Goal: Task Accomplishment & Management: Use online tool/utility

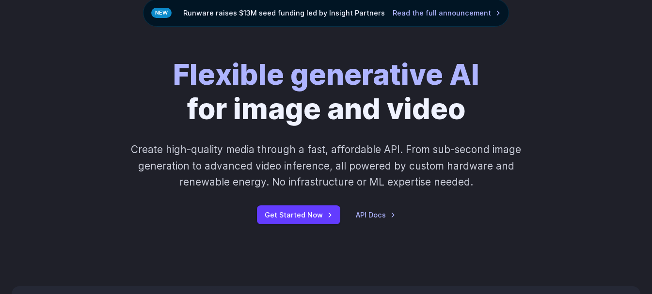
scroll to position [64, 0]
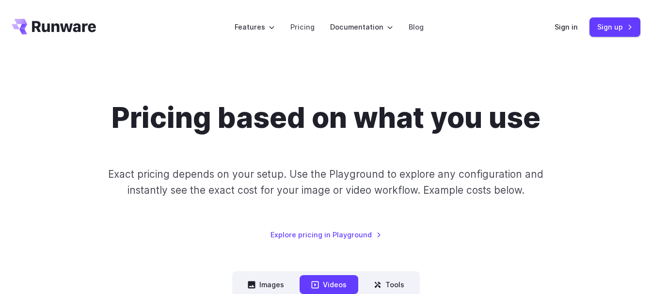
scroll to position [81, 0]
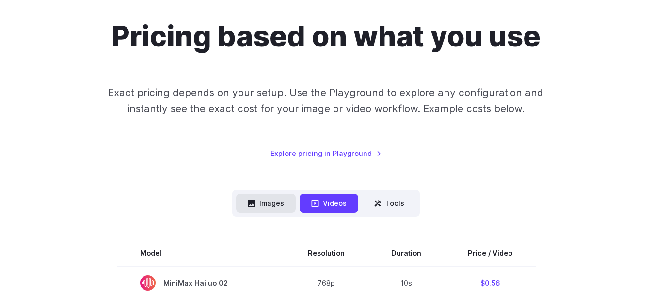
click at [274, 205] on button "Images" at bounding box center [266, 203] width 60 height 19
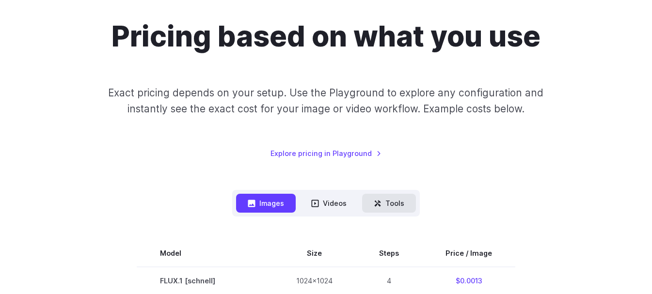
click at [383, 208] on button "Tools" at bounding box center [389, 203] width 54 height 19
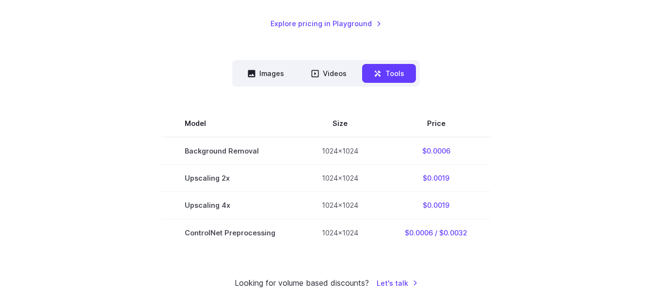
scroll to position [183, 0]
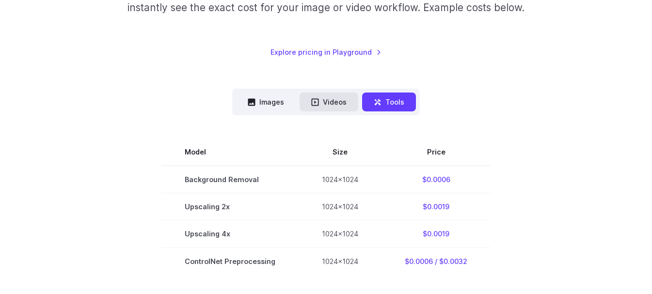
click at [316, 102] on icon at bounding box center [315, 101] width 7 height 7
click at [266, 99] on button "Images" at bounding box center [266, 102] width 60 height 19
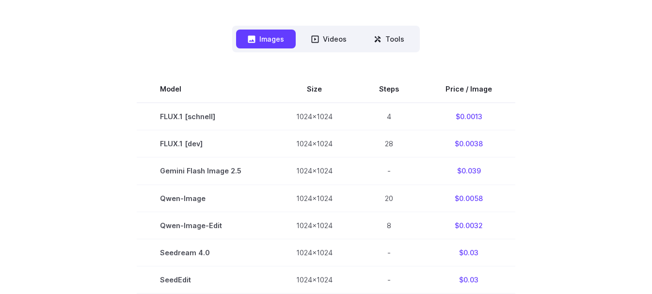
scroll to position [250, 0]
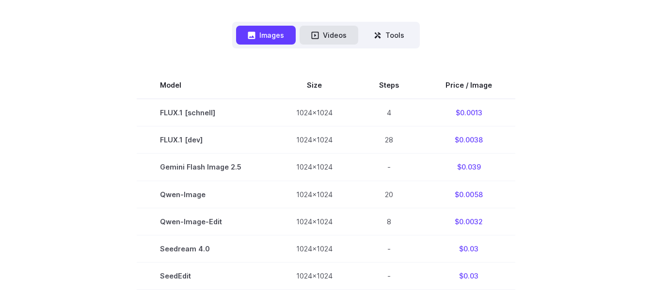
click at [325, 37] on button "Videos" at bounding box center [329, 35] width 59 height 19
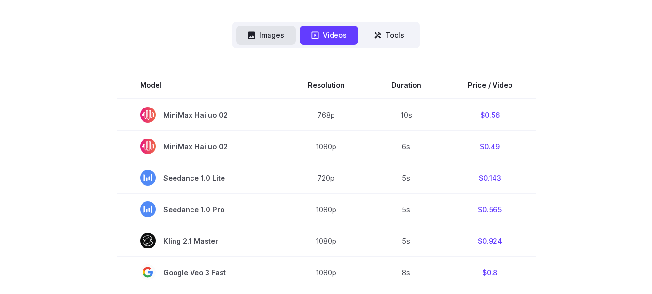
click at [281, 42] on button "Images" at bounding box center [266, 35] width 60 height 19
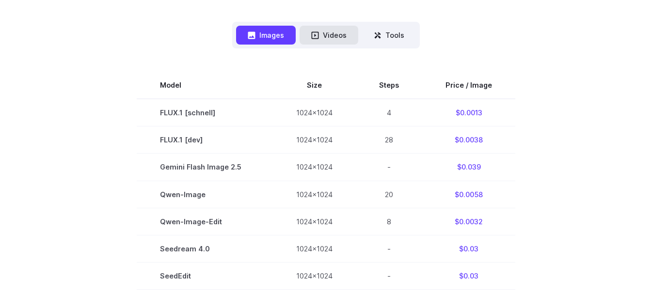
click at [321, 37] on button "Videos" at bounding box center [329, 35] width 59 height 19
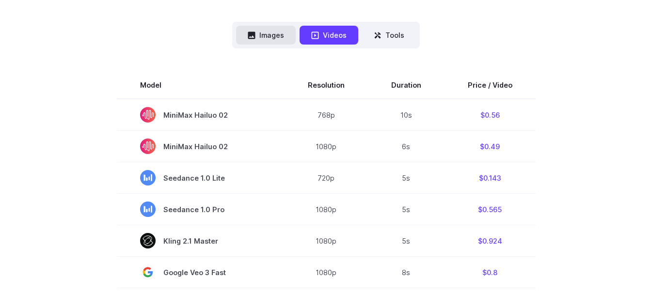
click at [261, 37] on button "Images" at bounding box center [266, 35] width 60 height 19
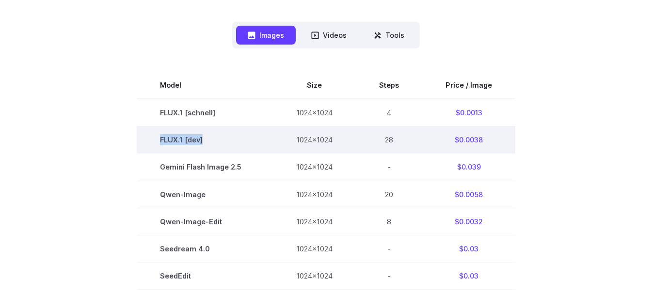
drag, startPoint x: 205, startPoint y: 144, endPoint x: 156, endPoint y: 137, distance: 49.4
click at [156, 137] on td "FLUX.1 [dev]" at bounding box center [205, 140] width 136 height 27
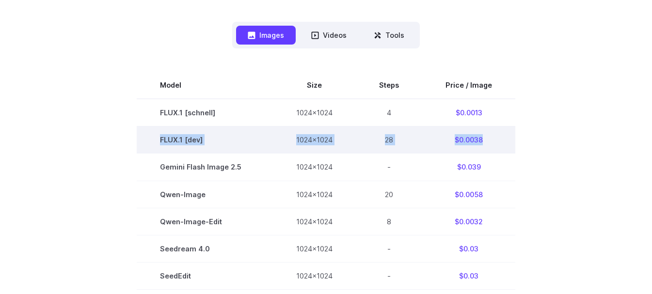
drag, startPoint x: 486, startPoint y: 140, endPoint x: 141, endPoint y: 135, distance: 345.8
click at [141, 135] on tr "FLUX.1 [dev] 1024x1024 28 $0.0038" at bounding box center [326, 140] width 379 height 27
copy tr "FLUX.1 [dev] 1024x1024 28 $0.0038"
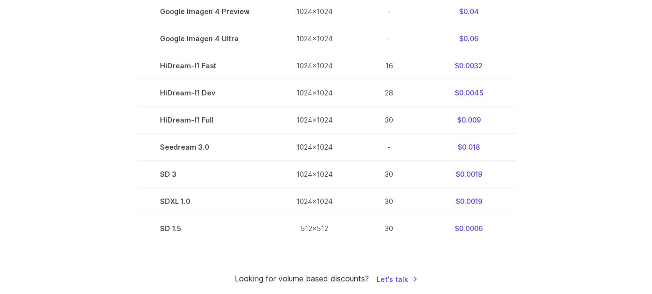
scroll to position [655, 0]
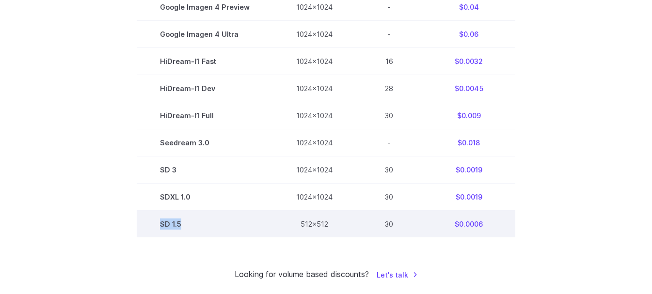
drag, startPoint x: 186, startPoint y: 225, endPoint x: 156, endPoint y: 224, distance: 30.1
click at [156, 224] on td "SD 1.5" at bounding box center [205, 224] width 136 height 27
click at [209, 221] on td "SD 1.5" at bounding box center [205, 224] width 136 height 27
drag, startPoint x: 488, startPoint y: 228, endPoint x: 148, endPoint y: 228, distance: 339.9
click at [148, 228] on tr "SD 1.5 512x512 30 $0.0006" at bounding box center [326, 224] width 379 height 27
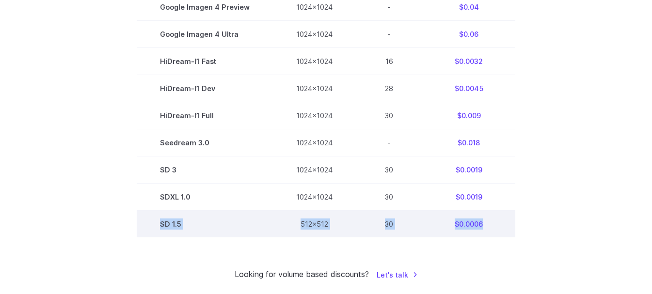
copy tr "SD 1.5 512x512 30 $0.0006"
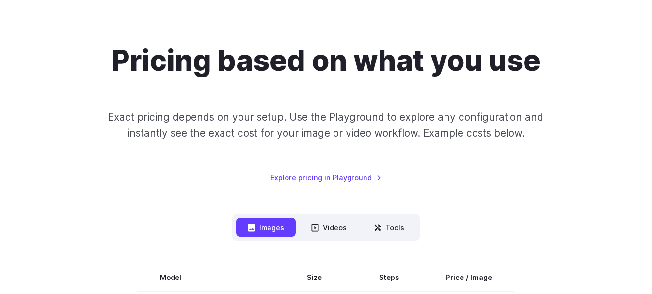
scroll to position [234, 0]
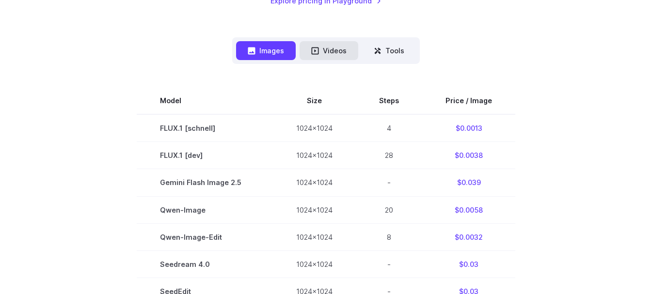
click at [339, 48] on button "Videos" at bounding box center [329, 50] width 59 height 19
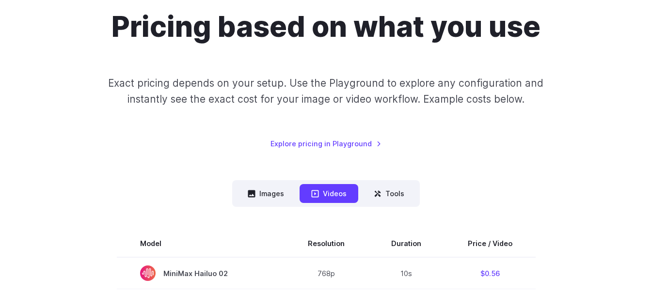
scroll to position [79, 0]
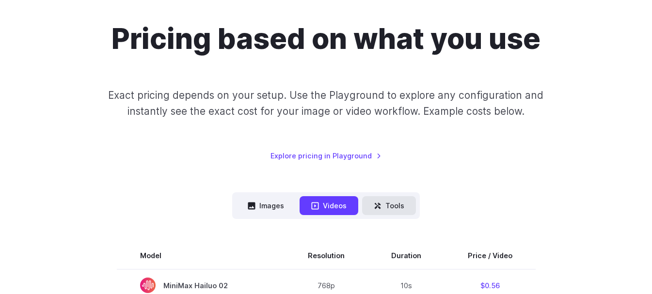
click at [404, 203] on button "Tools" at bounding box center [389, 205] width 54 height 19
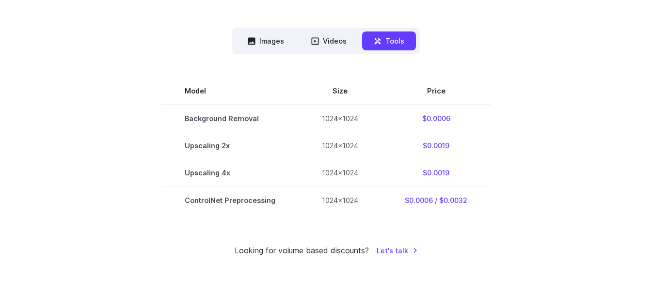
scroll to position [253, 0]
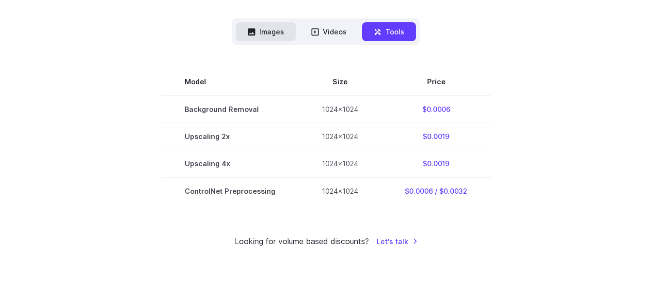
click at [282, 34] on button "Images" at bounding box center [266, 31] width 60 height 19
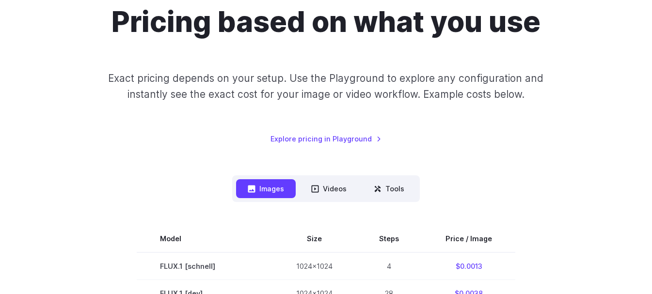
scroll to position [100, 0]
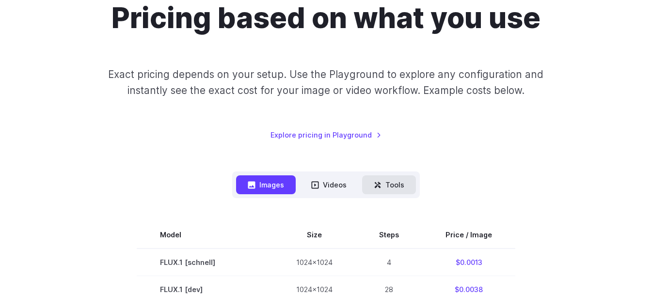
click at [391, 189] on button "Tools" at bounding box center [389, 185] width 54 height 19
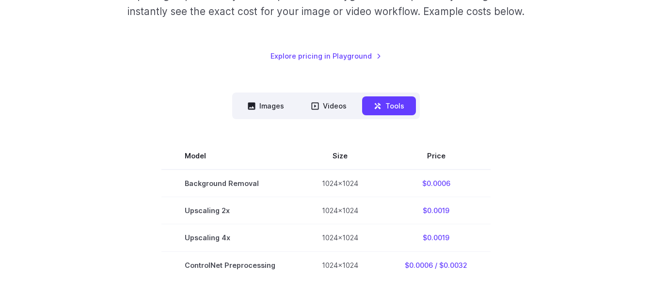
scroll to position [192, 0]
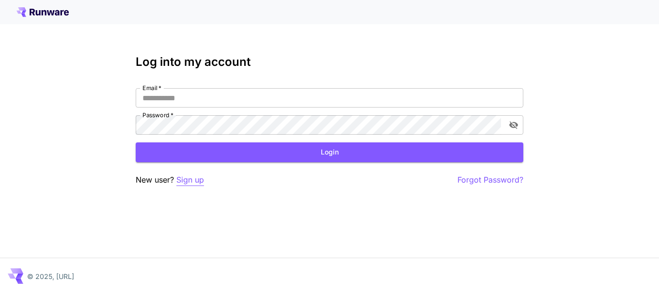
click at [191, 183] on p "Sign up" at bounding box center [191, 180] width 28 height 12
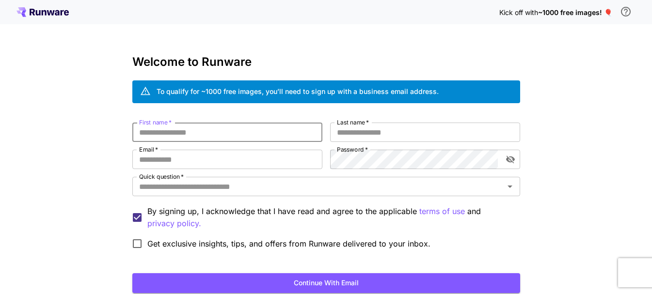
click at [204, 136] on input "First name   *" at bounding box center [227, 132] width 190 height 19
click at [316, 59] on h3 "Welcome to Runware" at bounding box center [326, 62] width 388 height 14
click at [174, 130] on input "First name   *" at bounding box center [227, 132] width 190 height 19
type input "***"
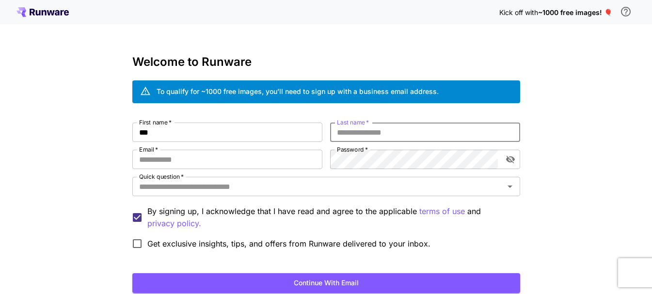
click at [345, 136] on input "Last name   *" at bounding box center [425, 132] width 190 height 19
type input "**"
click at [202, 161] on input "Email   *" at bounding box center [227, 159] width 190 height 19
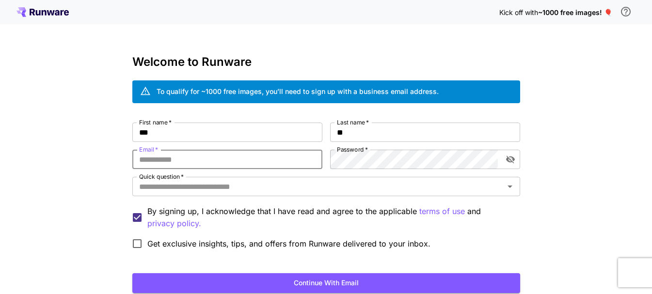
click at [557, 185] on div "Kick off with ~1000 free images! 🎈 Welcome to Runware To qualify for ~1000 free…" at bounding box center [326, 182] width 652 height 365
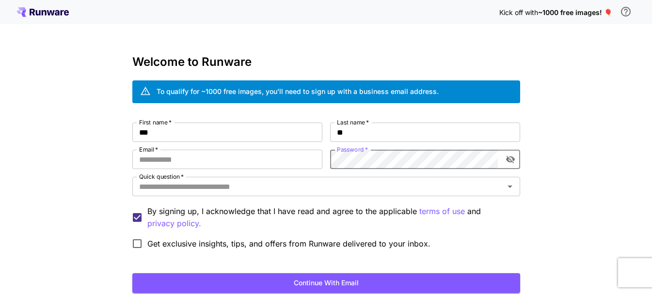
click at [573, 111] on div "Kick off with ~1000 free images! 🎈 Welcome to Runware To qualify for ~1000 free…" at bounding box center [326, 182] width 652 height 365
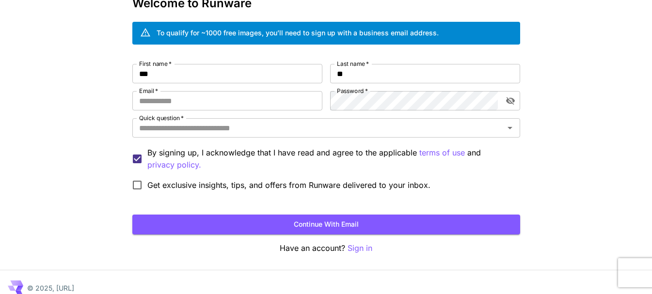
scroll to position [55, 0]
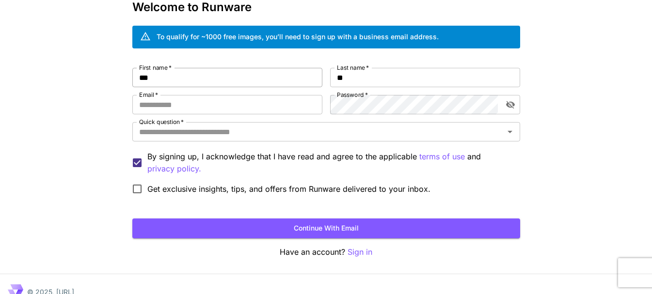
click at [192, 74] on input "***" at bounding box center [227, 77] width 190 height 19
type input "******"
click at [382, 79] on input "**" at bounding box center [425, 77] width 190 height 19
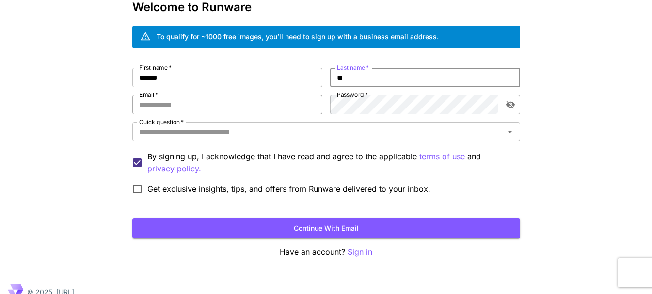
type input "*"
type input "******"
click at [177, 108] on input "Email   *" at bounding box center [227, 104] width 190 height 19
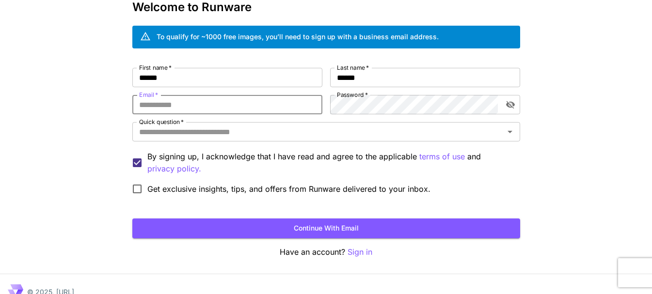
paste input "**********"
type input "**********"
click at [175, 191] on span "Get exclusive insights, tips, and offers from Runware delivered to your inbox." at bounding box center [288, 189] width 283 height 12
click at [167, 191] on span "Get exclusive insights, tips, and offers from Runware delivered to your inbox." at bounding box center [288, 189] width 283 height 12
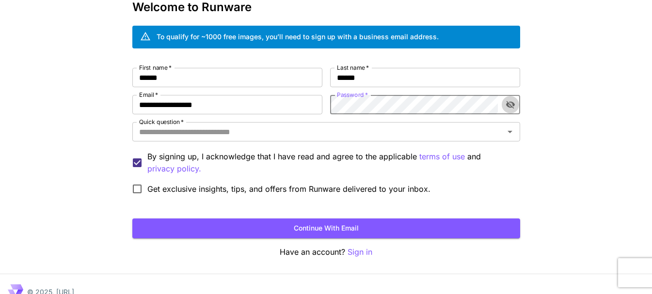
click at [516, 102] on button "toggle password visibility" at bounding box center [510, 104] width 17 height 17
click at [197, 134] on input "Quick question   *" at bounding box center [318, 132] width 366 height 14
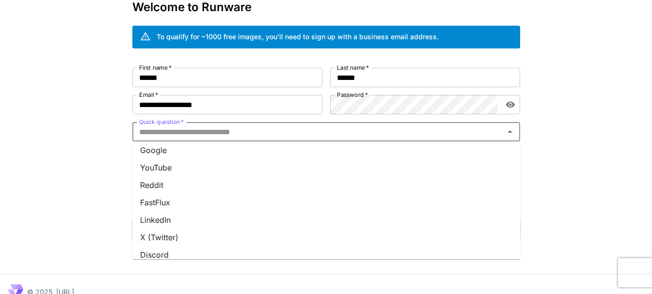
scroll to position [0, 0]
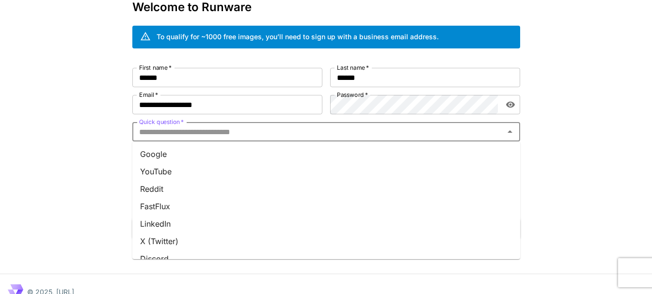
click at [160, 154] on li "Google" at bounding box center [326, 153] width 388 height 17
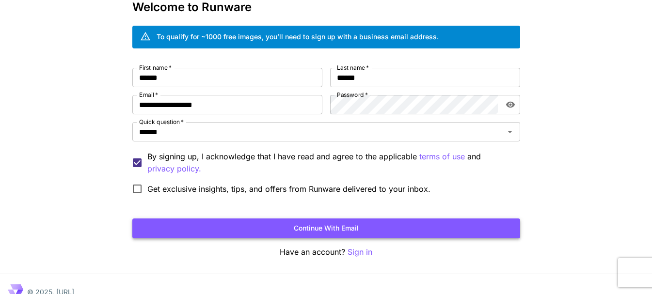
click at [318, 225] on button "Continue with email" at bounding box center [326, 229] width 388 height 20
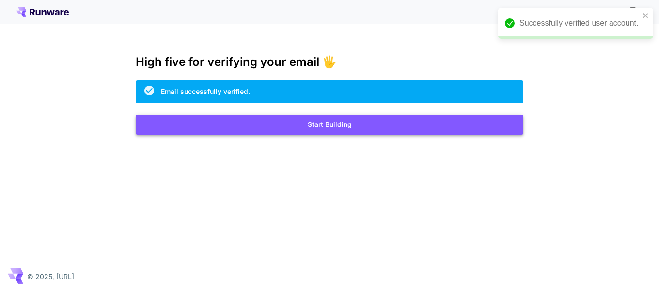
click at [331, 123] on button "Start Building" at bounding box center [330, 125] width 388 height 20
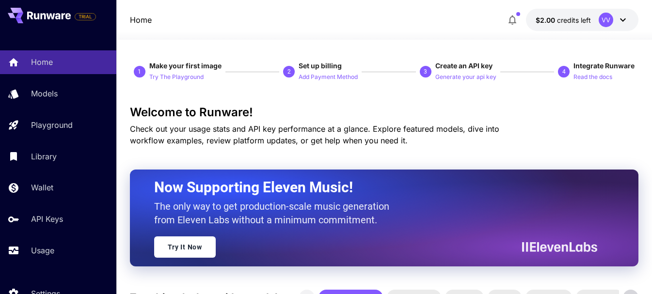
click at [505, 19] on button "button" at bounding box center [512, 19] width 19 height 19
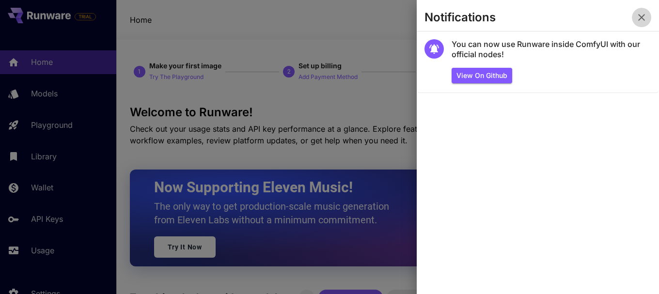
click at [643, 22] on icon "button" at bounding box center [642, 18] width 12 height 12
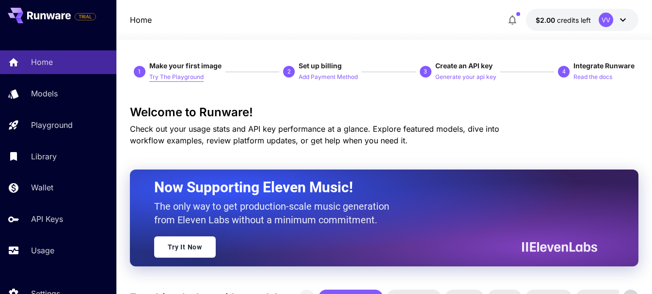
click at [173, 75] on p "Try The Playground" at bounding box center [176, 77] width 54 height 9
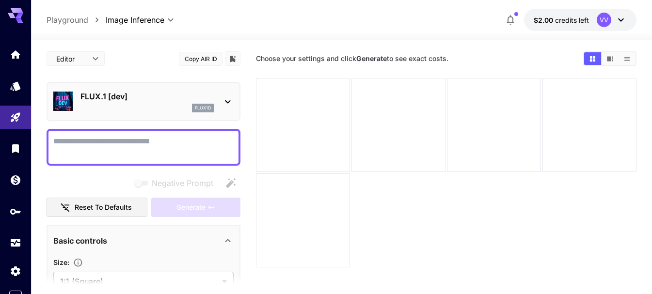
click at [227, 105] on icon at bounding box center [228, 102] width 12 height 12
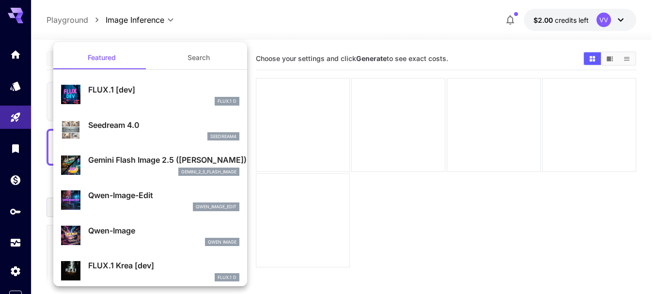
click at [270, 32] on div at bounding box center [329, 147] width 659 height 294
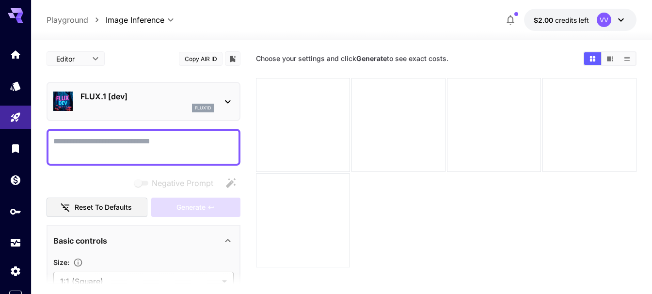
click at [86, 140] on textarea "Negative Prompt" at bounding box center [143, 147] width 180 height 23
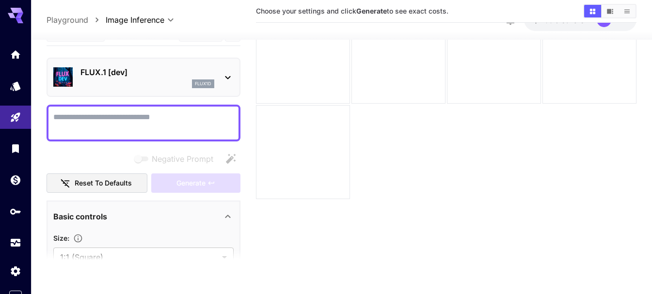
scroll to position [77, 0]
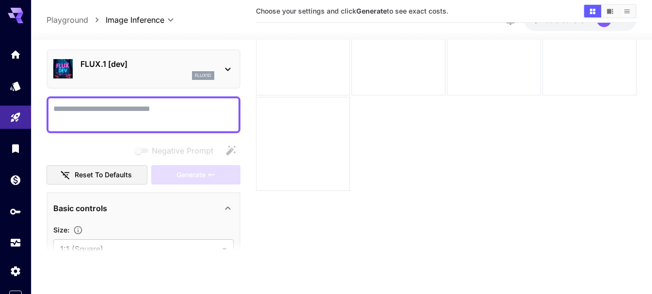
click at [229, 206] on icon at bounding box center [228, 209] width 12 height 12
click at [227, 241] on section at bounding box center [144, 253] width 194 height 24
click at [228, 233] on icon at bounding box center [228, 237] width 12 height 12
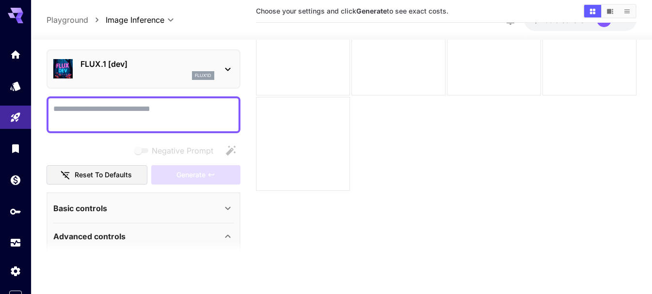
click at [228, 236] on icon at bounding box center [227, 236] width 5 height 3
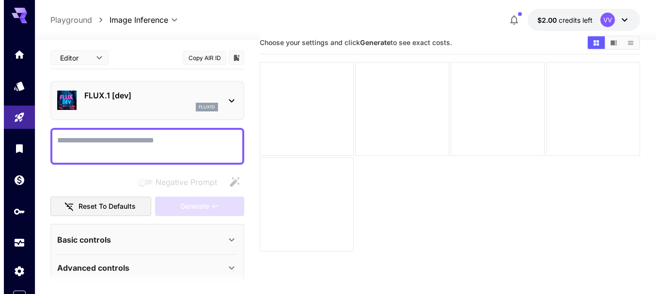
scroll to position [9, 0]
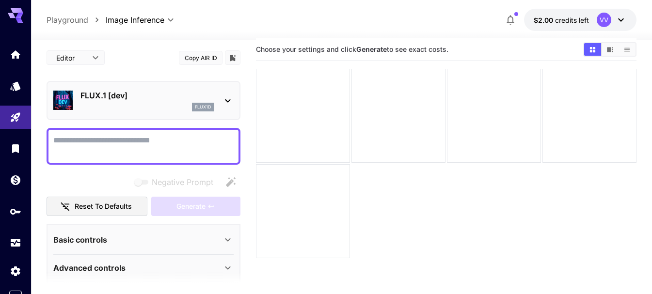
click at [233, 102] on icon at bounding box center [228, 101] width 12 height 12
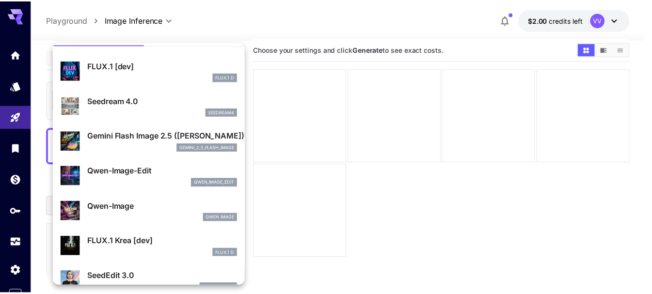
scroll to position [13, 0]
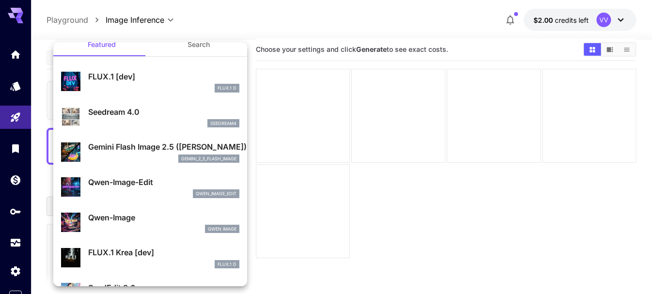
click at [269, 45] on div at bounding box center [329, 147] width 659 height 294
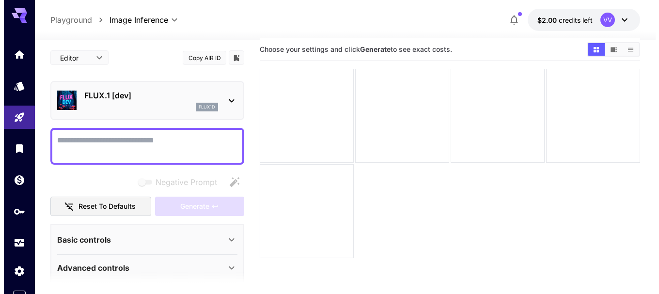
scroll to position [0, 0]
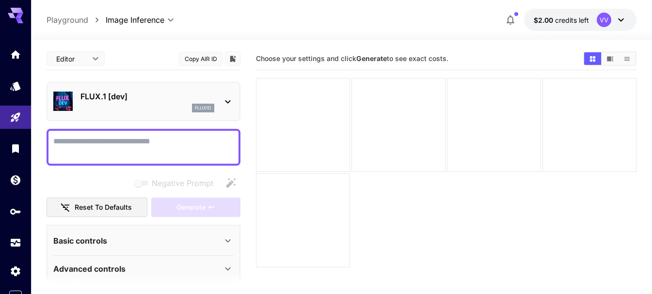
click at [124, 150] on textarea "Negative Prompt" at bounding box center [143, 147] width 180 height 23
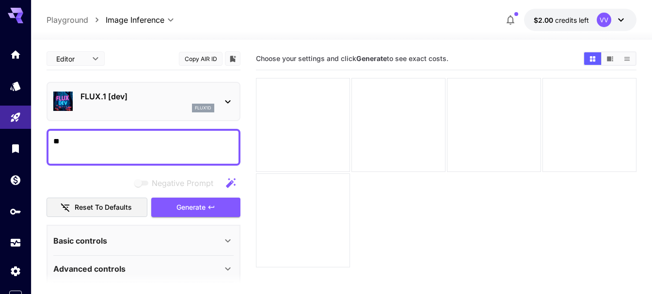
type textarea "*"
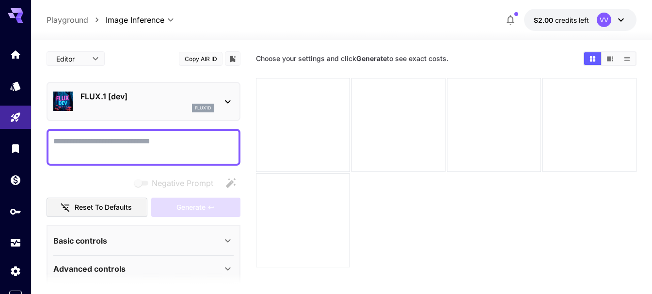
click at [232, 102] on icon at bounding box center [228, 102] width 12 height 12
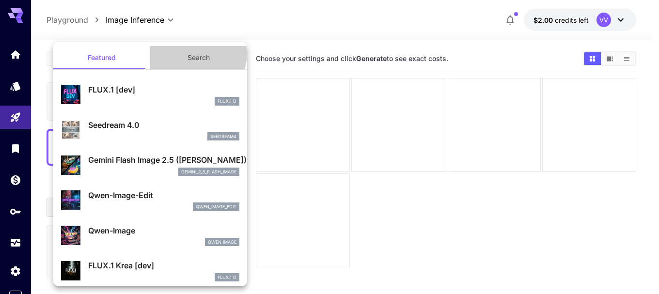
click at [192, 53] on button "Search" at bounding box center [198, 57] width 97 height 23
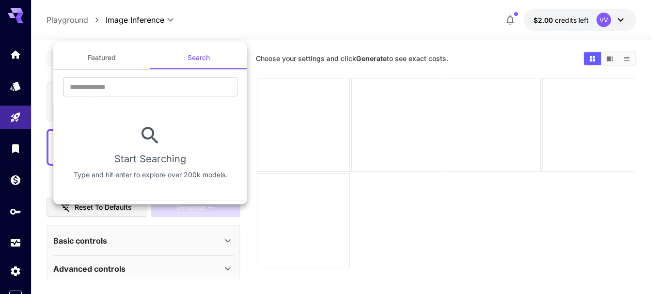
click at [102, 54] on button "Featured" at bounding box center [101, 57] width 97 height 23
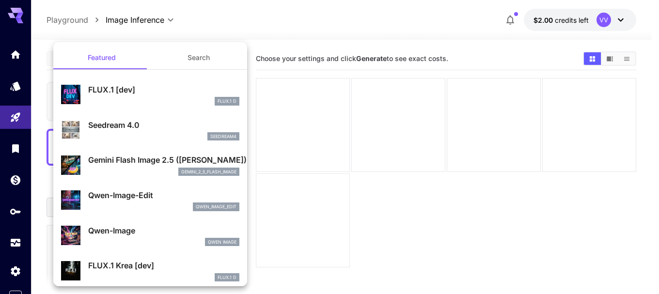
click at [278, 25] on div at bounding box center [329, 147] width 659 height 294
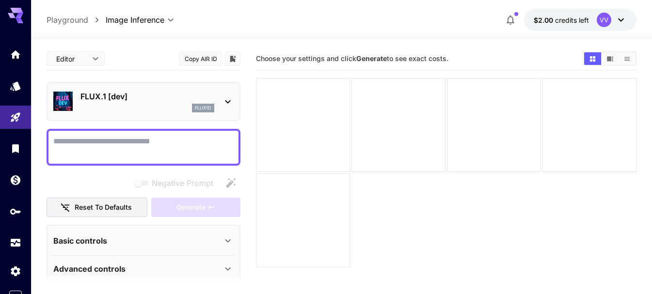
click at [94, 147] on textarea "Negative Prompt" at bounding box center [143, 147] width 180 height 23
click at [133, 152] on textarea "Negative Prompt" at bounding box center [143, 147] width 180 height 23
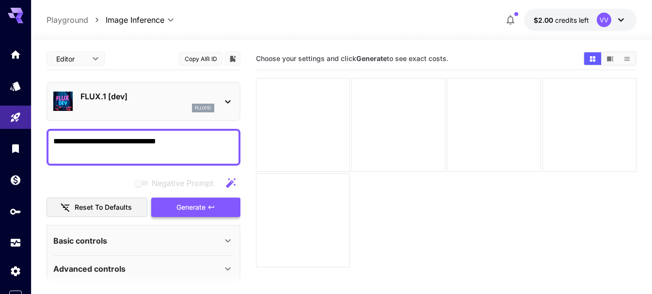
type textarea "**********"
click at [189, 211] on span "Generate" at bounding box center [191, 208] width 29 height 12
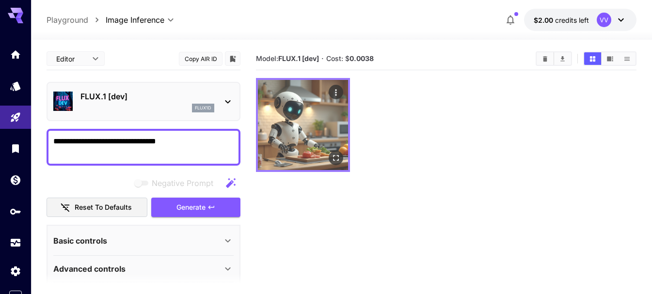
click at [315, 129] on img at bounding box center [303, 125] width 90 height 90
click at [337, 155] on icon "Open in fullscreen" at bounding box center [336, 158] width 10 height 10
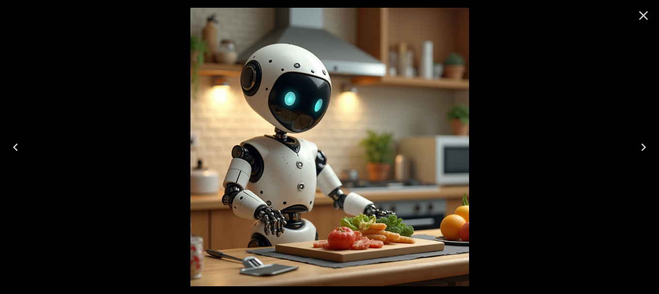
click at [641, 16] on icon "Close" at bounding box center [644, 16] width 16 height 16
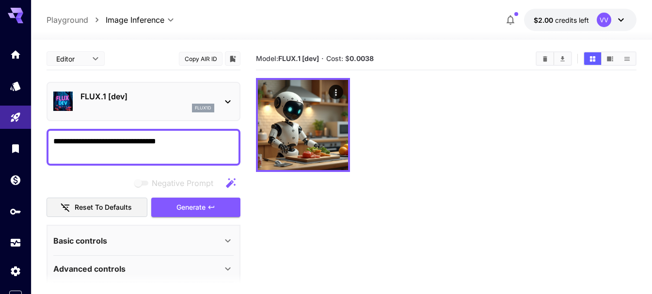
click at [408, 145] on div at bounding box center [446, 125] width 381 height 94
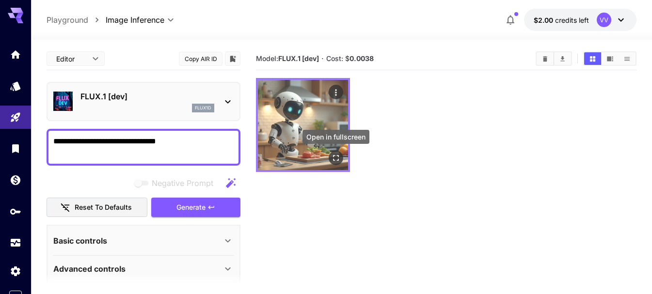
click at [337, 162] on icon "Open in fullscreen" at bounding box center [336, 158] width 10 height 10
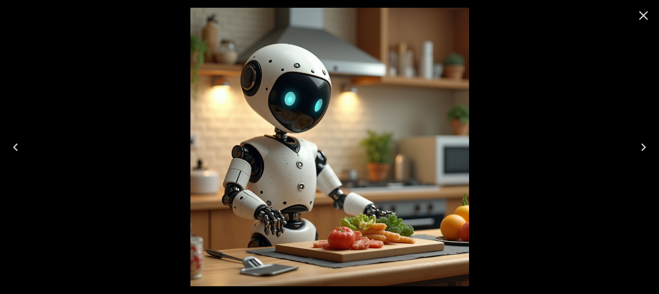
click at [645, 16] on icon "Close" at bounding box center [644, 15] width 9 height 9
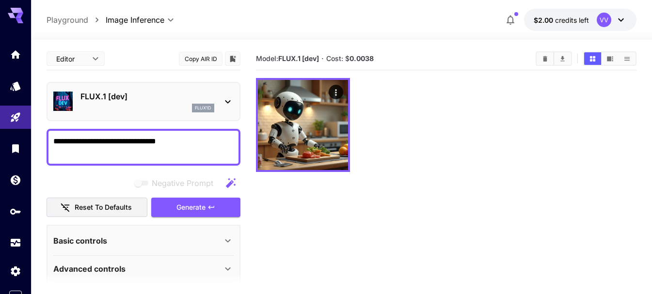
click at [127, 100] on p "FLUX.1 [dev]" at bounding box center [147, 97] width 134 height 12
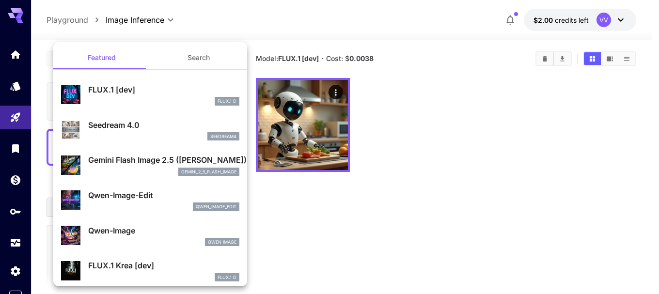
click at [470, 118] on div at bounding box center [329, 147] width 659 height 294
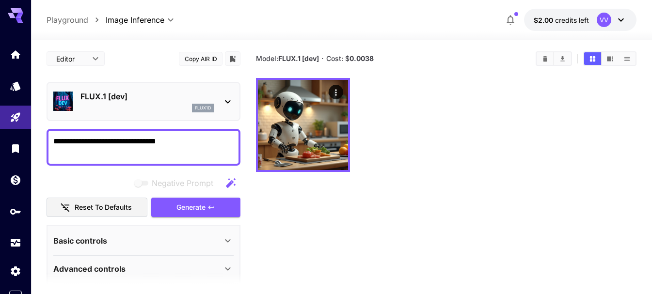
click at [122, 137] on textarea "**********" at bounding box center [143, 147] width 180 height 23
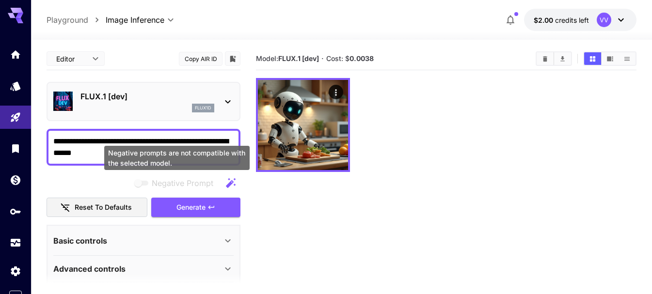
type textarea "**********"
click at [182, 149] on div "Negative prompts are not compatible with the selected model." at bounding box center [176, 158] width 145 height 24
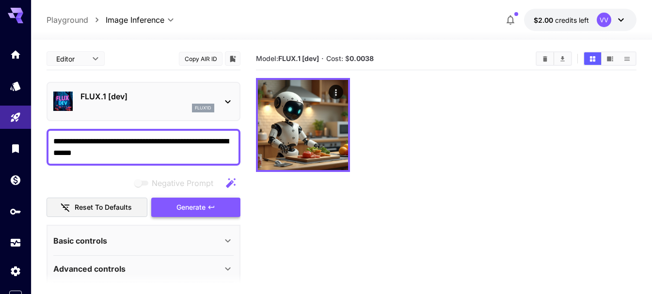
click at [173, 206] on button "Generate" at bounding box center [195, 208] width 89 height 20
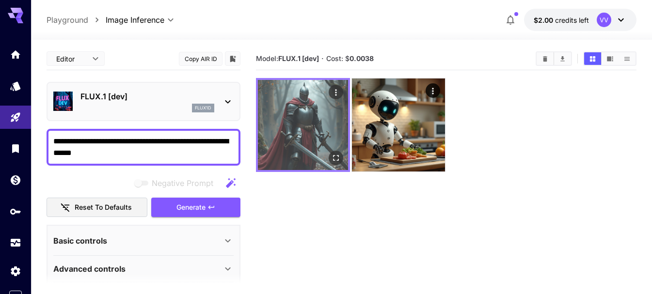
click at [339, 155] on icon "Open in fullscreen" at bounding box center [336, 158] width 10 height 10
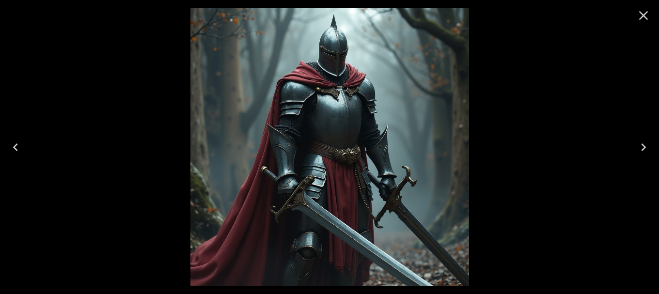
click at [642, 20] on icon "Close" at bounding box center [644, 16] width 16 height 16
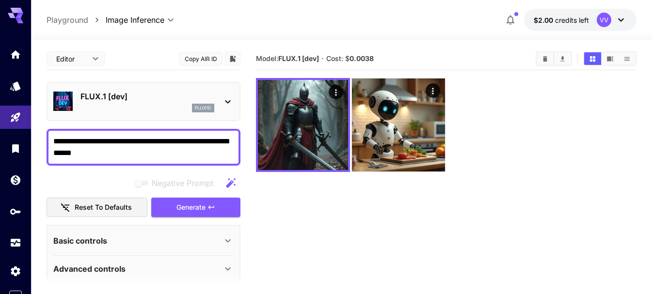
click at [483, 115] on div at bounding box center [446, 125] width 381 height 94
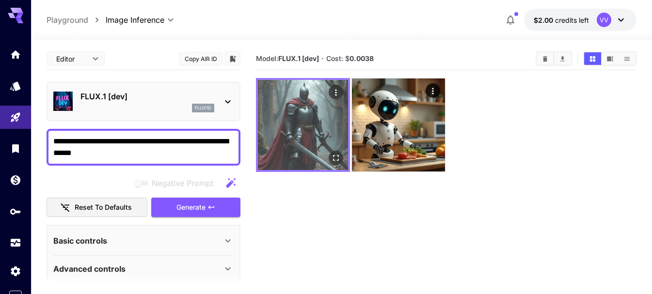
click at [334, 146] on img at bounding box center [303, 125] width 90 height 90
click at [338, 160] on icon "Open in fullscreen" at bounding box center [336, 158] width 6 height 6
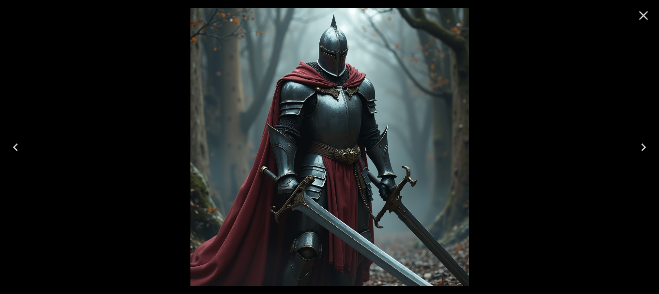
click at [648, 146] on icon "Next" at bounding box center [644, 148] width 16 height 16
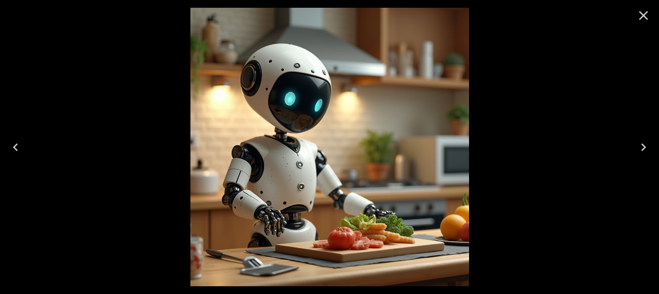
click at [26, 156] on button "Previous" at bounding box center [15, 147] width 31 height 39
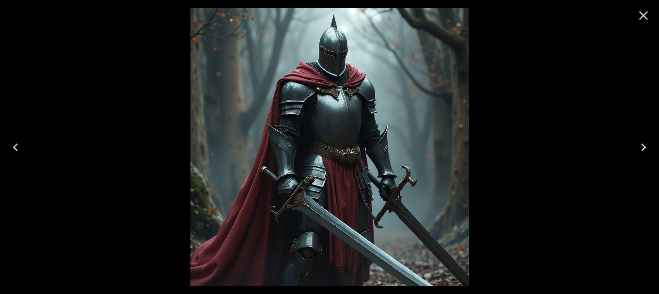
drag, startPoint x: 642, startPoint y: 13, endPoint x: 604, endPoint y: 20, distance: 38.4
click at [642, 13] on icon "Close" at bounding box center [644, 15] width 9 height 9
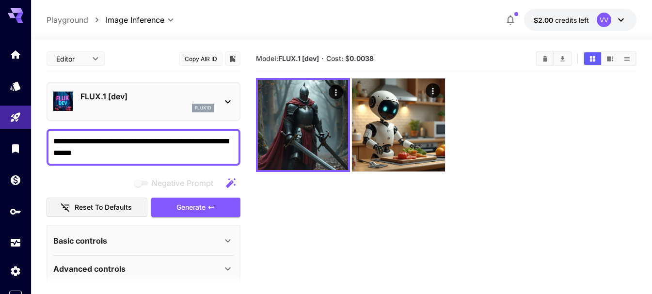
click at [107, 152] on textarea "**********" at bounding box center [143, 147] width 180 height 23
click at [141, 109] on div "flux1d" at bounding box center [147, 108] width 134 height 9
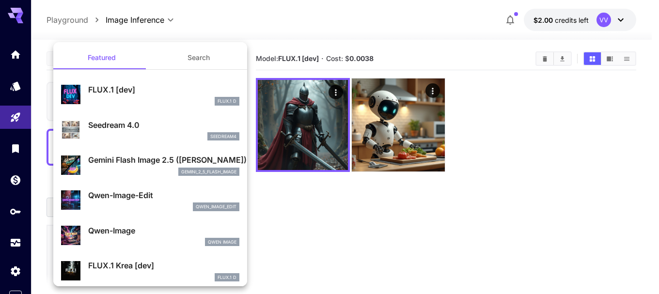
click at [357, 202] on div at bounding box center [329, 147] width 659 height 294
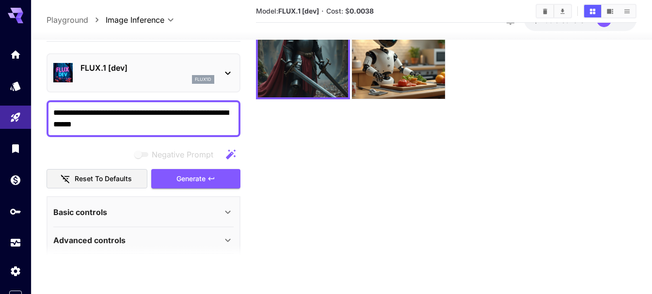
scroll to position [77, 0]
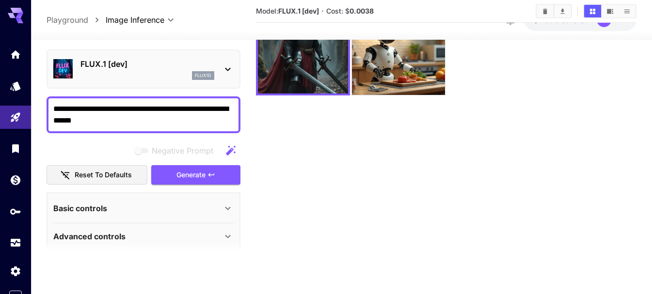
click at [225, 207] on icon at bounding box center [228, 209] width 12 height 12
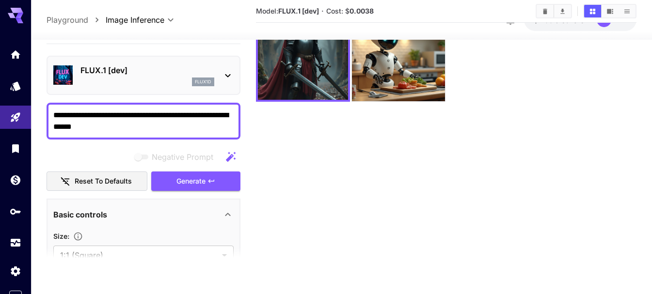
click at [226, 212] on icon at bounding box center [228, 215] width 12 height 12
click at [225, 242] on icon at bounding box center [228, 243] width 12 height 12
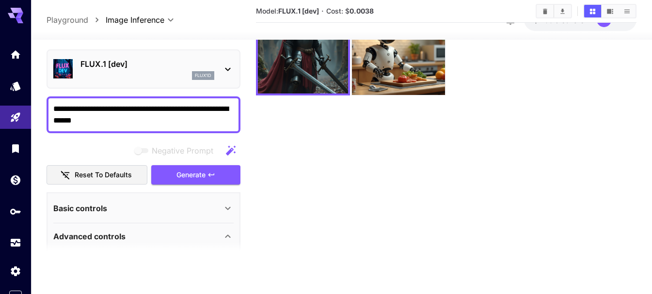
click at [225, 237] on icon at bounding box center [228, 237] width 12 height 12
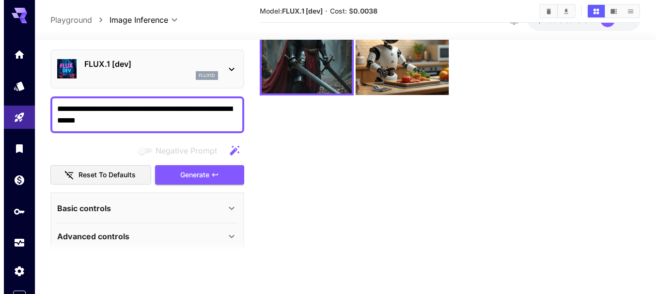
scroll to position [0, 0]
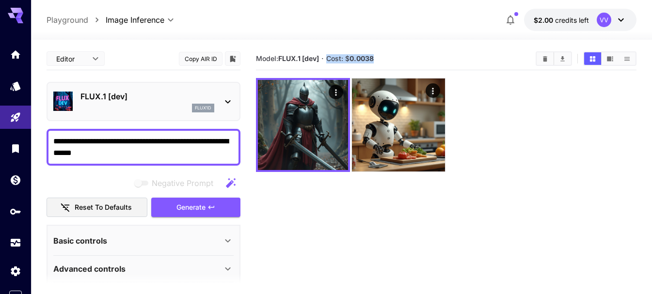
drag, startPoint x: 378, startPoint y: 59, endPoint x: 329, endPoint y: 60, distance: 48.5
click at [329, 60] on section "Model: FLUX.1 [dev] · Cost: $ 0.0038" at bounding box center [392, 59] width 272 height 12
click at [352, 60] on b "0.0038" at bounding box center [362, 58] width 24 height 8
click at [192, 97] on p "FLUX.1 [dev]" at bounding box center [147, 97] width 134 height 12
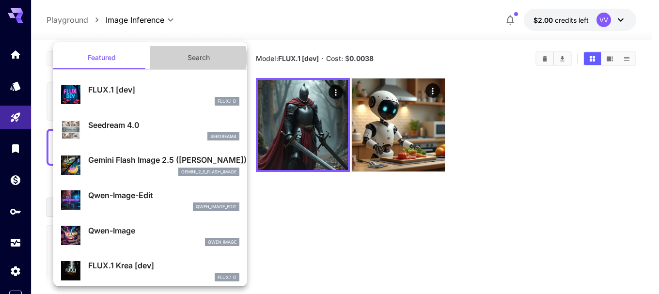
click at [194, 58] on button "Search" at bounding box center [198, 57] width 97 height 23
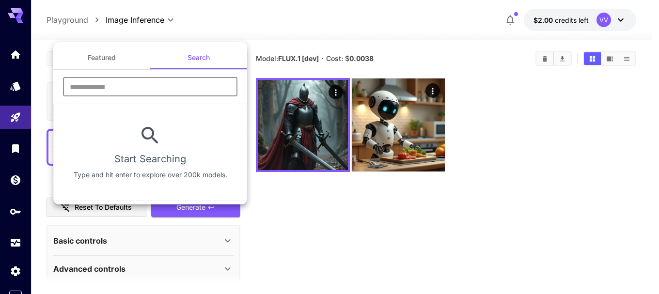
paste input "******"
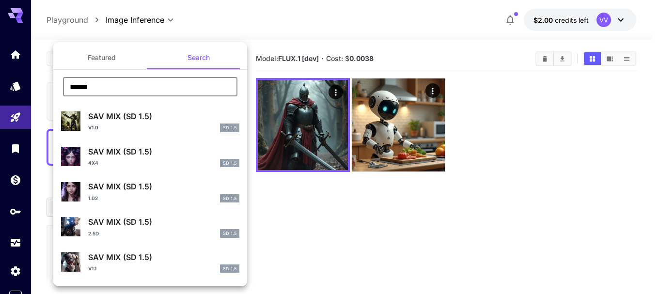
type input "******"
click at [114, 121] on p "SAV MIX (SD 1.5)" at bounding box center [163, 117] width 151 height 12
type input "**********"
type input "***"
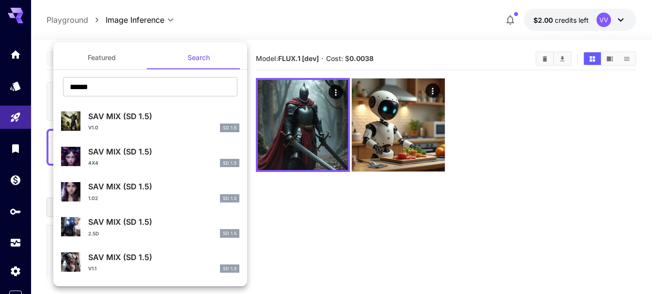
type input "**"
type input "***"
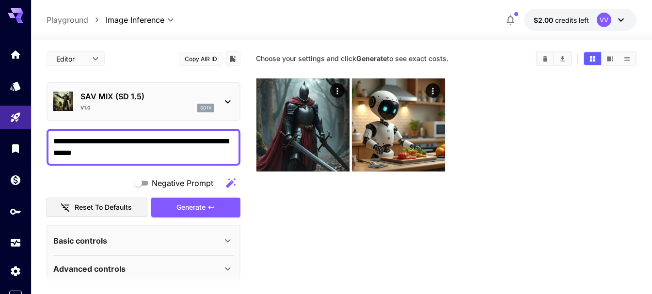
click at [443, 57] on span "Choose your settings and click Generate to see exact costs." at bounding box center [352, 58] width 193 height 8
click at [121, 154] on textarea "**********" at bounding box center [143, 147] width 180 height 23
click at [232, 98] on icon at bounding box center [228, 102] width 12 height 12
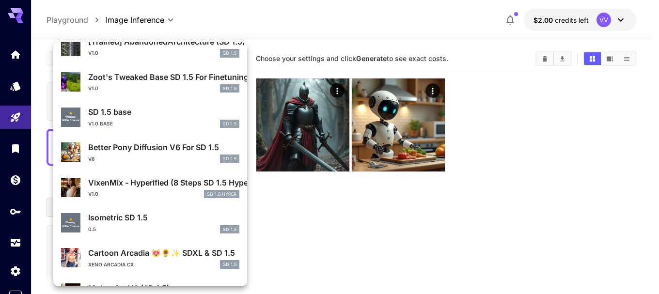
scroll to position [856, 0]
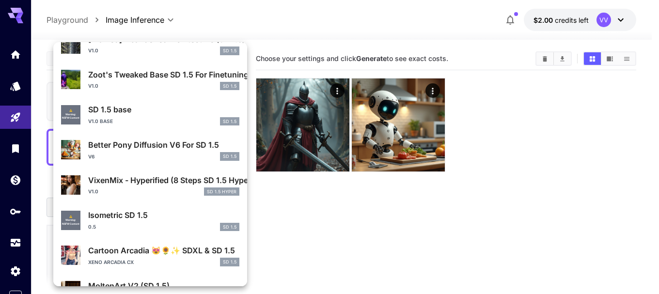
click at [115, 111] on p "SD 1.5 base" at bounding box center [163, 110] width 151 height 12
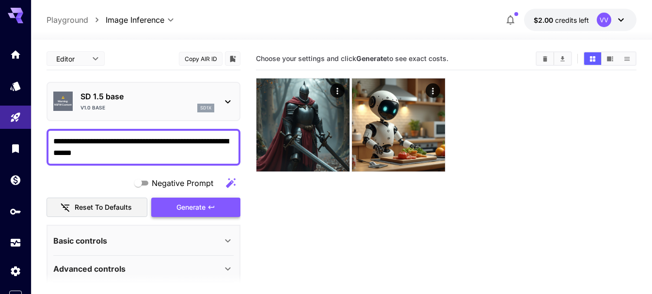
click at [203, 212] on span "Generate" at bounding box center [191, 208] width 29 height 12
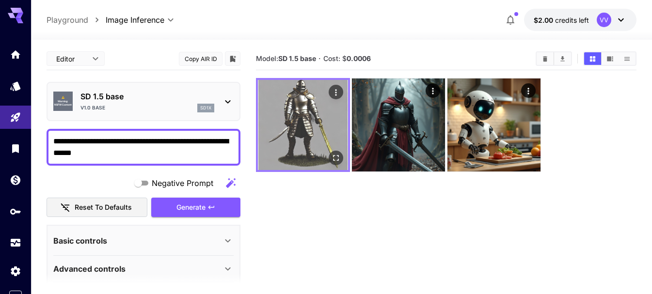
click at [336, 155] on icon "Open in fullscreen" at bounding box center [336, 158] width 10 height 10
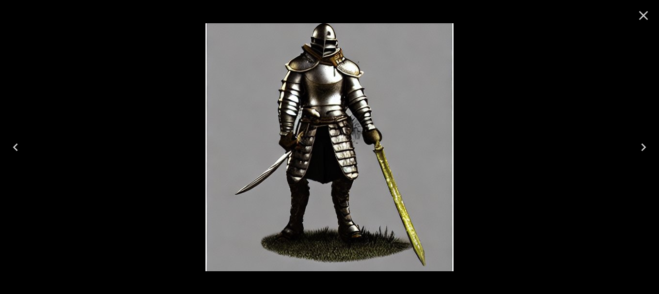
click at [648, 12] on icon "Close" at bounding box center [644, 16] width 16 height 16
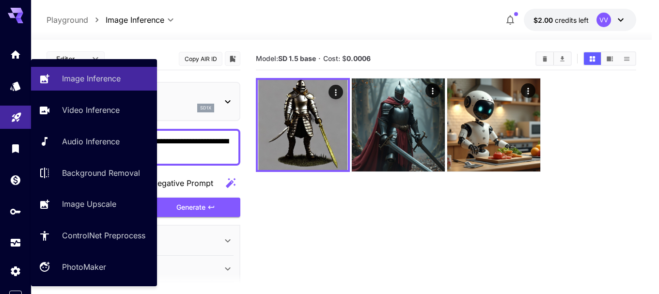
drag, startPoint x: 146, startPoint y: 153, endPoint x: 0, endPoint y: 122, distance: 149.2
click at [0, 122] on div "**********" at bounding box center [326, 185] width 652 height 371
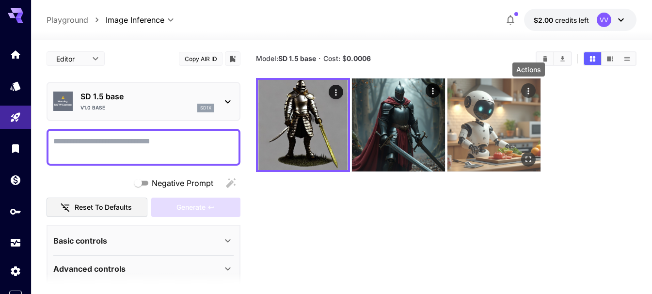
click at [529, 87] on icon "Actions" at bounding box center [529, 91] width 10 height 10
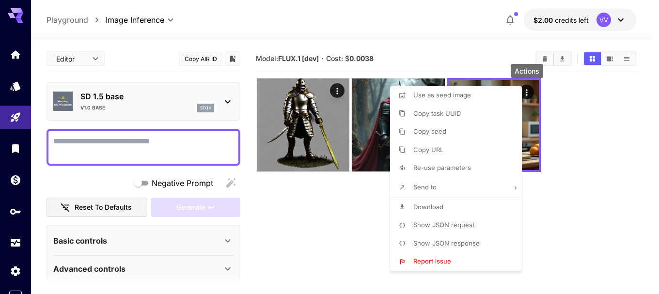
click at [583, 112] on div at bounding box center [329, 147] width 659 height 294
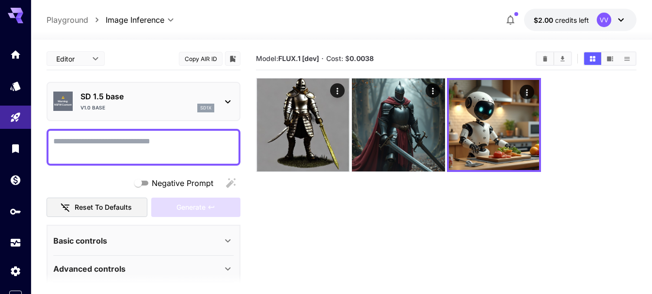
click at [65, 144] on textarea "Negative Prompt" at bounding box center [143, 147] width 180 height 23
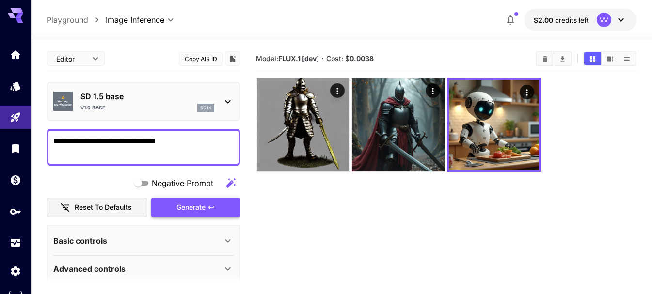
type textarea "**********"
click at [220, 207] on button "Generate" at bounding box center [195, 208] width 89 height 20
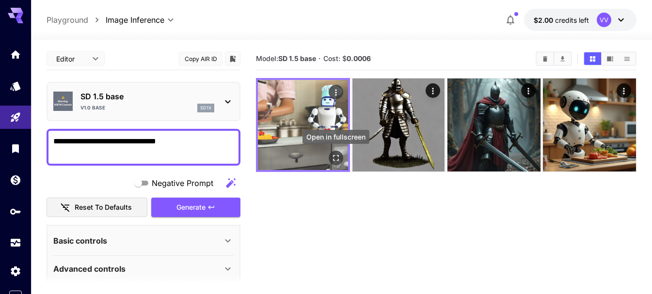
click at [337, 155] on icon "Open in fullscreen" at bounding box center [336, 158] width 10 height 10
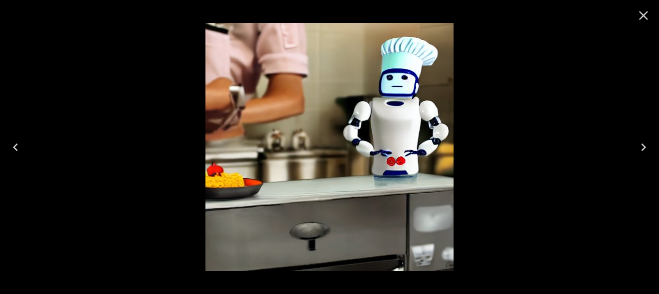
click at [650, 21] on icon "Close" at bounding box center [644, 16] width 16 height 16
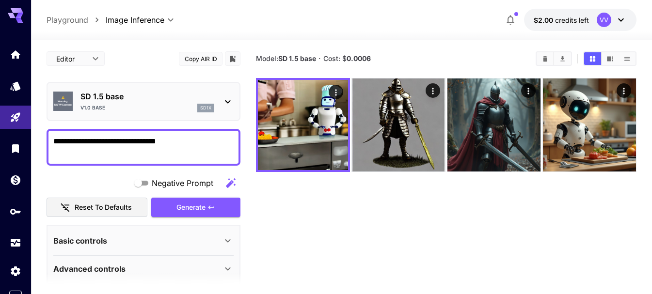
click at [236, 107] on div "⚠️ Warning: NSFW Content SD 1.5 base v1.0 base sd1x" at bounding box center [144, 101] width 194 height 39
click at [230, 105] on icon at bounding box center [228, 102] width 12 height 12
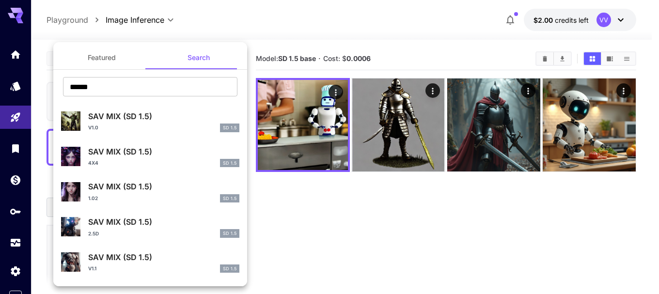
click at [312, 199] on div at bounding box center [329, 147] width 659 height 294
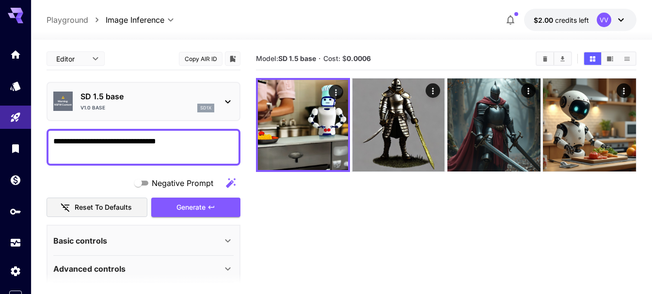
click at [232, 92] on div "⚠️ Warning: NSFW Content SD 1.5 base v1.0 base sd1x" at bounding box center [143, 102] width 180 height 30
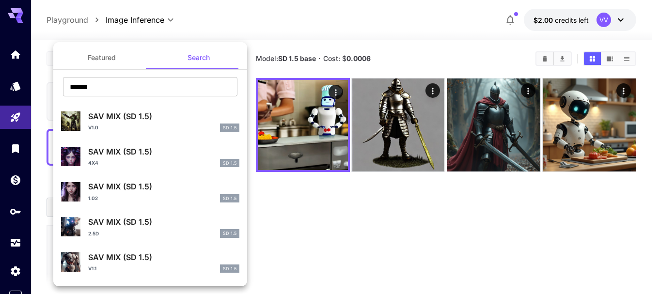
click at [131, 115] on p "SAV MIX (SD 1.5)" at bounding box center [163, 117] width 151 height 12
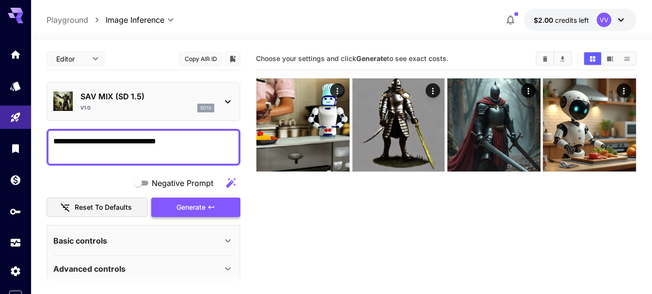
click at [177, 207] on span "Generate" at bounding box center [191, 208] width 29 height 12
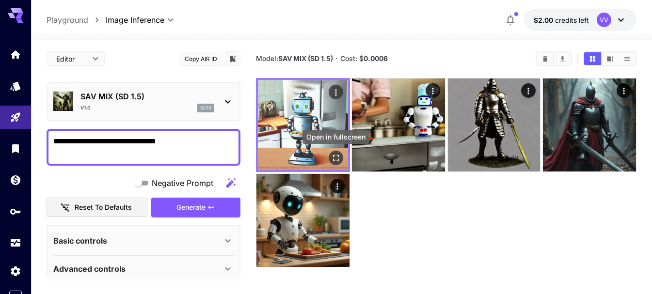
click at [333, 158] on icon "Open in fullscreen" at bounding box center [336, 158] width 10 height 10
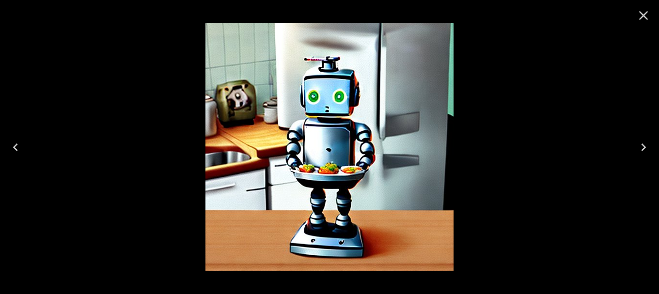
click at [639, 18] on icon "Close" at bounding box center [644, 16] width 16 height 16
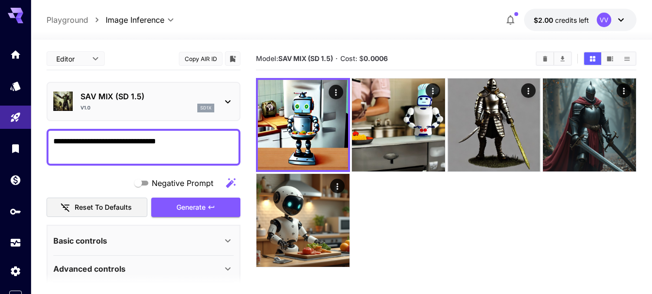
click at [405, 247] on div at bounding box center [446, 173] width 381 height 190
click at [190, 147] on textarea "**********" at bounding box center [143, 147] width 180 height 23
click at [226, 96] on div at bounding box center [228, 102] width 12 height 12
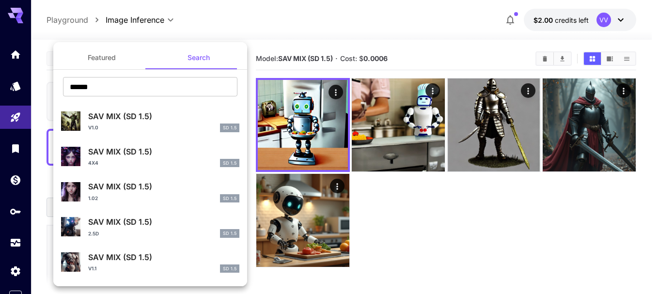
click at [416, 148] on div at bounding box center [329, 147] width 659 height 294
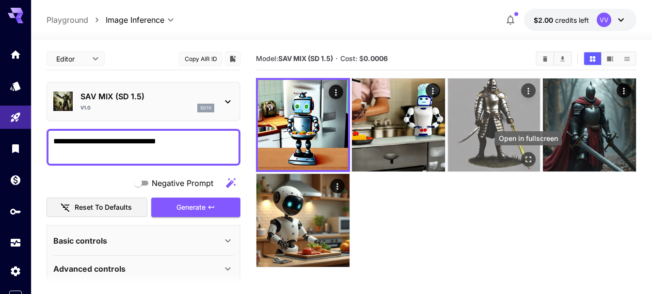
click at [533, 157] on button "Open in fullscreen" at bounding box center [528, 159] width 15 height 15
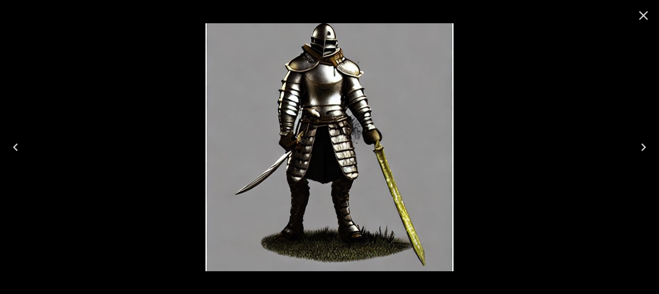
click at [641, 15] on icon "Close" at bounding box center [644, 16] width 16 height 16
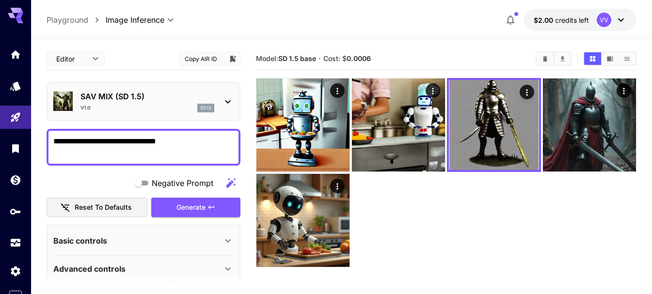
click at [227, 100] on icon at bounding box center [228, 102] width 12 height 12
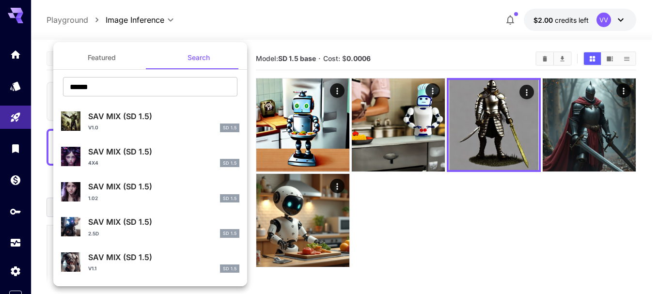
click at [119, 57] on button "Featured" at bounding box center [101, 57] width 97 height 23
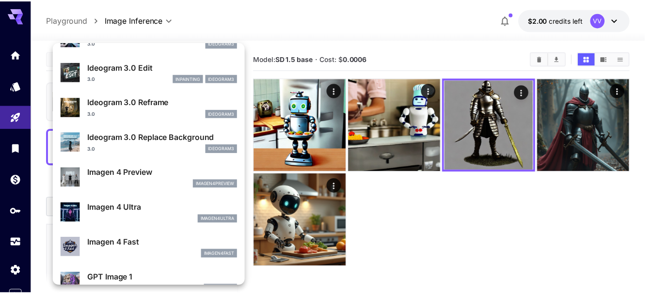
scroll to position [384, 0]
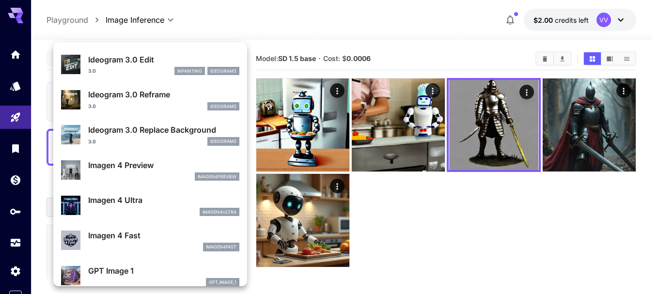
click at [137, 199] on p "Imagen 4 Ultra" at bounding box center [163, 200] width 151 height 12
type input "**********"
type input "****"
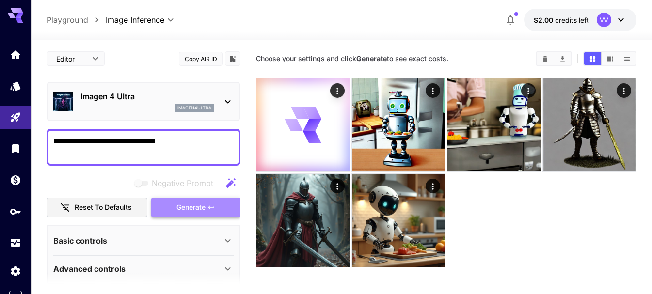
click at [188, 210] on span "Generate" at bounding box center [191, 208] width 29 height 12
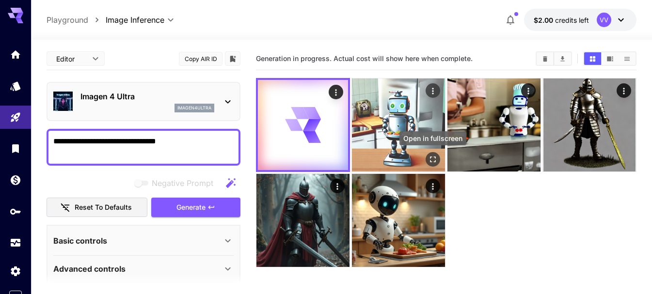
click at [436, 160] on icon "Open in fullscreen" at bounding box center [433, 160] width 10 height 10
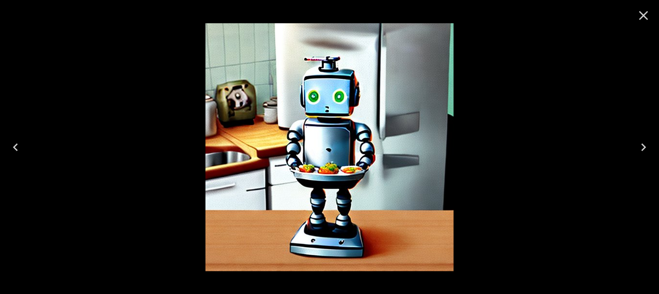
click at [642, 140] on icon "Next" at bounding box center [644, 148] width 16 height 16
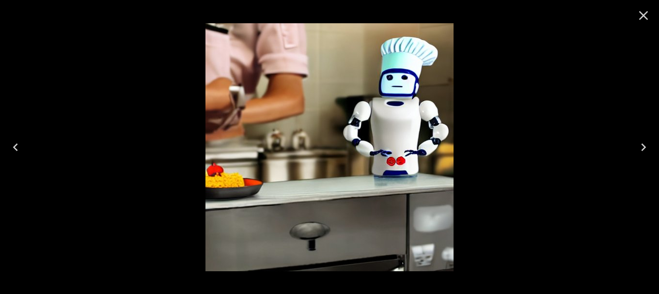
click at [642, 140] on icon "Next" at bounding box center [644, 148] width 16 height 16
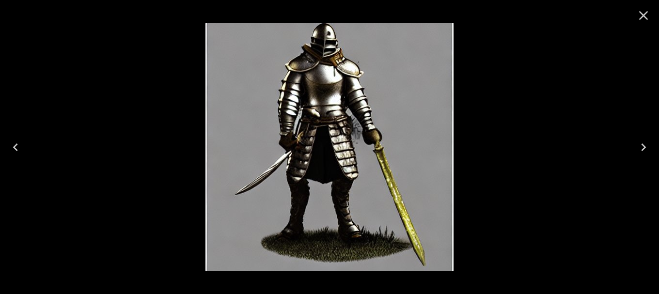
click at [642, 140] on icon "Next" at bounding box center [644, 148] width 16 height 16
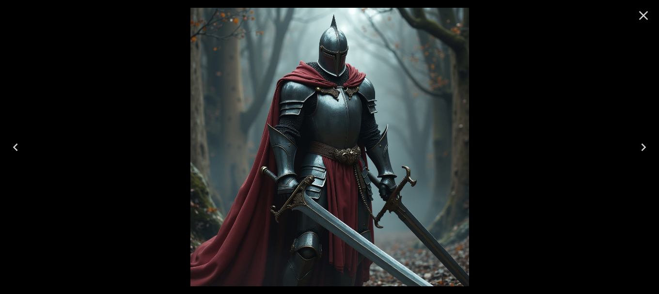
click at [645, 148] on icon "Next" at bounding box center [644, 148] width 5 height 8
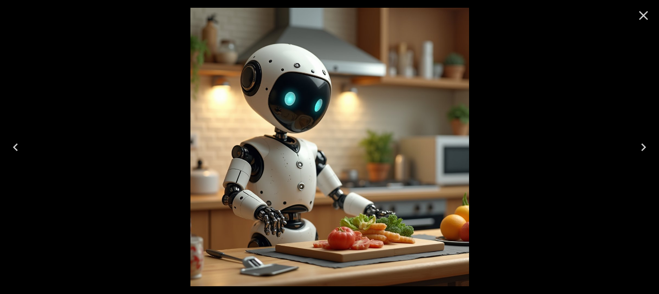
click at [643, 7] on button "Close" at bounding box center [643, 15] width 23 height 23
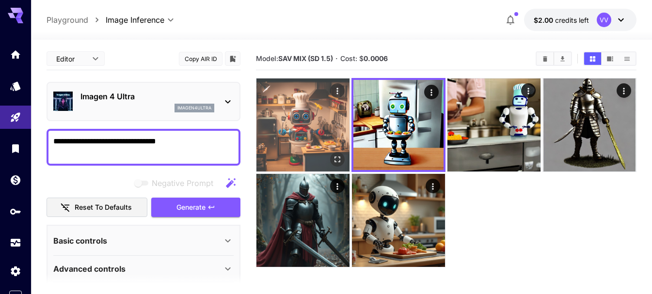
click at [303, 133] on img at bounding box center [303, 125] width 93 height 93
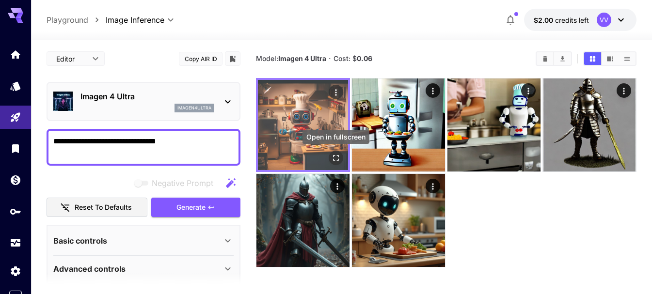
click at [340, 159] on icon "Open in fullscreen" at bounding box center [336, 158] width 10 height 10
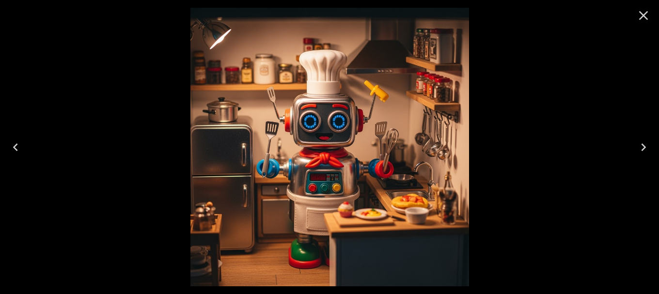
click at [645, 14] on icon "Close" at bounding box center [644, 15] width 9 height 9
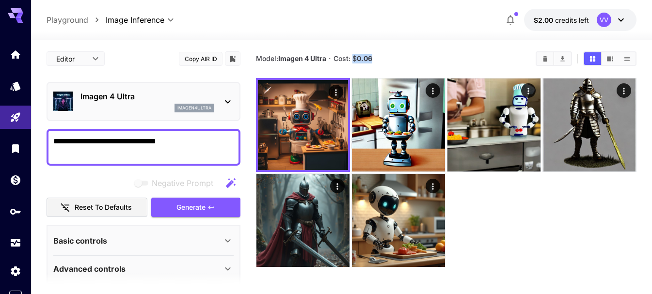
drag, startPoint x: 375, startPoint y: 57, endPoint x: 355, endPoint y: 57, distance: 19.4
click at [355, 57] on section "Model: Imagen 4 Ultra · Cost: $ 0.06" at bounding box center [392, 59] width 272 height 12
click at [382, 55] on section "Model: Imagen 4 Ultra · Cost: $ 0.06" at bounding box center [392, 59] width 272 height 12
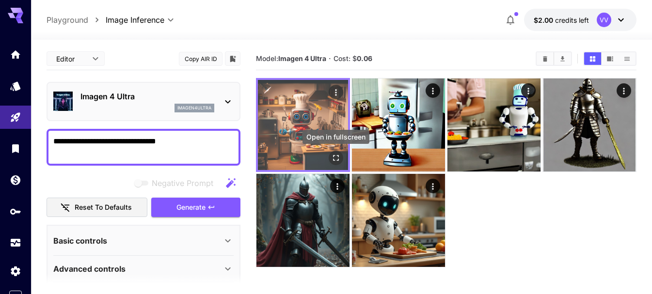
click at [340, 159] on icon "Open in fullscreen" at bounding box center [336, 158] width 10 height 10
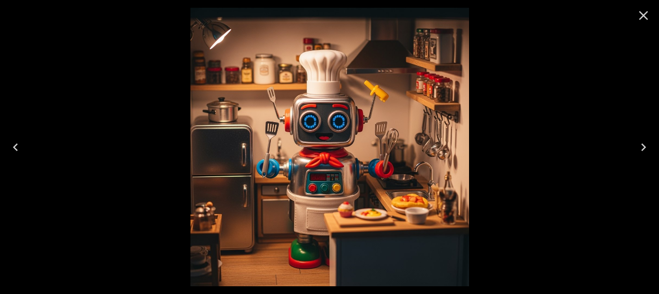
click at [643, 17] on icon "Close" at bounding box center [644, 15] width 9 height 9
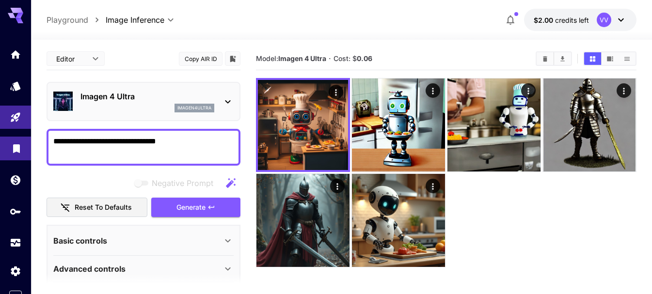
drag, startPoint x: 174, startPoint y: 150, endPoint x: 19, endPoint y: 137, distance: 155.7
click at [19, 137] on div "**********" at bounding box center [326, 185] width 652 height 371
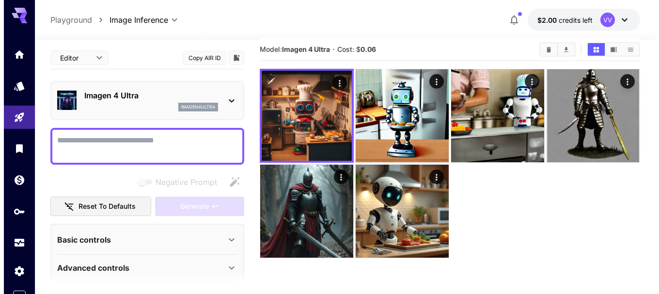
scroll to position [1, 0]
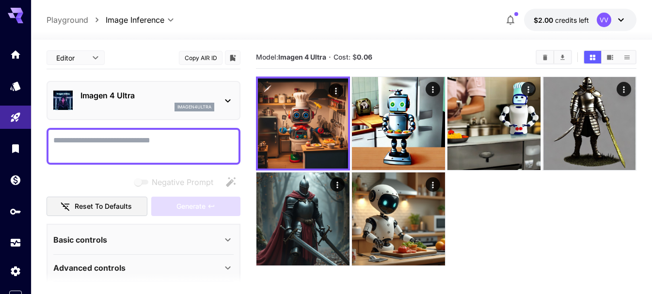
click at [228, 100] on icon at bounding box center [228, 101] width 12 height 12
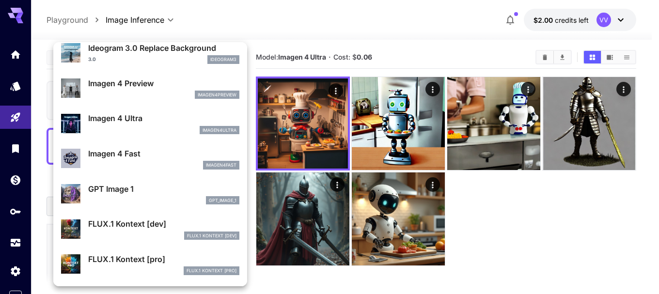
scroll to position [506, 0]
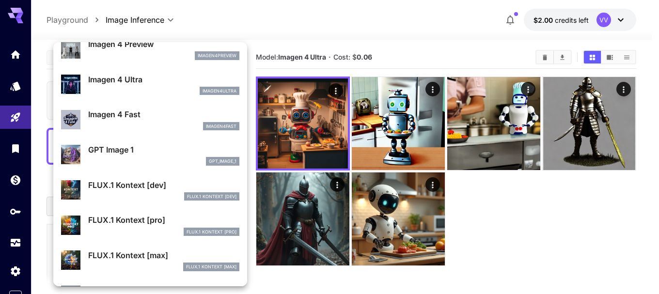
click at [336, 157] on div at bounding box center [329, 147] width 659 height 294
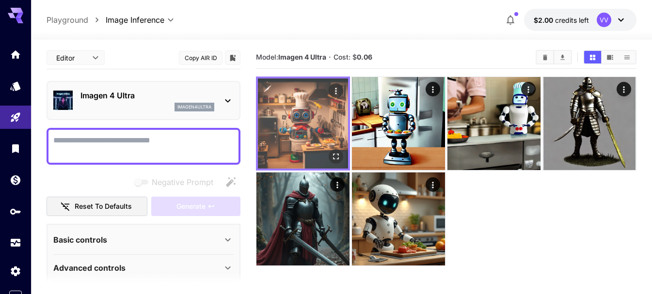
click at [340, 160] on icon "Open in fullscreen" at bounding box center [336, 157] width 10 height 10
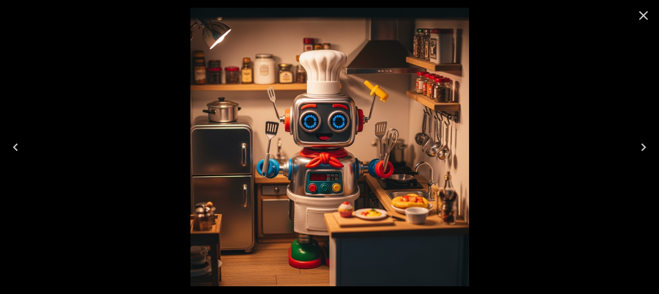
click at [645, 14] on icon "Close" at bounding box center [644, 15] width 9 height 9
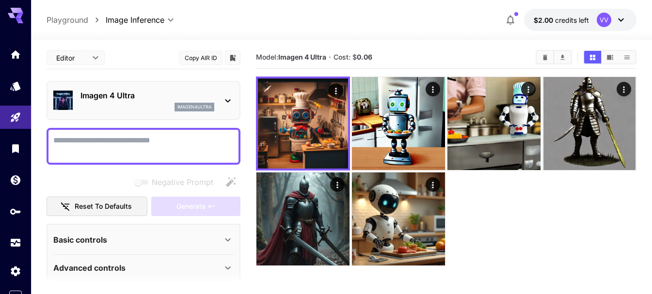
click at [225, 104] on icon at bounding box center [228, 101] width 12 height 12
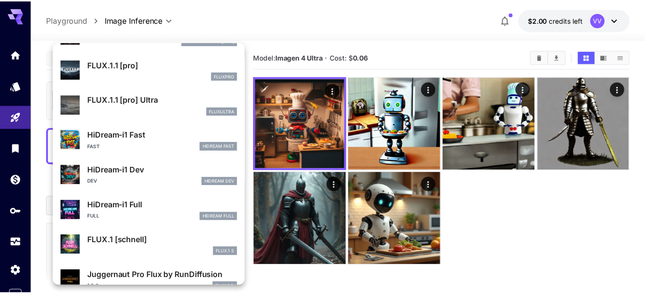
scroll to position [743, 0]
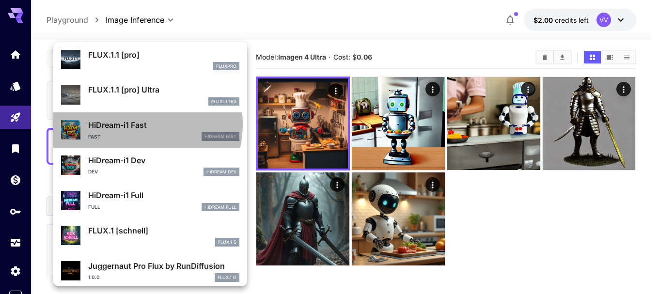
click at [128, 124] on p "HiDream-i1 Fast" at bounding box center [163, 125] width 151 height 12
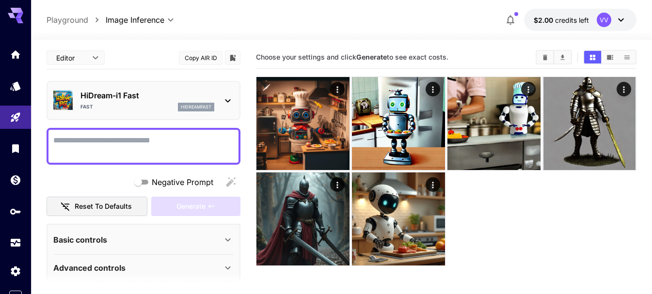
click at [141, 146] on textarea "Negative Prompt" at bounding box center [143, 146] width 180 height 23
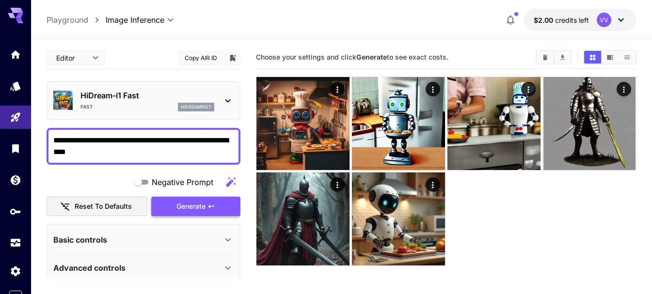
type textarea "**********"
click at [196, 211] on span "Generate" at bounding box center [191, 207] width 29 height 12
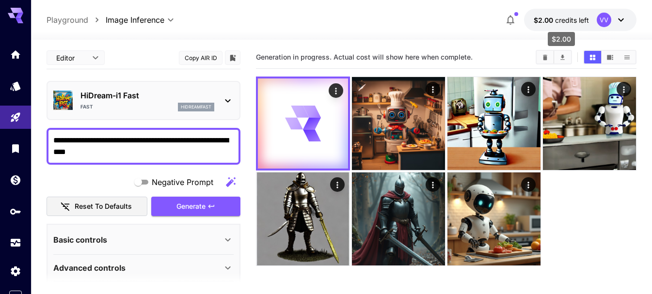
click at [563, 19] on span "credits left" at bounding box center [572, 20] width 34 height 8
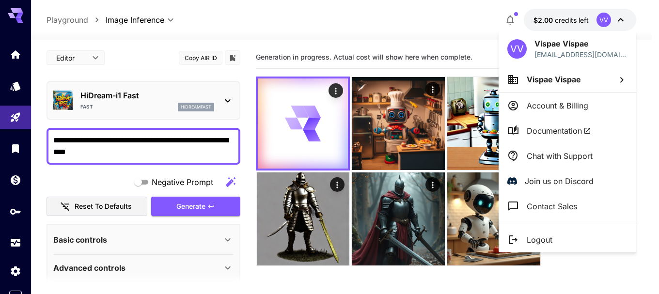
click at [456, 23] on div at bounding box center [329, 147] width 659 height 294
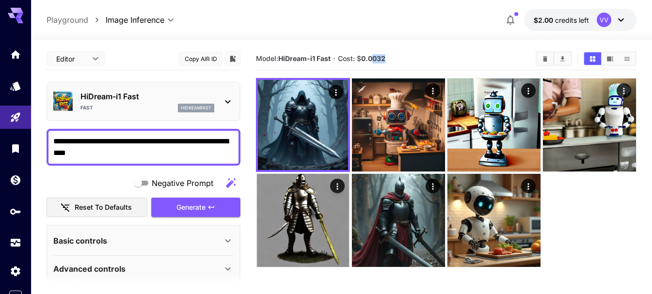
drag, startPoint x: 371, startPoint y: 59, endPoint x: 387, endPoint y: 56, distance: 15.8
click at [387, 56] on section "Model: HiDream-i1 Fast · Cost: $ 0.0032" at bounding box center [392, 59] width 272 height 12
click at [388, 57] on section "Model: HiDream-i1 Fast · Cost: $ 0.0032" at bounding box center [392, 59] width 272 height 12
drag, startPoint x: 388, startPoint y: 57, endPoint x: 359, endPoint y: 62, distance: 29.9
click at [359, 62] on section "Model: HiDream-i1 Fast · Cost: $ 0.0032" at bounding box center [392, 59] width 272 height 12
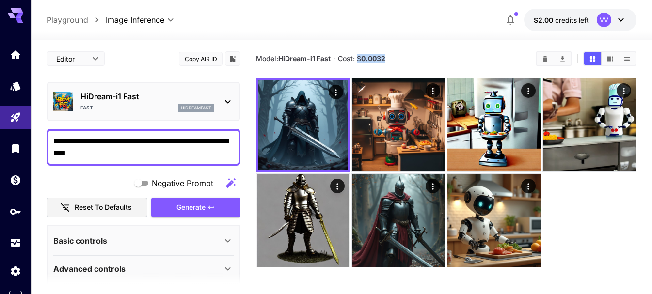
click at [395, 55] on section "Model: HiDream-i1 Fast · Cost: $ 0.0032" at bounding box center [392, 59] width 272 height 12
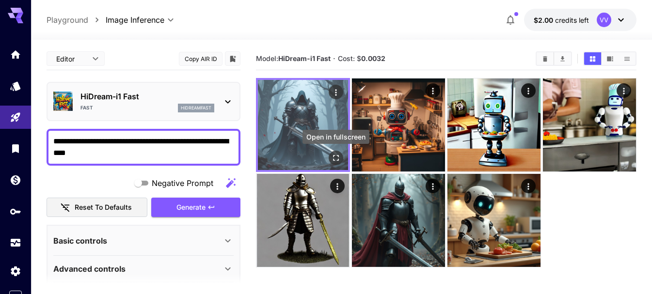
click at [334, 155] on icon "Open in fullscreen" at bounding box center [336, 158] width 10 height 10
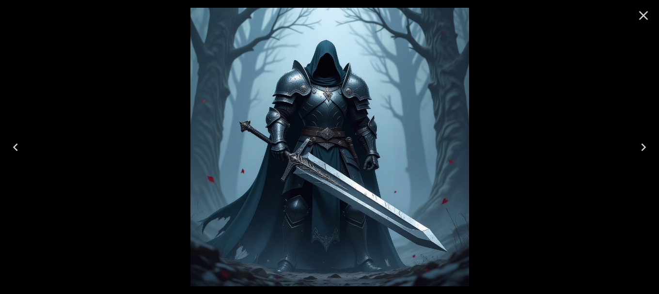
click at [652, 16] on button "Close" at bounding box center [643, 15] width 23 height 23
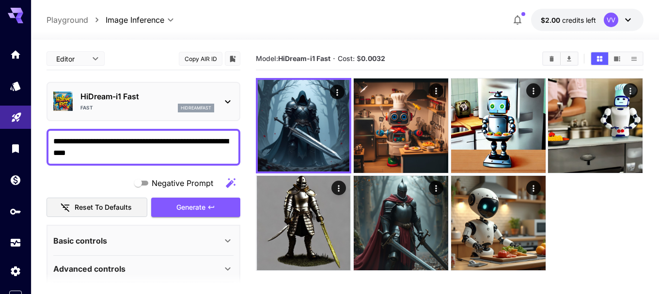
drag, startPoint x: 99, startPoint y: 140, endPoint x: 7, endPoint y: 122, distance: 93.8
click at [7, 122] on div "**********" at bounding box center [329, 185] width 659 height 371
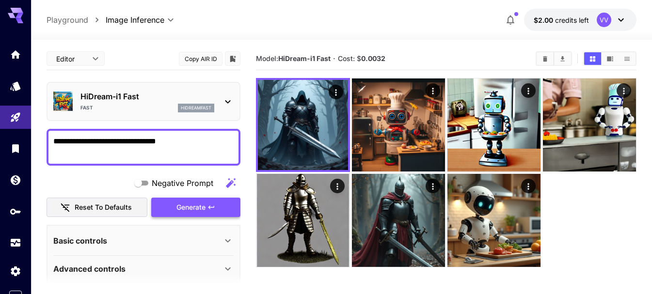
type textarea "**********"
click at [209, 206] on icon "button" at bounding box center [212, 208] width 8 height 8
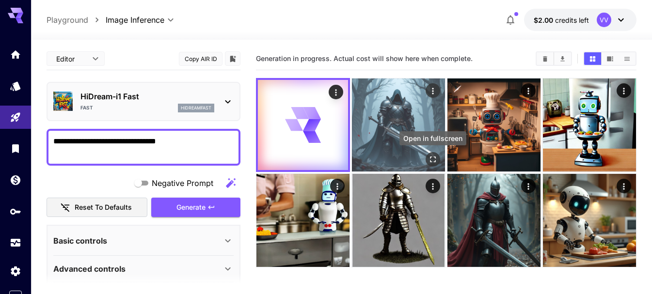
click at [436, 161] on icon "Open in fullscreen" at bounding box center [433, 160] width 10 height 10
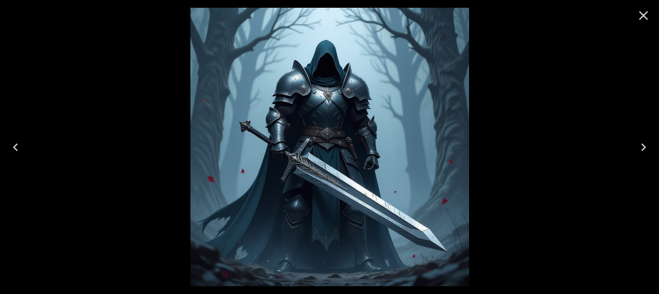
click at [639, 17] on icon "Close" at bounding box center [644, 16] width 16 height 16
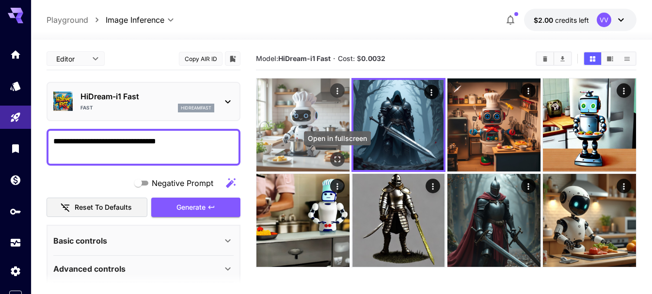
click at [340, 161] on icon "Open in fullscreen" at bounding box center [338, 160] width 10 height 10
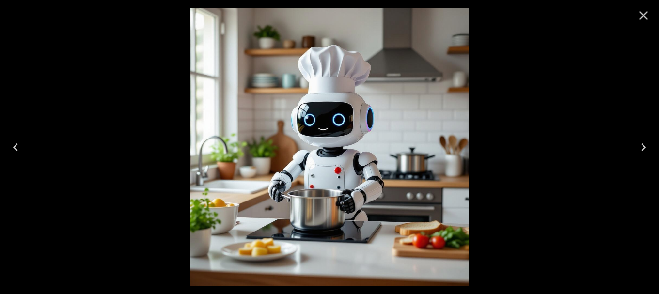
click at [643, 13] on icon "Close" at bounding box center [644, 16] width 16 height 16
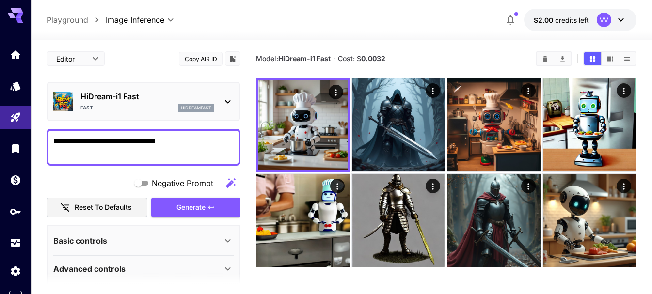
click at [228, 106] on icon at bounding box center [228, 102] width 12 height 12
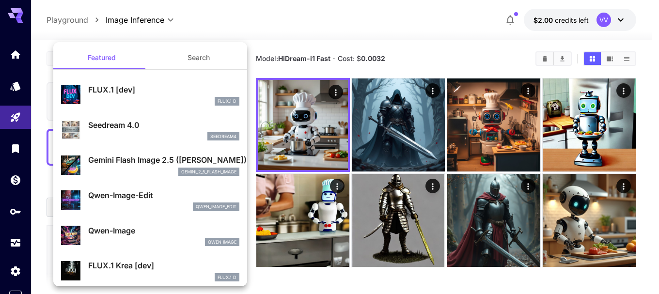
click at [286, 53] on div at bounding box center [329, 147] width 659 height 294
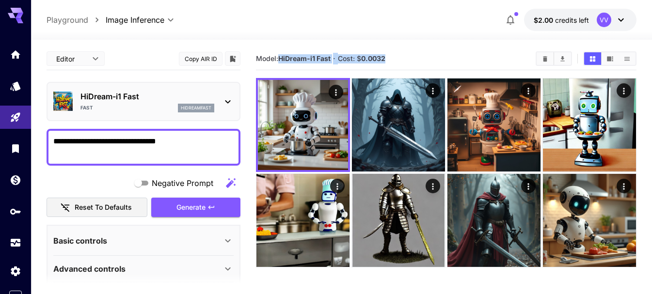
drag, startPoint x: 279, startPoint y: 58, endPoint x: 387, endPoint y: 62, distance: 108.7
click at [392, 62] on section "Model: HiDream-i1 Fast · Cost: $ 0.0032" at bounding box center [392, 59] width 272 height 12
copy section "HiDream-i1 Fast · Cost: $ 0.0032"
click at [393, 58] on section "Model: HiDream-i1 Fast · Cost: $ 0.0032" at bounding box center [392, 59] width 272 height 12
click at [223, 99] on icon at bounding box center [228, 102] width 12 height 12
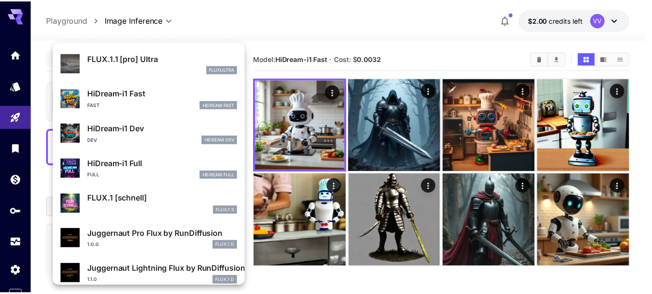
scroll to position [839, 0]
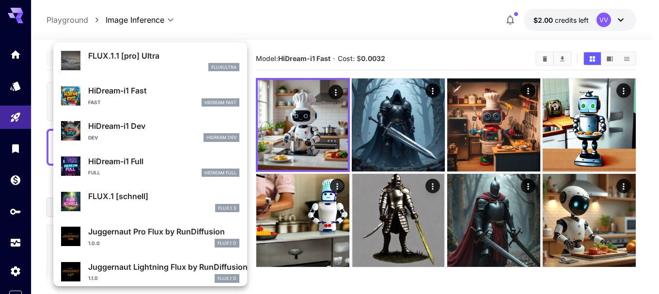
click at [153, 130] on p "HiDream-i1 Dev" at bounding box center [163, 126] width 151 height 12
type input "**"
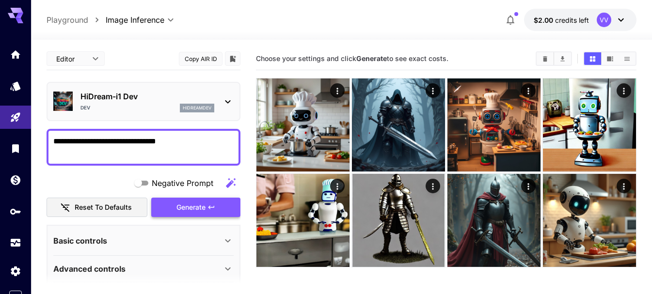
click at [182, 208] on span "Generate" at bounding box center [191, 208] width 29 height 12
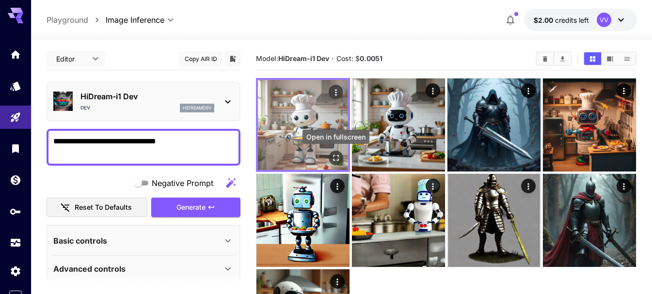
click at [340, 154] on icon "Open in fullscreen" at bounding box center [336, 158] width 10 height 10
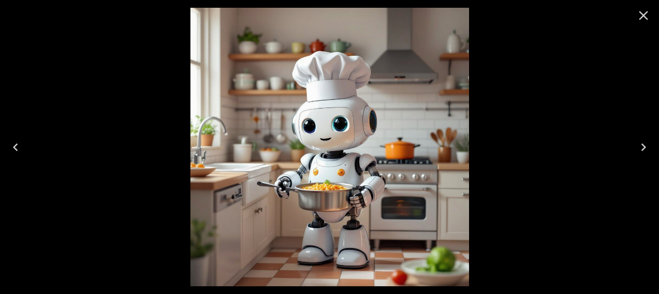
click at [648, 146] on icon "Next" at bounding box center [644, 148] width 16 height 16
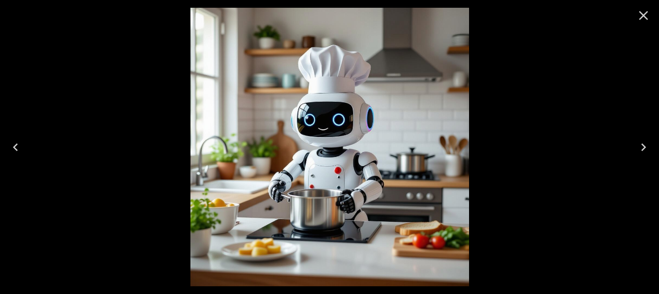
click at [15, 150] on icon "Previous" at bounding box center [16, 148] width 16 height 16
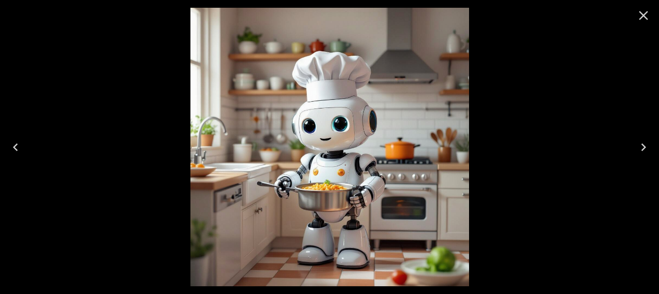
click at [646, 149] on icon "Next" at bounding box center [644, 148] width 16 height 16
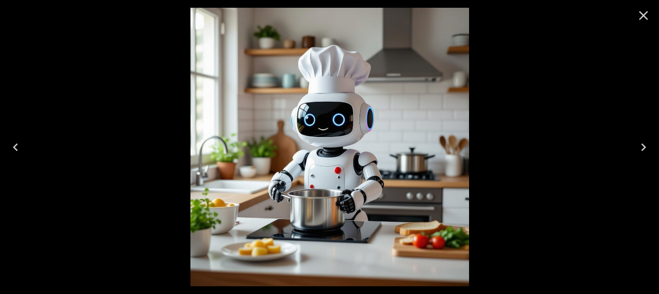
click at [12, 144] on icon "Previous" at bounding box center [16, 148] width 16 height 16
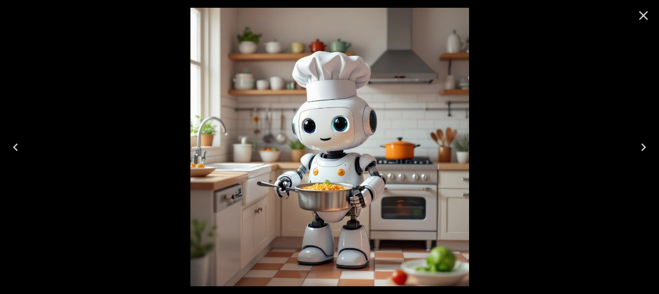
click at [644, 156] on button "Next" at bounding box center [643, 147] width 31 height 39
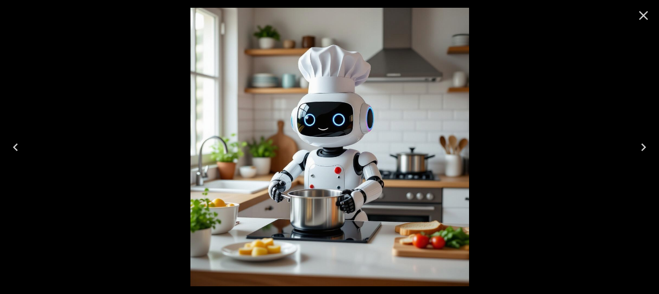
click at [15, 144] on icon "Previous" at bounding box center [16, 148] width 16 height 16
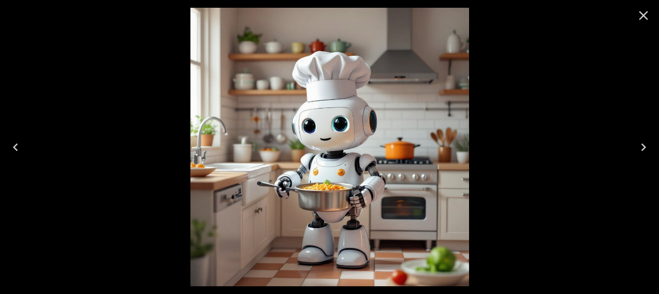
click at [647, 10] on icon "Close" at bounding box center [644, 16] width 16 height 16
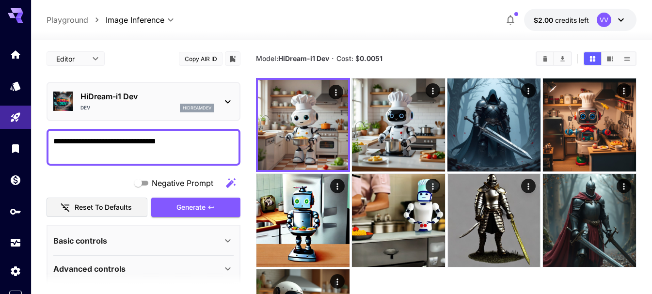
drag, startPoint x: 106, startPoint y: 136, endPoint x: 34, endPoint y: 127, distance: 72.3
click at [34, 127] on div "**********" at bounding box center [326, 196] width 652 height 392
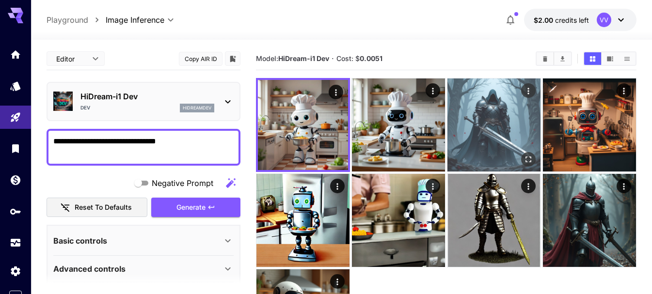
click at [529, 92] on icon "Actions" at bounding box center [529, 91] width 10 height 10
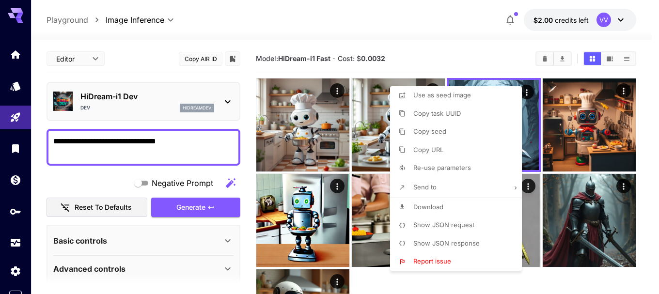
click at [408, 42] on div at bounding box center [329, 147] width 659 height 294
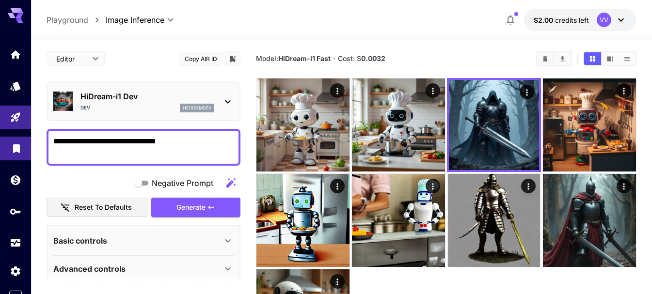
drag, startPoint x: 190, startPoint y: 142, endPoint x: 0, endPoint y: 137, distance: 190.1
click at [0, 137] on div "**********" at bounding box center [326, 196] width 652 height 392
type textarea "**********"
click at [179, 204] on span "Generate" at bounding box center [191, 208] width 29 height 12
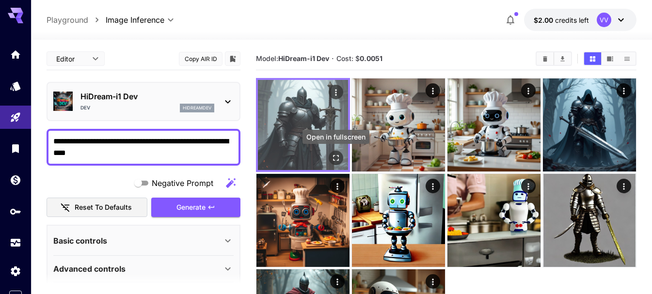
click at [338, 159] on icon "Open in fullscreen" at bounding box center [336, 158] width 10 height 10
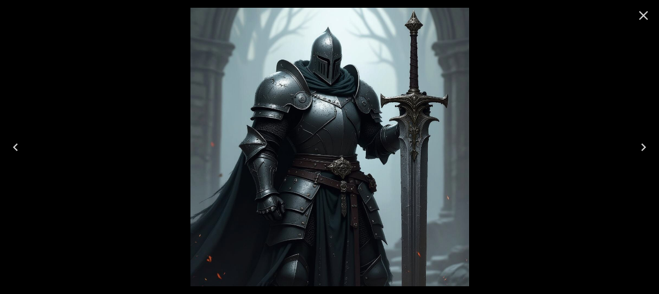
click at [644, 20] on icon "Close" at bounding box center [644, 16] width 16 height 16
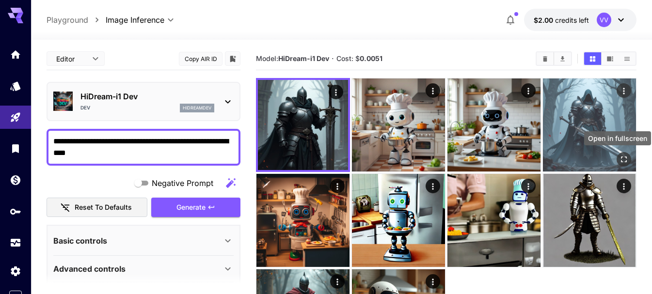
click at [624, 159] on icon "Open in fullscreen" at bounding box center [624, 160] width 10 height 10
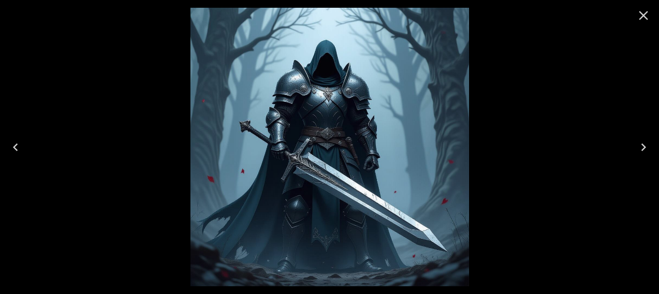
click at [640, 18] on icon "Close" at bounding box center [644, 16] width 16 height 16
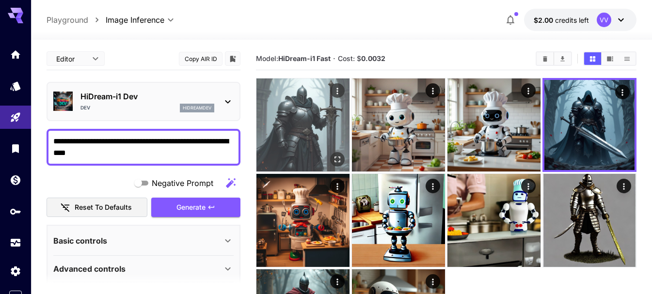
click at [314, 129] on img at bounding box center [303, 125] width 93 height 93
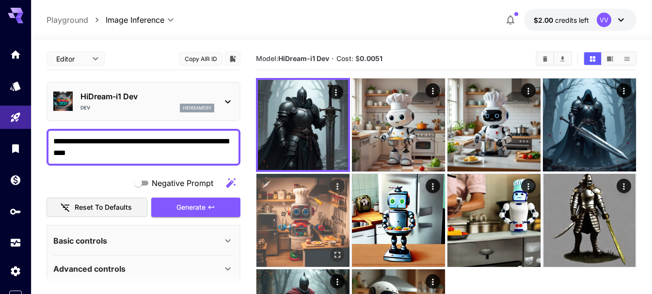
click at [323, 223] on img at bounding box center [303, 220] width 93 height 93
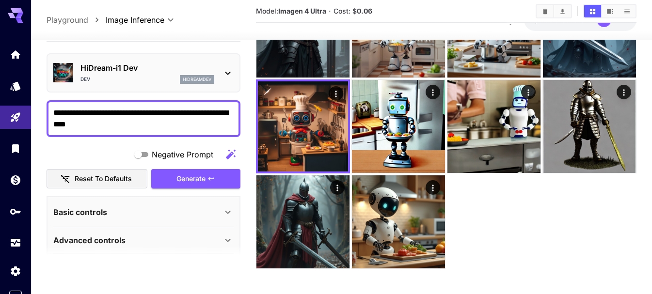
scroll to position [98, 0]
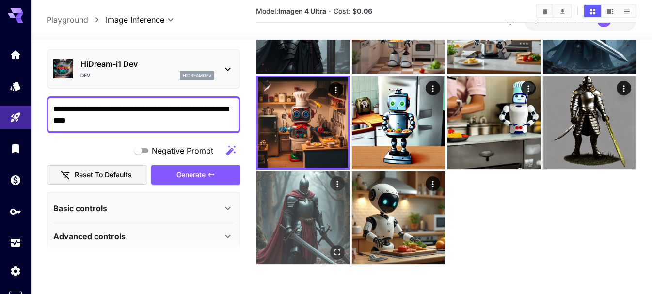
click at [339, 256] on icon "Open in fullscreen" at bounding box center [338, 253] width 10 height 10
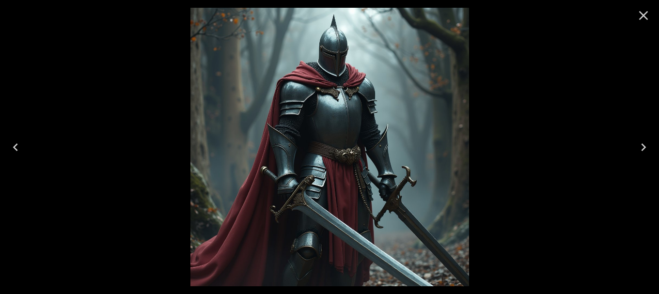
click at [643, 152] on icon "Next" at bounding box center [644, 148] width 16 height 16
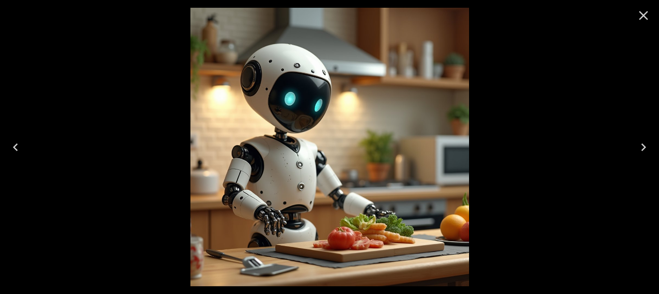
click at [643, 14] on icon "Close" at bounding box center [644, 16] width 16 height 16
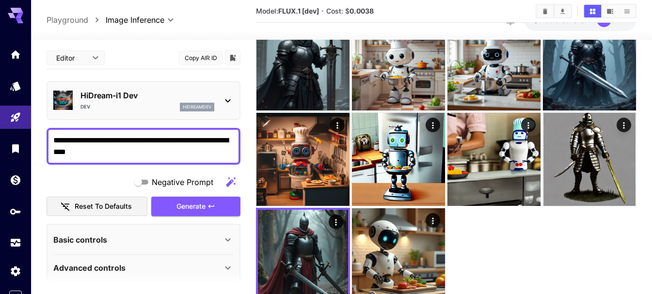
scroll to position [47, 0]
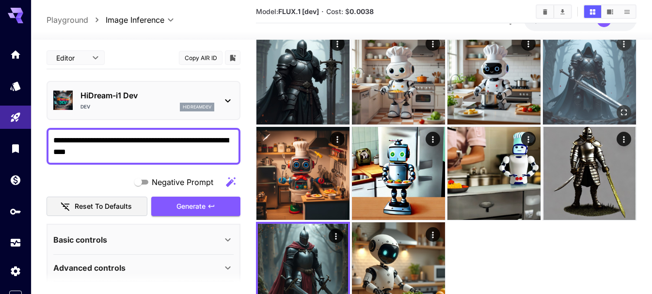
click at [583, 73] on img at bounding box center [589, 78] width 93 height 93
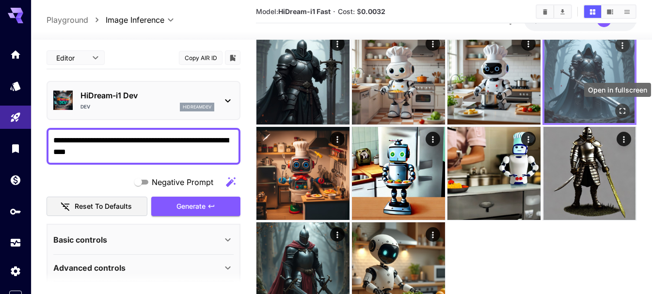
click at [618, 110] on icon "Open in fullscreen" at bounding box center [623, 111] width 10 height 10
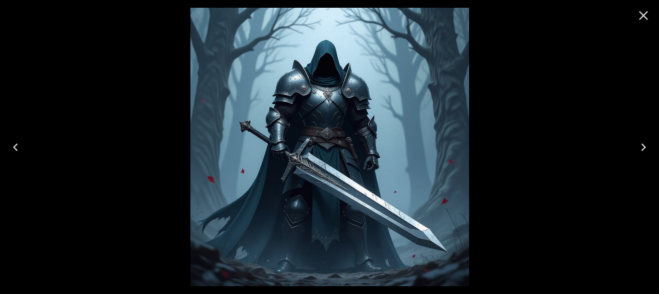
click at [650, 11] on icon "Close" at bounding box center [644, 16] width 16 height 16
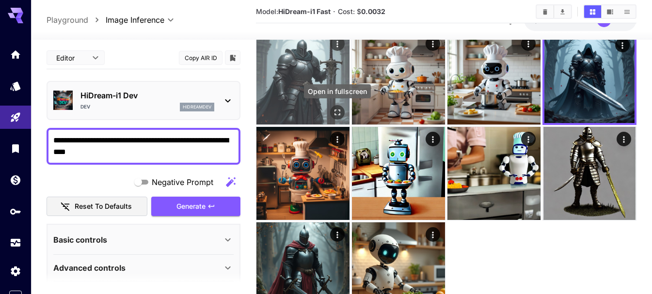
click at [335, 109] on icon "Open in fullscreen" at bounding box center [338, 113] width 10 height 10
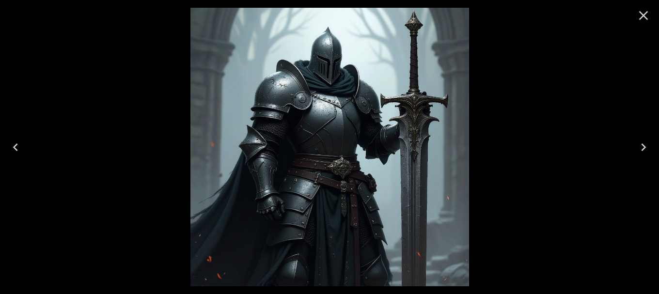
click at [651, 17] on icon "Close" at bounding box center [644, 16] width 16 height 16
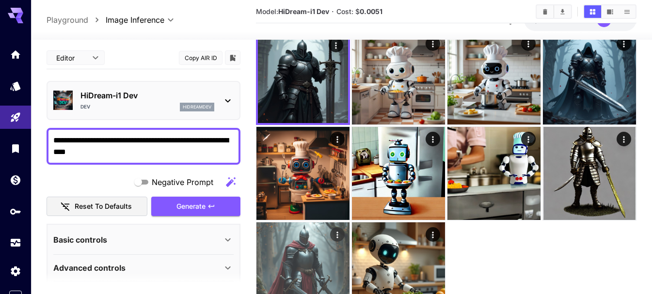
click at [337, 275] on img at bounding box center [303, 269] width 93 height 93
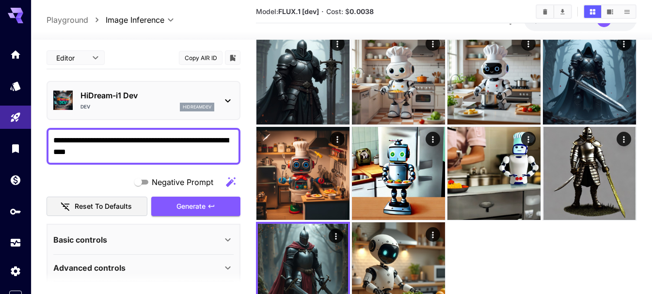
scroll to position [72, 0]
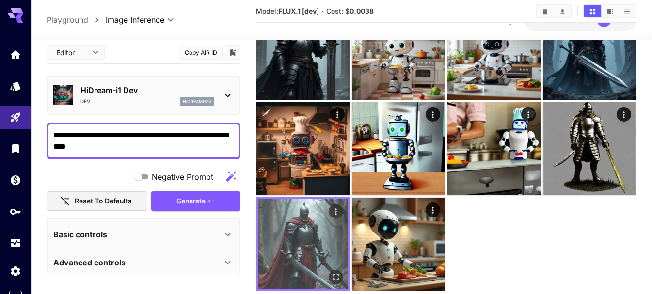
click at [337, 281] on icon "Open in fullscreen" at bounding box center [336, 278] width 10 height 10
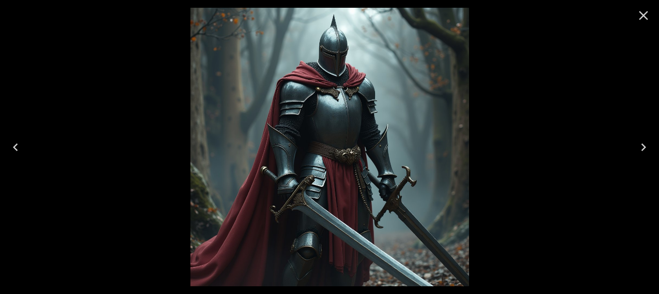
click at [648, 154] on icon "Next" at bounding box center [644, 148] width 16 height 16
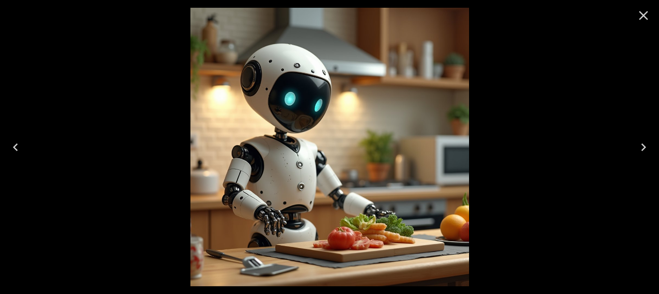
click at [17, 141] on icon "Previous" at bounding box center [16, 148] width 16 height 16
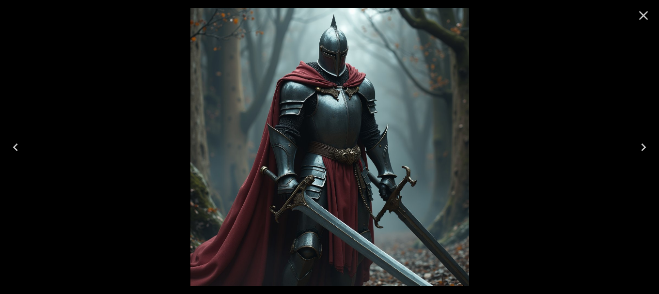
click at [638, 146] on icon "Next" at bounding box center [644, 148] width 16 height 16
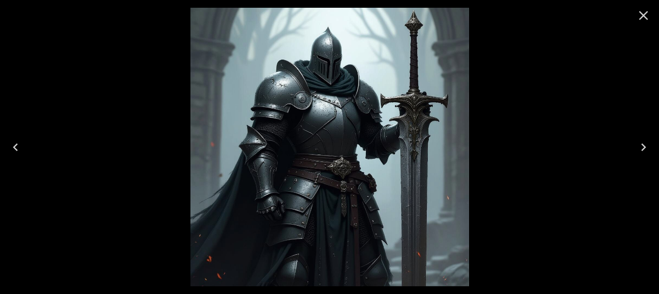
click at [16, 144] on icon "Previous" at bounding box center [16, 148] width 16 height 16
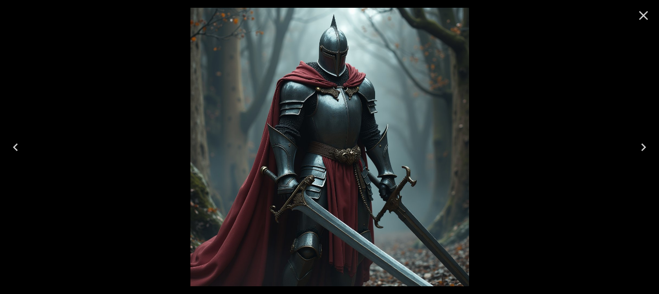
click at [648, 150] on icon "Next" at bounding box center [644, 148] width 16 height 16
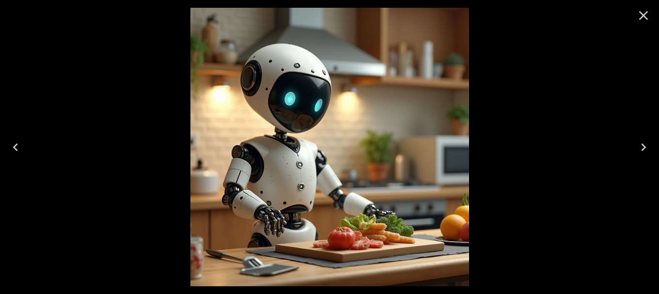
click at [648, 150] on icon "Next" at bounding box center [644, 148] width 16 height 16
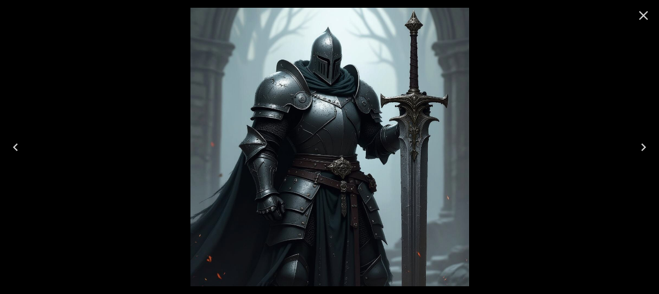
click at [11, 141] on icon "Previous" at bounding box center [16, 148] width 16 height 16
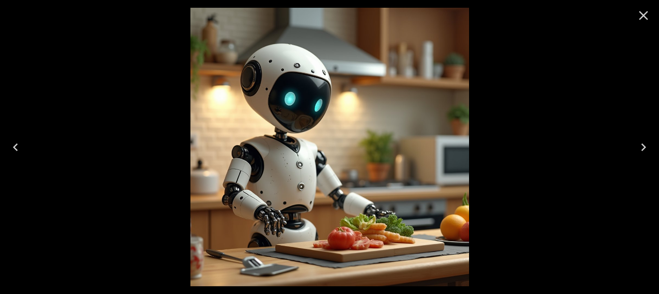
click at [11, 141] on icon "Previous" at bounding box center [16, 148] width 16 height 16
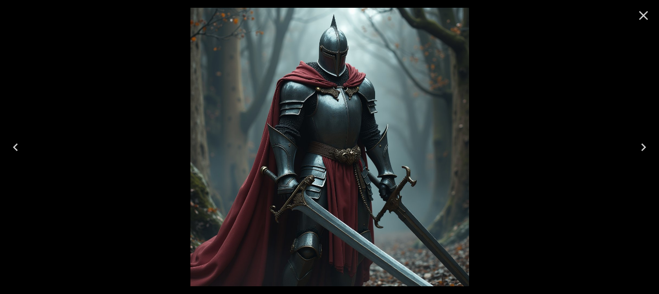
click at [639, 17] on icon "Close" at bounding box center [644, 16] width 16 height 16
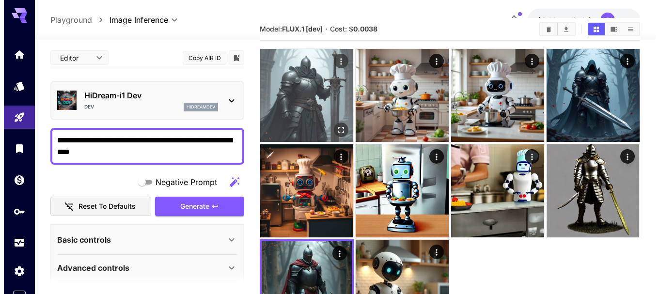
scroll to position [23, 0]
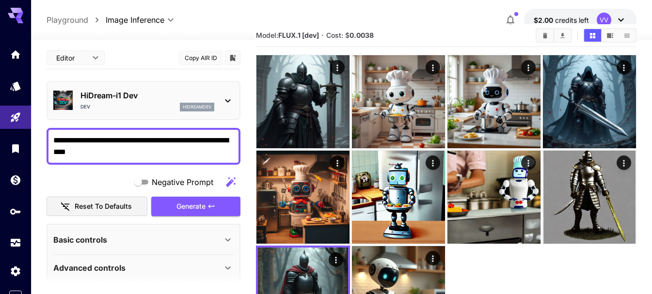
click at [230, 106] on icon at bounding box center [228, 101] width 12 height 12
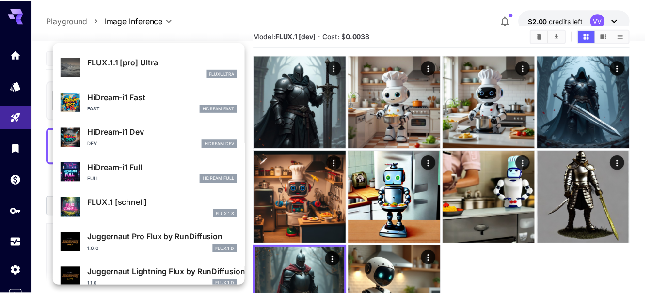
scroll to position [785, 0]
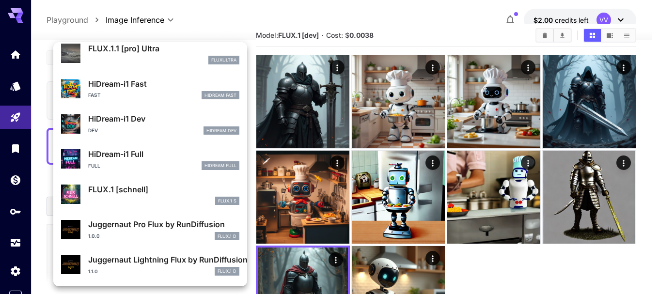
click at [123, 264] on p "Juggernaut Lightning Flux by RunDiffusion" at bounding box center [163, 260] width 151 height 12
type input "*"
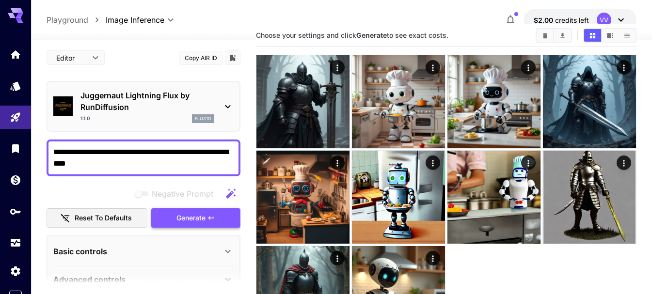
click at [205, 220] on span "Generate" at bounding box center [191, 218] width 29 height 12
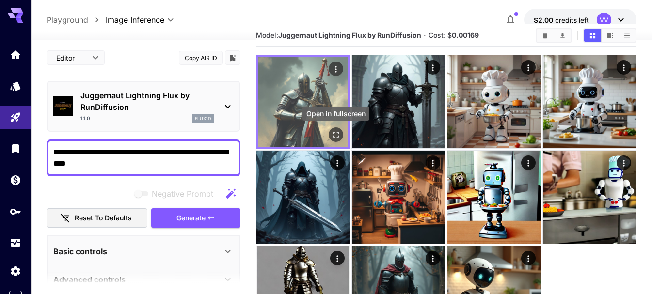
click at [340, 135] on icon "Open in fullscreen" at bounding box center [336, 135] width 10 height 10
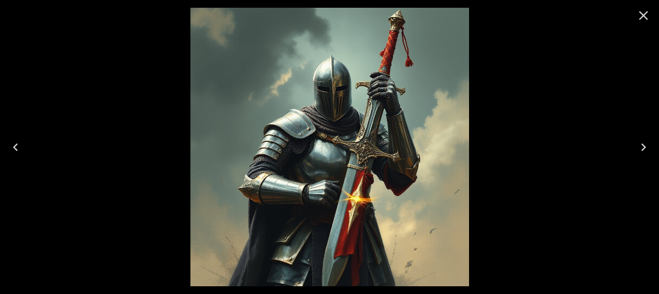
click at [637, 24] on button "Close" at bounding box center [643, 15] width 23 height 23
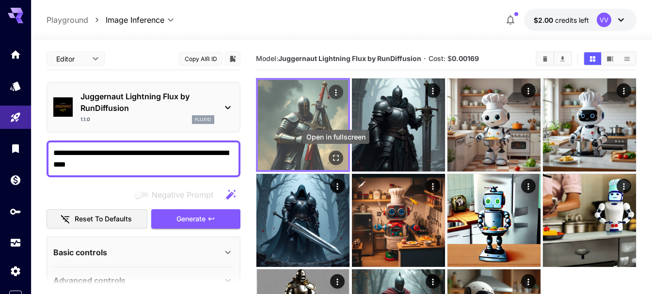
click at [334, 155] on icon "Open in fullscreen" at bounding box center [336, 158] width 10 height 10
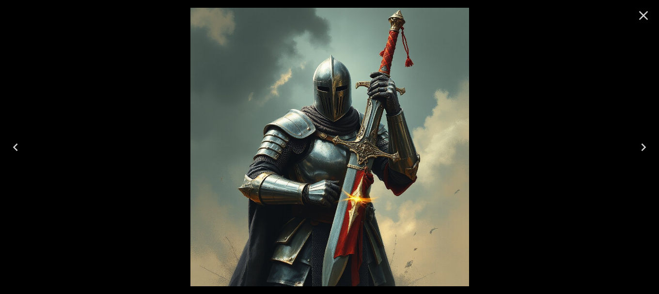
click at [648, 18] on icon "Close" at bounding box center [644, 16] width 16 height 16
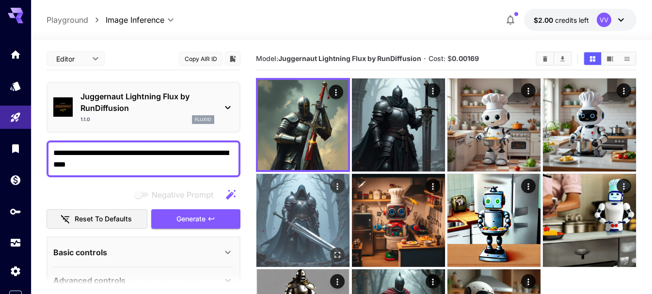
click at [326, 211] on img at bounding box center [303, 220] width 93 height 93
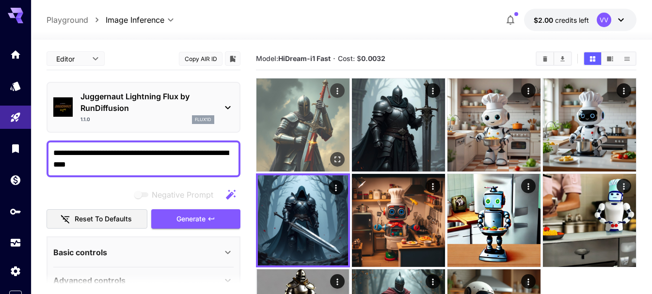
click at [300, 114] on img at bounding box center [303, 125] width 93 height 93
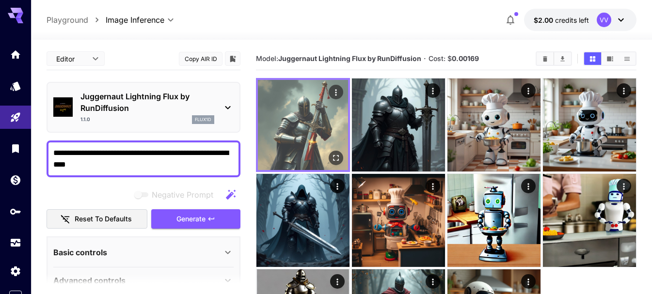
click at [339, 158] on icon "Open in fullscreen" at bounding box center [336, 158] width 10 height 10
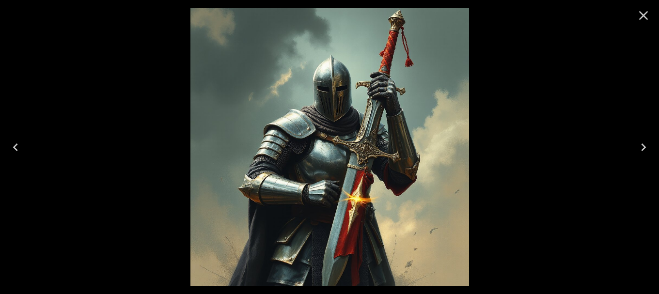
click at [643, 16] on icon "Close" at bounding box center [644, 15] width 9 height 9
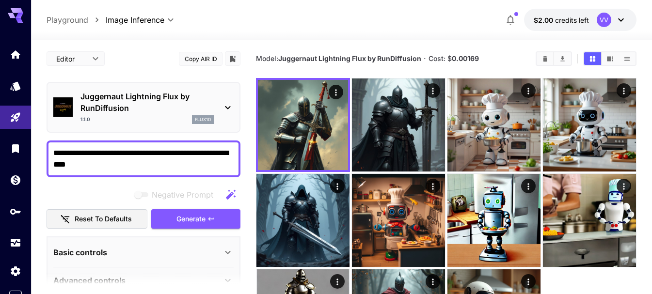
drag, startPoint x: 108, startPoint y: 166, endPoint x: 44, endPoint y: 154, distance: 65.2
click at [44, 154] on section "**********" at bounding box center [341, 216] width 621 height 353
type textarea "**********"
click at [206, 216] on span "Generate" at bounding box center [191, 219] width 29 height 12
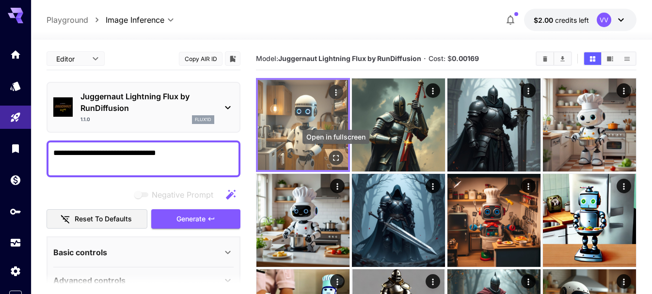
click at [335, 157] on icon "Open in fullscreen" at bounding box center [336, 158] width 10 height 10
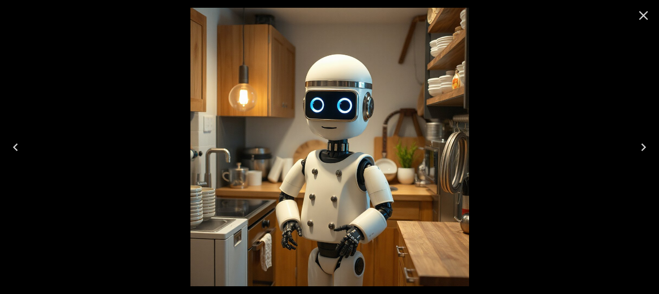
drag, startPoint x: 643, startPoint y: 17, endPoint x: 443, endPoint y: 70, distance: 207.6
click at [643, 17] on icon "Close" at bounding box center [644, 16] width 16 height 16
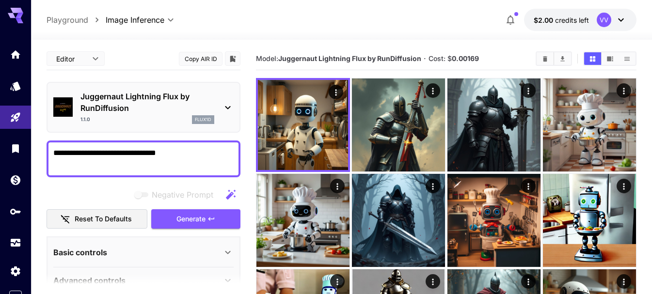
click at [231, 110] on icon at bounding box center [228, 108] width 12 height 12
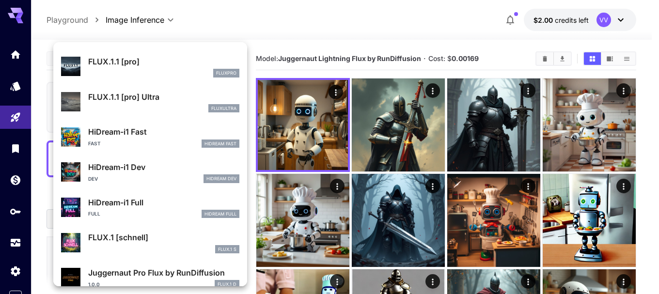
scroll to position [1216, 0]
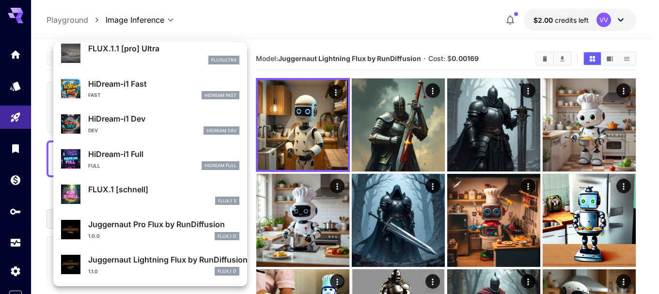
click at [105, 230] on p "Juggernaut Pro Flux by RunDiffusion" at bounding box center [163, 225] width 151 height 12
type input "**"
type input "*"
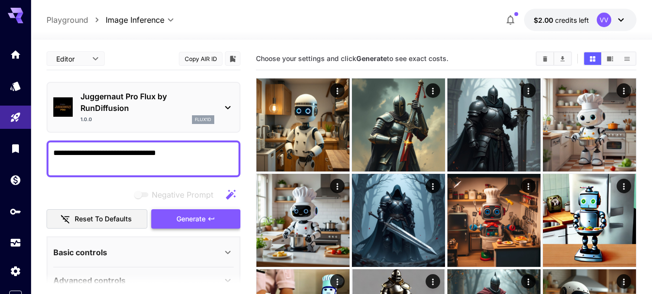
click at [180, 217] on span "Generate" at bounding box center [191, 219] width 29 height 12
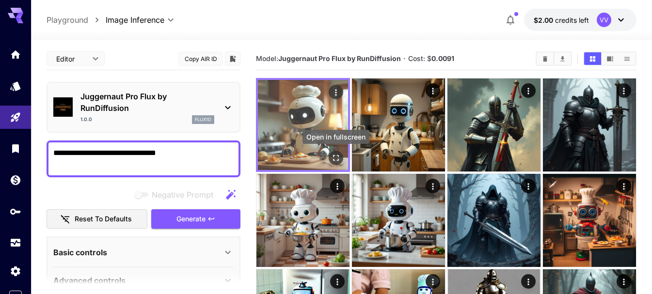
click at [330, 161] on button "Open in fullscreen" at bounding box center [336, 158] width 15 height 15
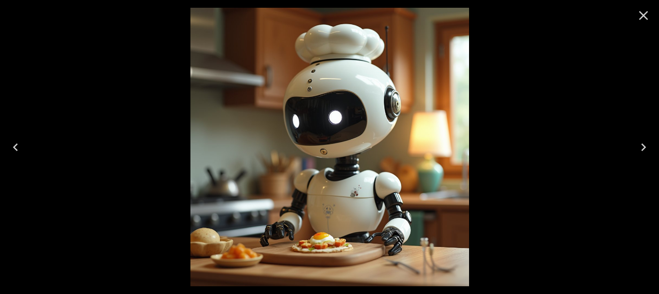
click at [645, 16] on icon "Close" at bounding box center [644, 15] width 9 height 9
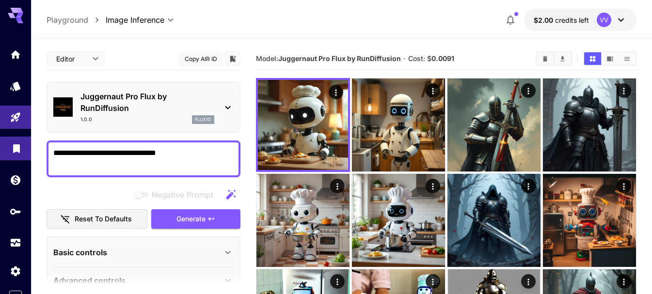
drag, startPoint x: 180, startPoint y: 156, endPoint x: 0, endPoint y: 145, distance: 180.2
click at [0, 145] on div "**********" at bounding box center [326, 244] width 652 height 488
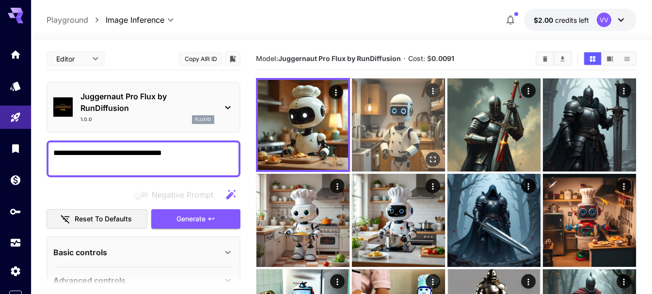
click at [400, 129] on img at bounding box center [398, 125] width 93 height 93
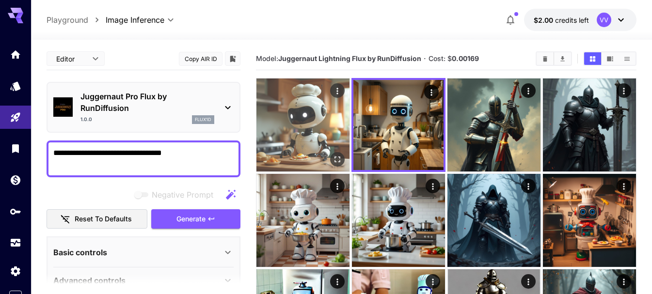
click at [308, 131] on img at bounding box center [303, 125] width 93 height 93
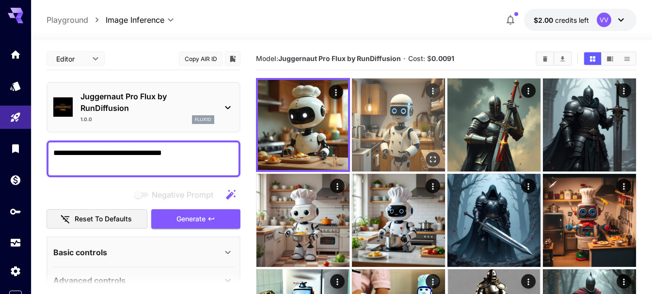
click at [385, 119] on img at bounding box center [398, 125] width 93 height 93
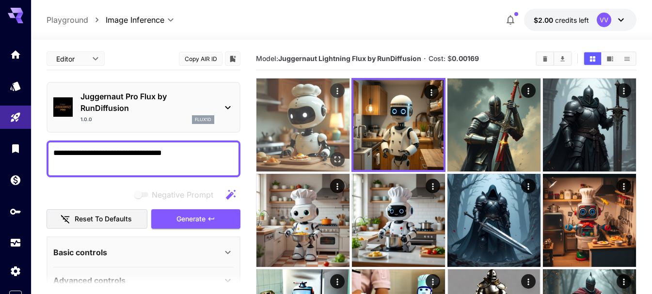
click at [315, 120] on img at bounding box center [303, 125] width 93 height 93
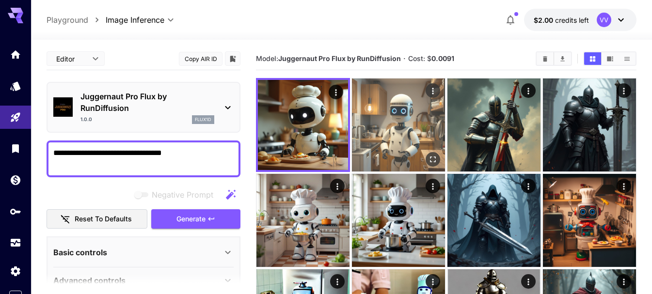
click at [373, 112] on img at bounding box center [398, 125] width 93 height 93
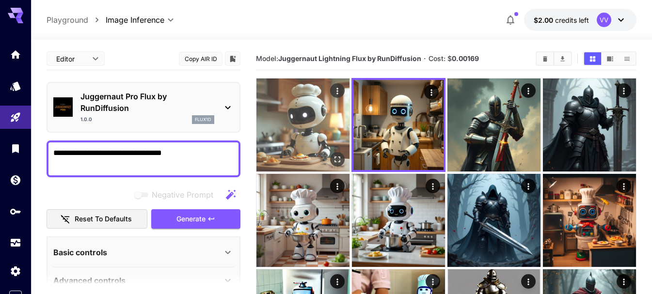
click at [309, 133] on img at bounding box center [303, 125] width 93 height 93
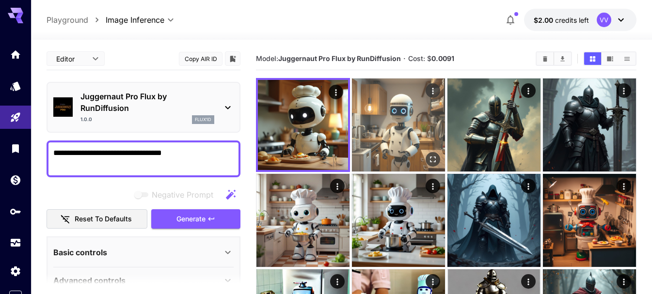
click at [409, 127] on img at bounding box center [398, 125] width 93 height 93
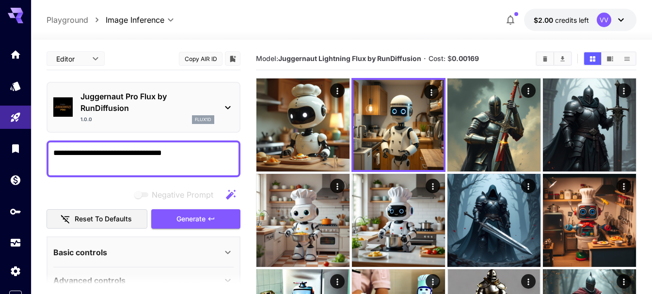
click at [469, 59] on b "0.00169" at bounding box center [465, 58] width 27 height 8
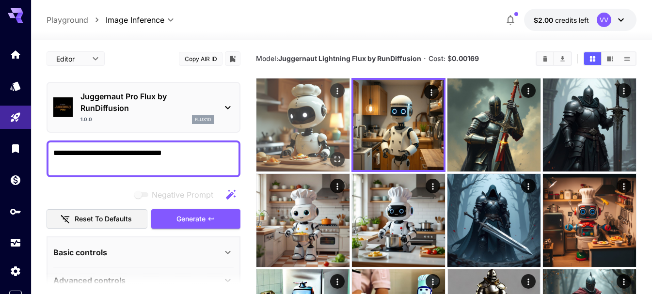
click at [302, 124] on img at bounding box center [303, 125] width 93 height 93
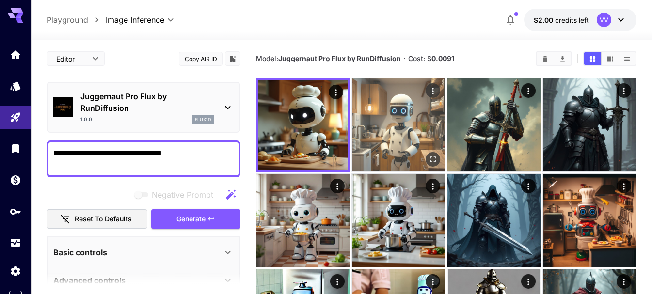
click at [385, 121] on img at bounding box center [398, 125] width 93 height 93
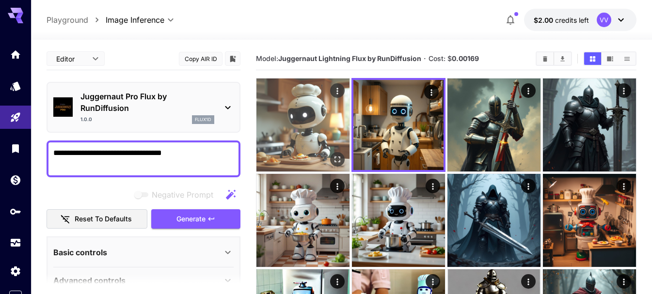
click at [313, 122] on img at bounding box center [303, 125] width 93 height 93
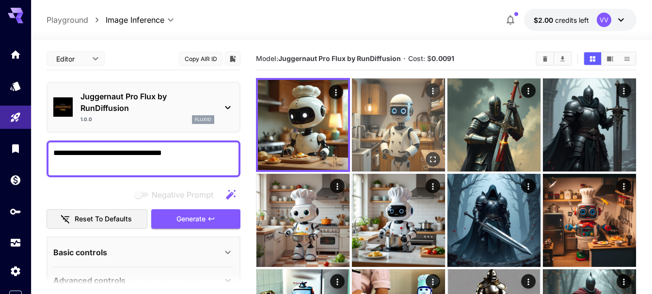
click at [371, 137] on img at bounding box center [398, 125] width 93 height 93
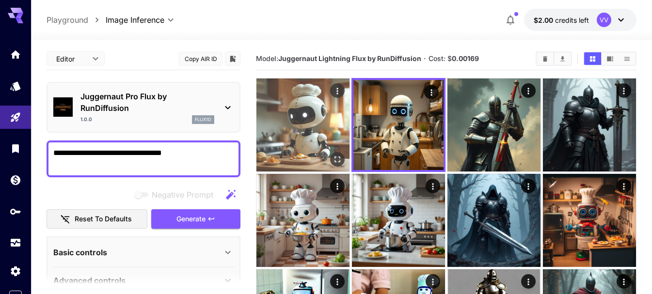
click at [289, 119] on img at bounding box center [303, 125] width 93 height 93
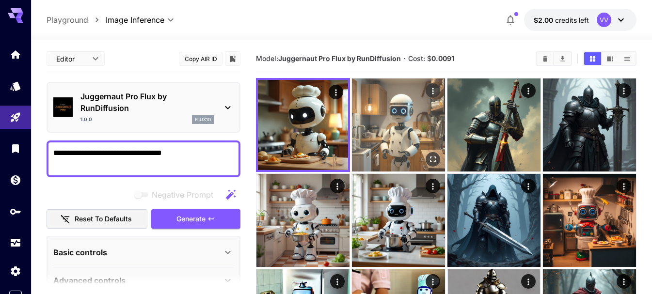
click at [363, 116] on img at bounding box center [398, 125] width 93 height 93
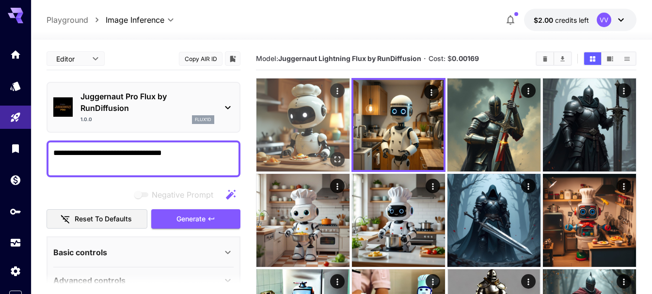
click at [300, 115] on img at bounding box center [303, 125] width 93 height 93
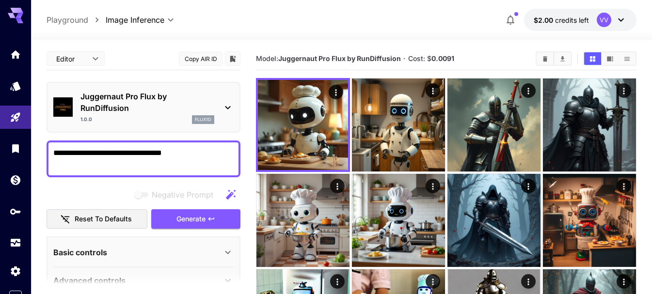
click at [192, 152] on textarea "**********" at bounding box center [143, 158] width 180 height 23
click at [209, 156] on textarea "**********" at bounding box center [143, 158] width 180 height 23
type textarea "**********"
click at [191, 218] on span "Generate" at bounding box center [191, 219] width 29 height 12
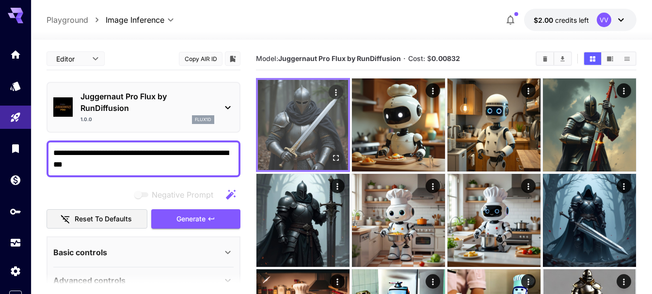
click at [338, 156] on icon "Open in fullscreen" at bounding box center [336, 158] width 6 height 6
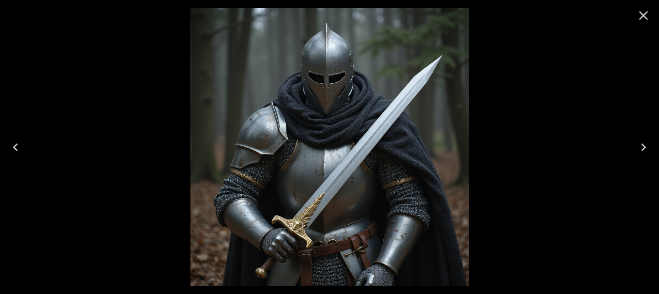
click at [647, 22] on icon "Close" at bounding box center [644, 16] width 16 height 16
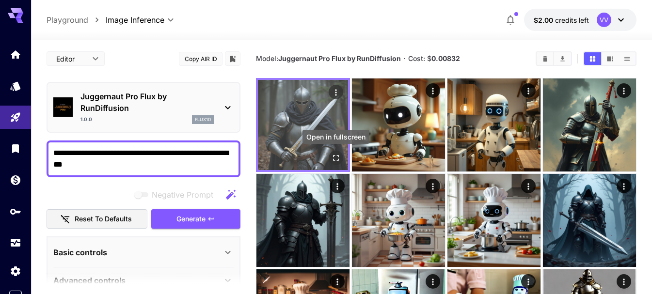
click at [337, 159] on icon "Open in fullscreen" at bounding box center [336, 158] width 10 height 10
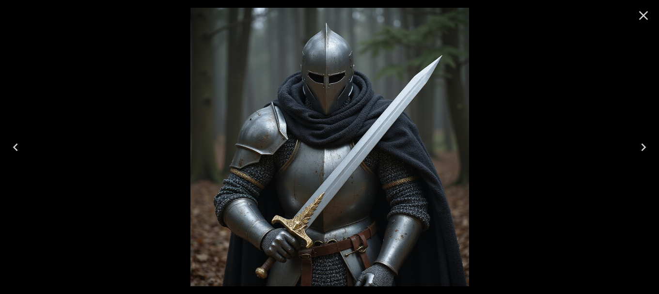
click at [641, 14] on icon "Close" at bounding box center [644, 16] width 16 height 16
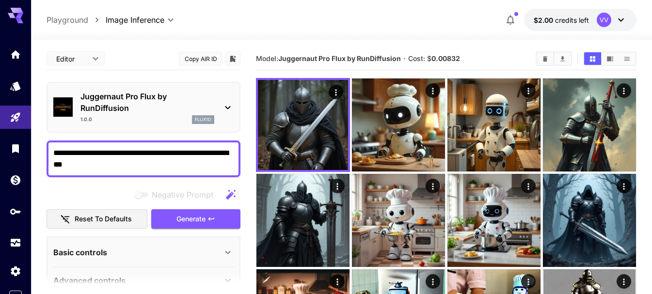
click at [233, 110] on icon at bounding box center [228, 108] width 12 height 12
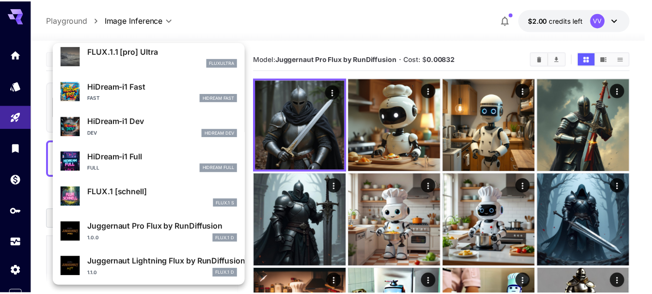
scroll to position [785, 0]
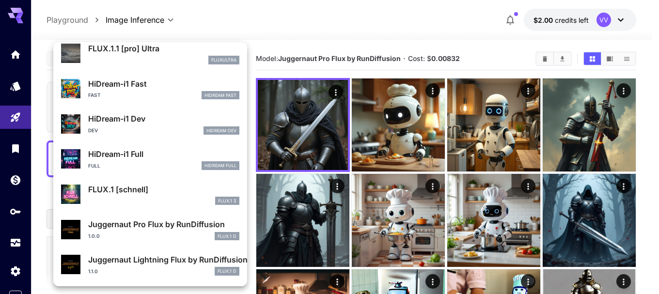
click at [396, 217] on div at bounding box center [329, 147] width 659 height 294
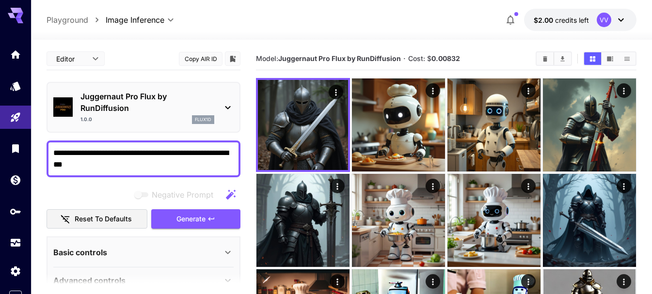
click at [396, 217] on img at bounding box center [398, 220] width 93 height 93
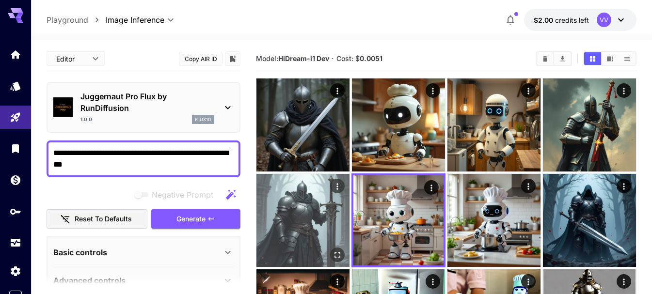
click at [312, 223] on img at bounding box center [303, 220] width 93 height 93
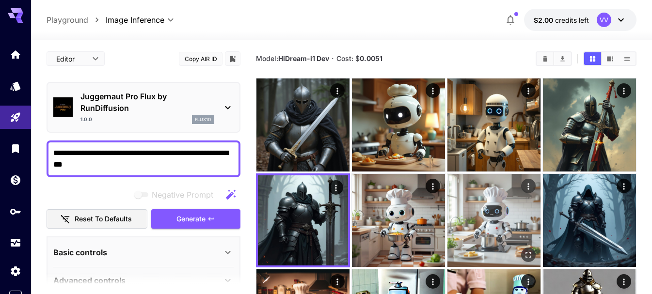
click at [505, 209] on img at bounding box center [494, 220] width 93 height 93
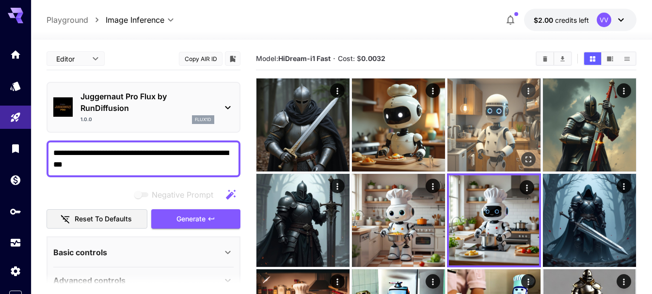
click at [475, 131] on img at bounding box center [494, 125] width 93 height 93
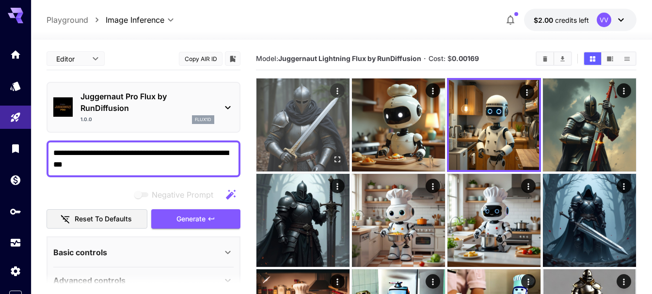
click at [318, 126] on img at bounding box center [303, 125] width 93 height 93
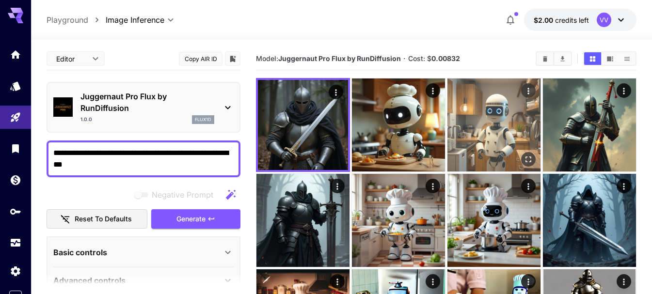
click at [496, 117] on img at bounding box center [494, 125] width 93 height 93
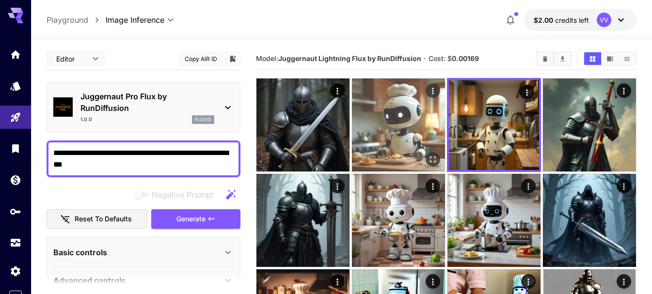
click at [401, 151] on img at bounding box center [398, 125] width 93 height 93
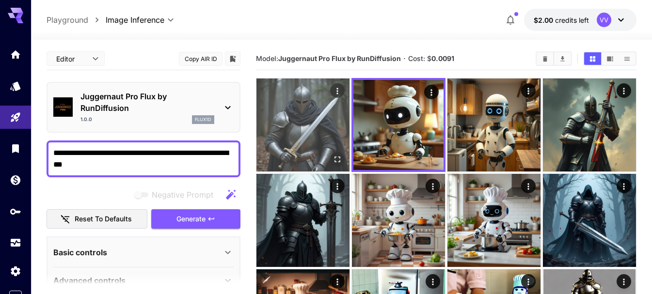
click at [280, 113] on img at bounding box center [303, 125] width 93 height 93
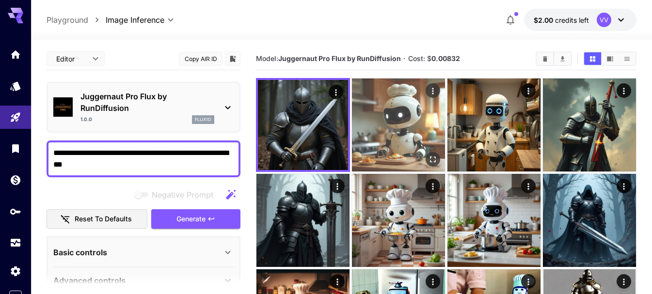
click at [366, 128] on img at bounding box center [398, 125] width 93 height 93
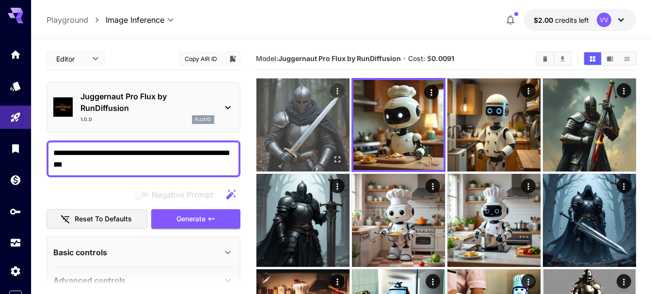
click at [310, 123] on img at bounding box center [303, 125] width 93 height 93
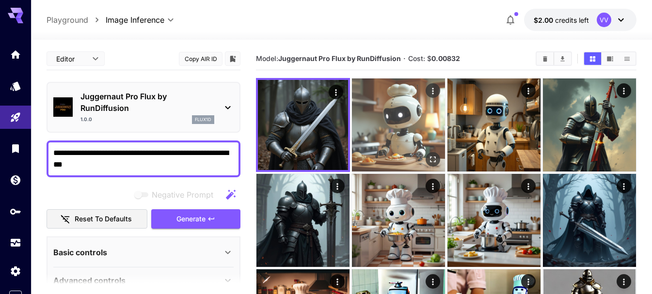
click at [391, 121] on img at bounding box center [398, 125] width 93 height 93
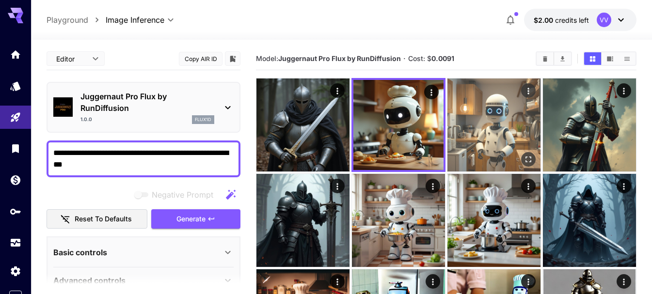
click at [489, 119] on img at bounding box center [494, 125] width 93 height 93
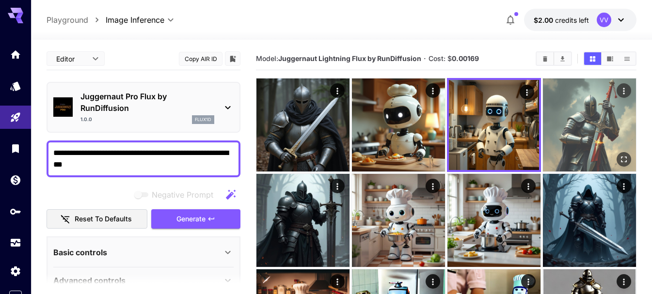
click at [600, 118] on img at bounding box center [589, 125] width 93 height 93
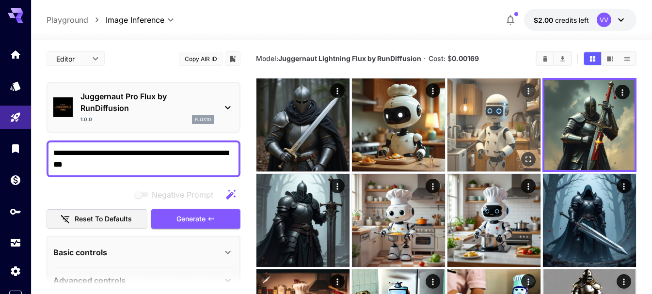
click at [496, 115] on img at bounding box center [494, 125] width 93 height 93
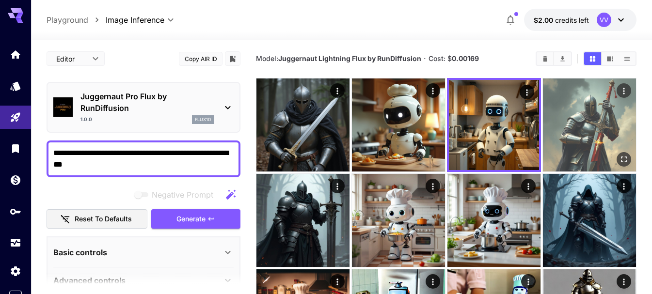
click at [569, 116] on img at bounding box center [589, 125] width 93 height 93
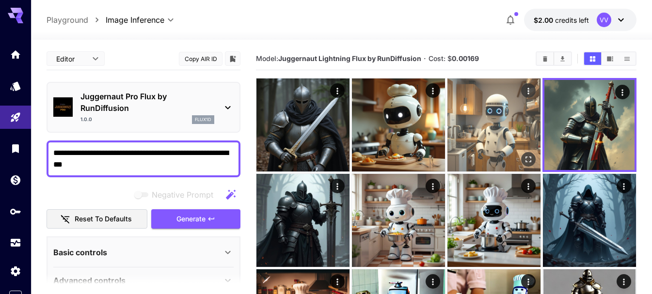
click at [494, 125] on img at bounding box center [494, 125] width 93 height 93
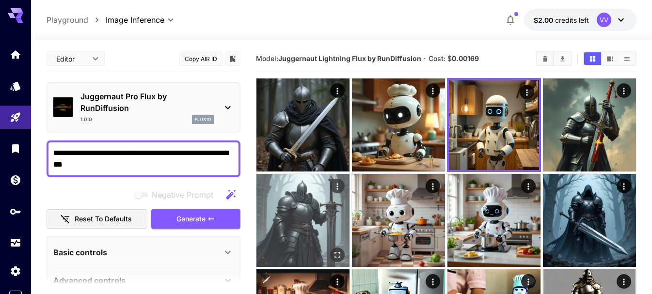
click at [291, 205] on img at bounding box center [303, 220] width 93 height 93
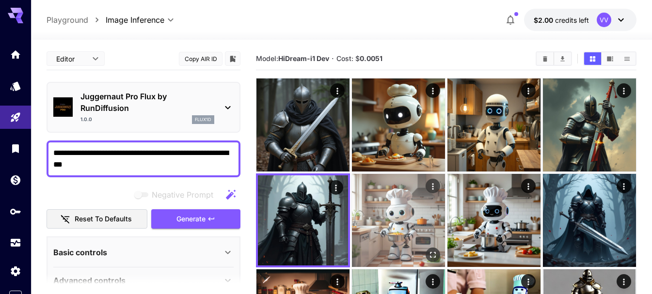
click at [380, 218] on img at bounding box center [398, 220] width 93 height 93
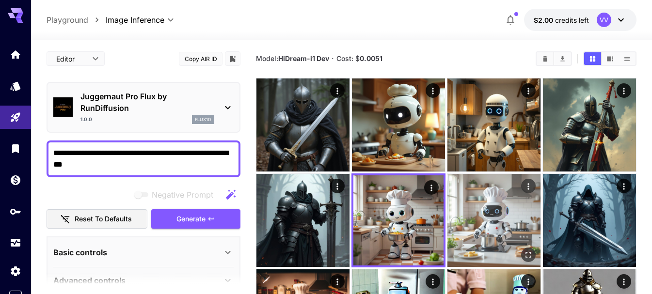
click at [477, 211] on img at bounding box center [494, 220] width 93 height 93
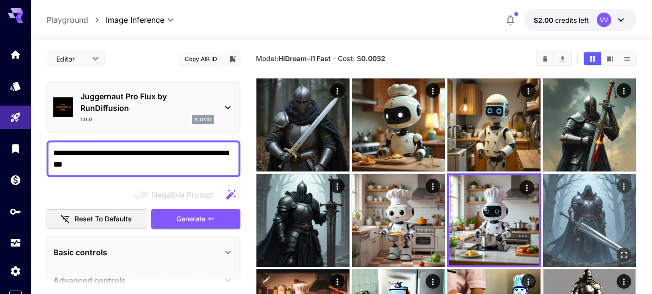
click at [589, 209] on img at bounding box center [589, 220] width 93 height 93
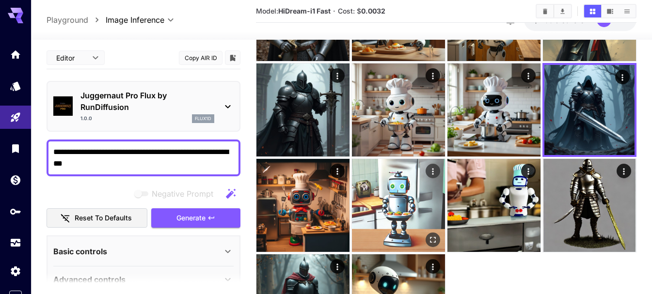
scroll to position [112, 0]
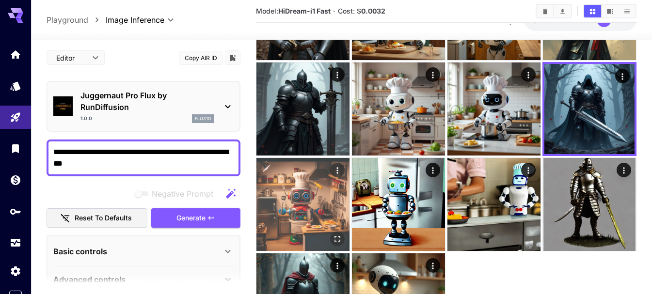
click at [311, 202] on img at bounding box center [303, 204] width 93 height 93
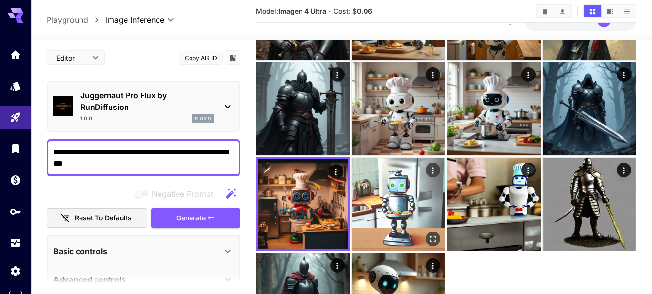
click at [373, 201] on img at bounding box center [398, 204] width 93 height 93
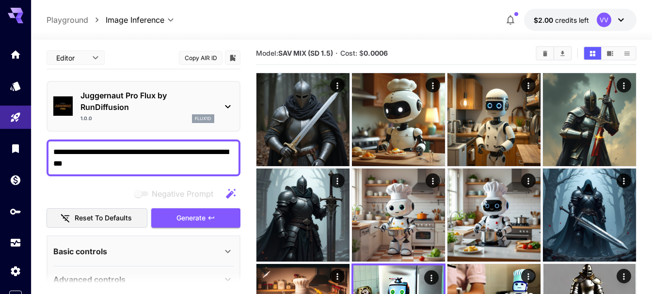
scroll to position [0, 0]
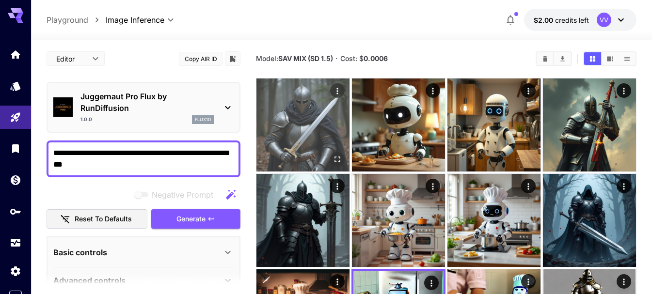
click at [283, 135] on img at bounding box center [303, 125] width 93 height 93
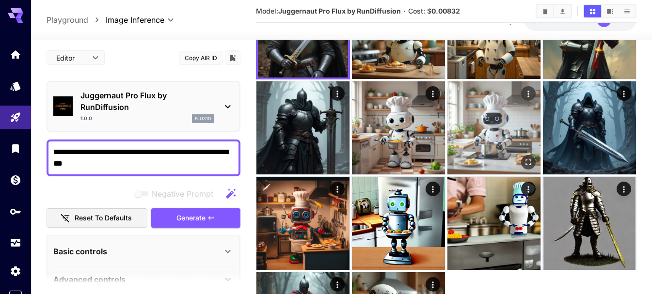
scroll to position [93, 0]
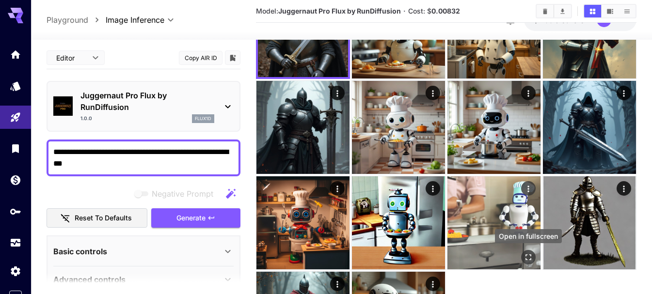
click at [529, 259] on icon "Open in fullscreen" at bounding box center [529, 258] width 10 height 10
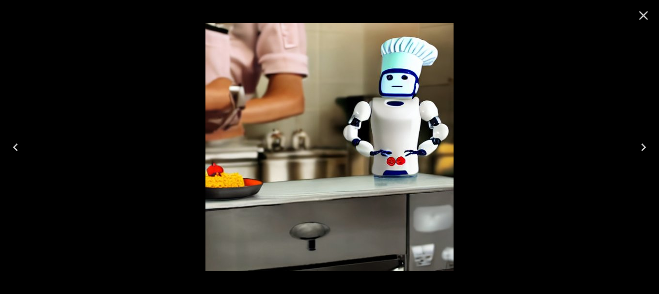
click at [642, 17] on icon "Close" at bounding box center [644, 15] width 9 height 9
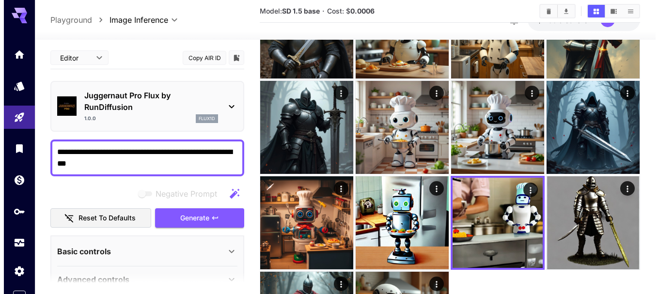
scroll to position [0, 0]
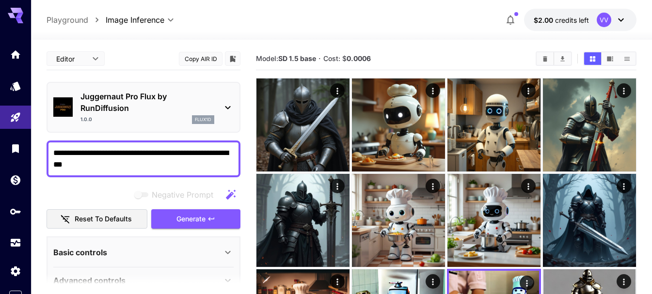
click at [231, 108] on icon at bounding box center [228, 108] width 12 height 12
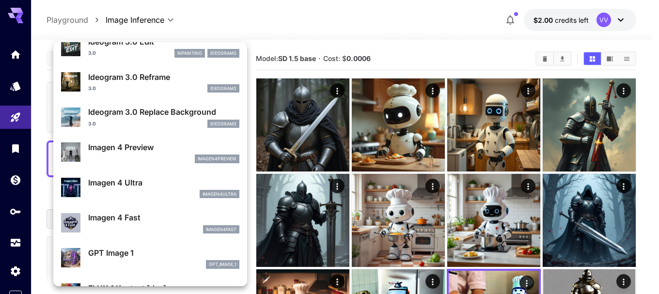
scroll to position [389, 0]
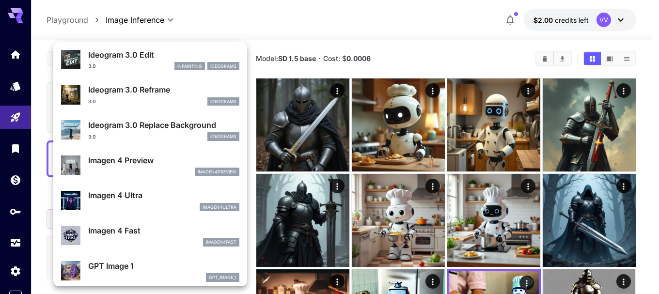
click at [301, 36] on div at bounding box center [329, 147] width 659 height 294
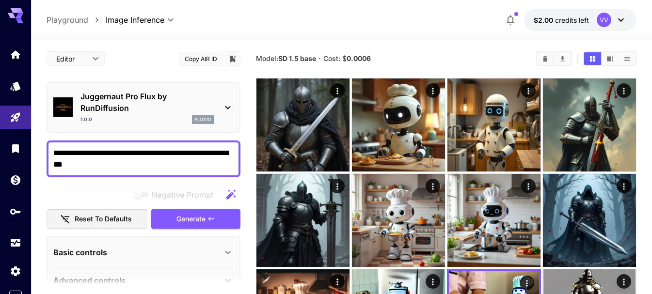
click at [146, 168] on textarea "**********" at bounding box center [143, 158] width 180 height 23
click at [224, 105] on icon at bounding box center [228, 108] width 12 height 12
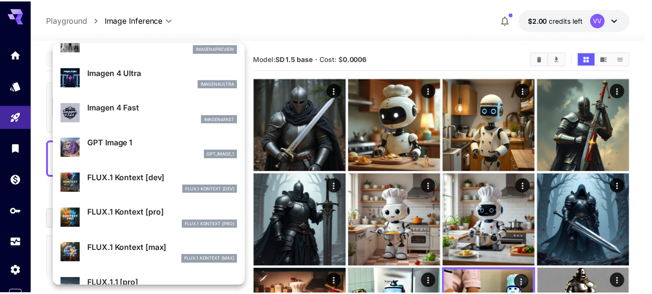
scroll to position [533, 0]
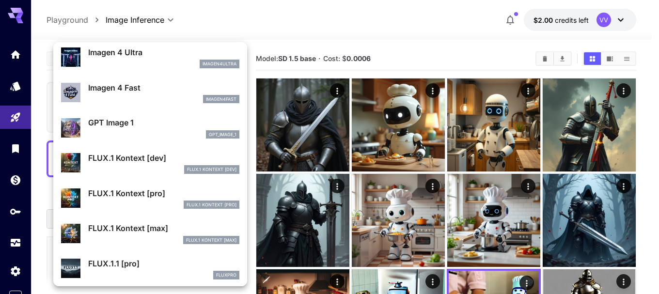
click at [120, 119] on p "GPT Image 1" at bounding box center [163, 123] width 151 height 12
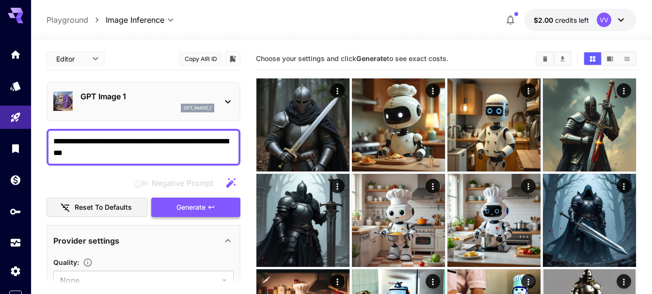
click at [191, 210] on span "Generate" at bounding box center [191, 208] width 29 height 12
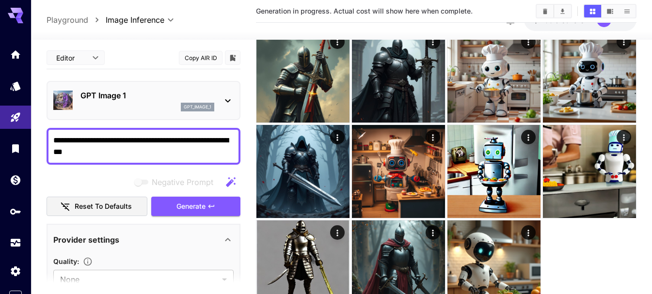
scroll to position [179, 0]
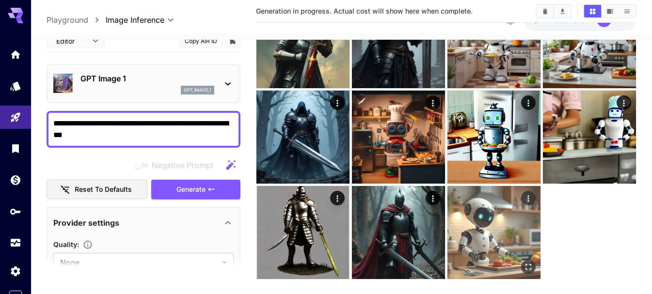
click at [468, 221] on img at bounding box center [494, 232] width 93 height 93
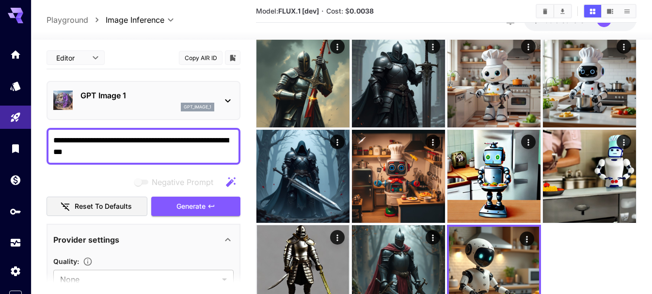
scroll to position [193, 0]
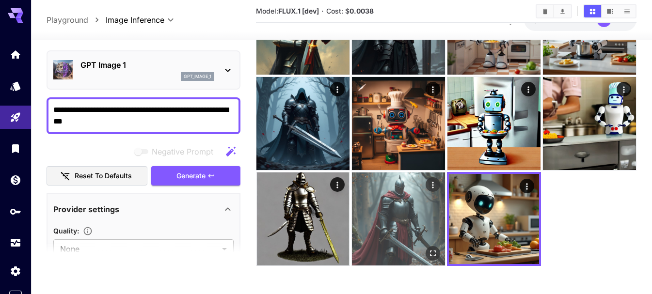
click at [412, 221] on img at bounding box center [398, 219] width 93 height 93
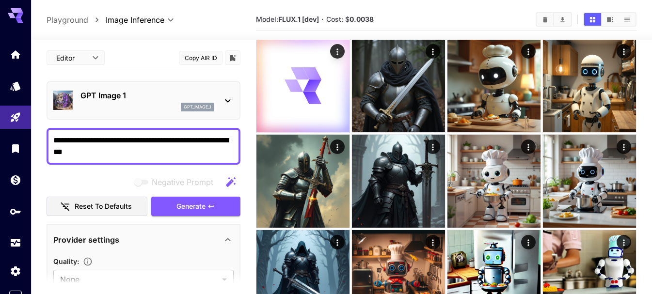
scroll to position [37, 0]
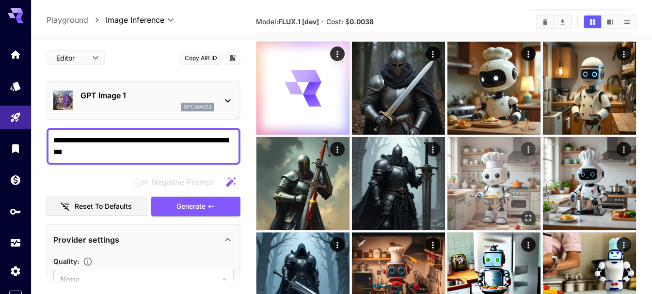
click at [482, 177] on img at bounding box center [494, 183] width 93 height 93
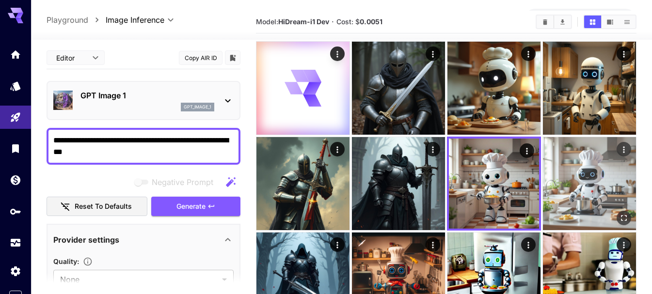
click at [576, 177] on img at bounding box center [589, 183] width 93 height 93
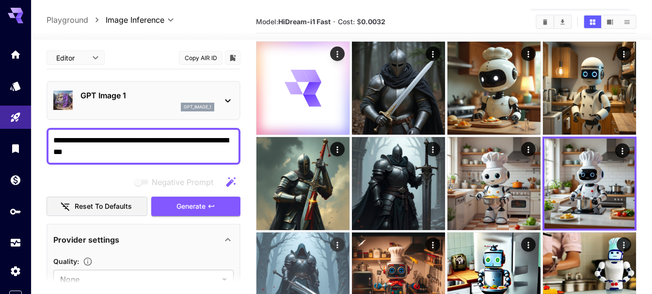
click at [319, 258] on img at bounding box center [303, 279] width 93 height 93
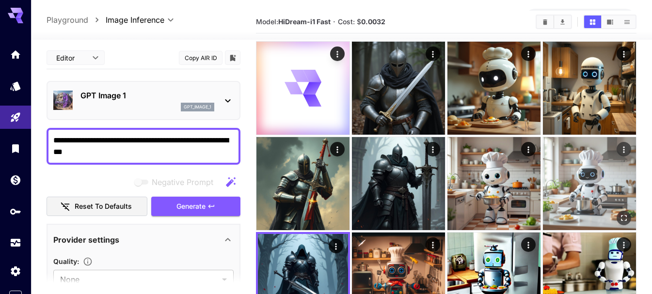
click at [609, 180] on img at bounding box center [589, 183] width 93 height 93
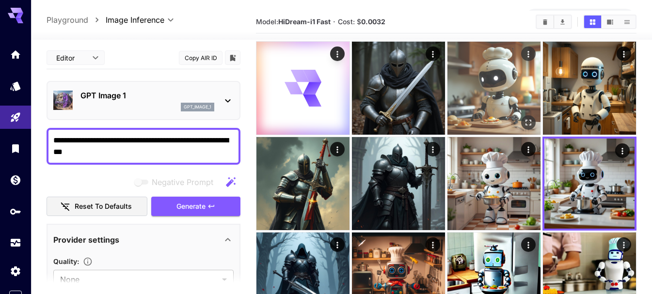
click at [509, 109] on img at bounding box center [494, 88] width 93 height 93
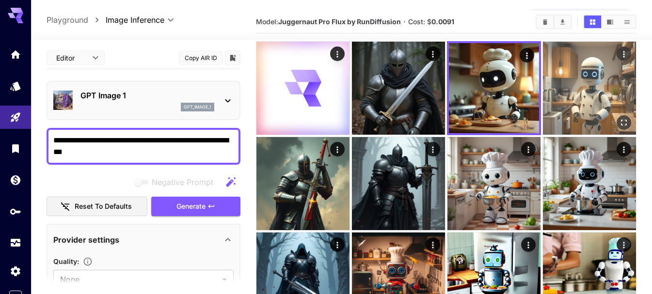
click at [583, 103] on img at bounding box center [589, 88] width 93 height 93
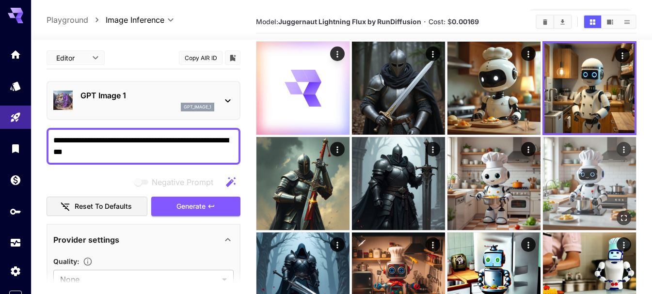
click at [584, 159] on img at bounding box center [589, 183] width 93 height 93
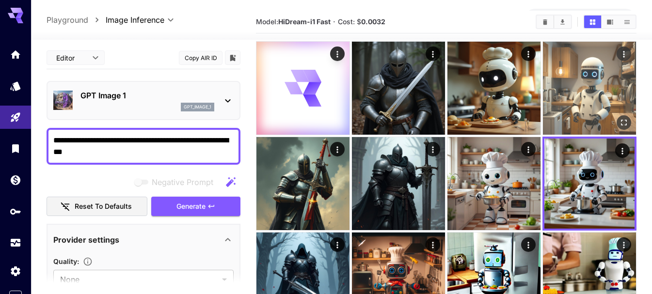
click at [575, 101] on img at bounding box center [589, 88] width 93 height 93
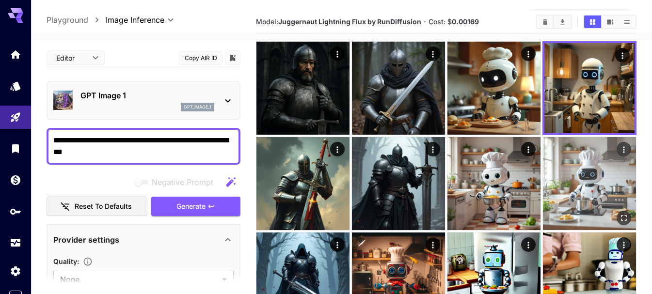
click at [577, 170] on img at bounding box center [589, 183] width 93 height 93
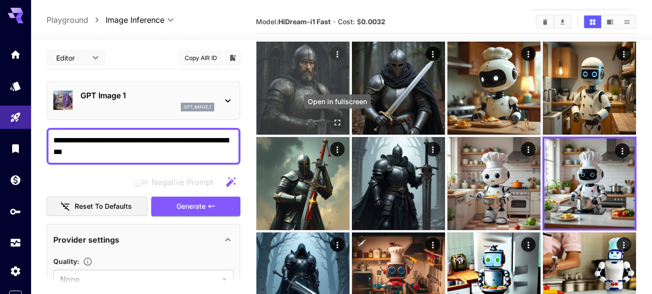
click at [337, 120] on icon "Open in fullscreen" at bounding box center [338, 123] width 6 height 6
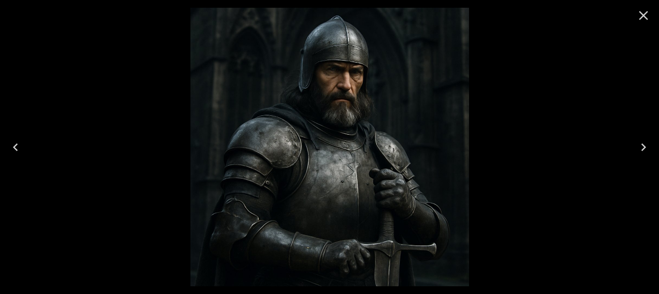
click at [652, 16] on button "Close" at bounding box center [643, 15] width 23 height 23
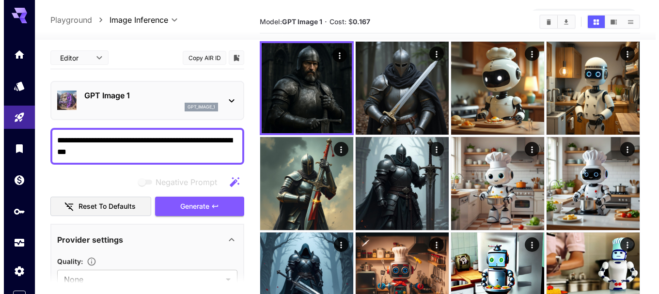
scroll to position [0, 0]
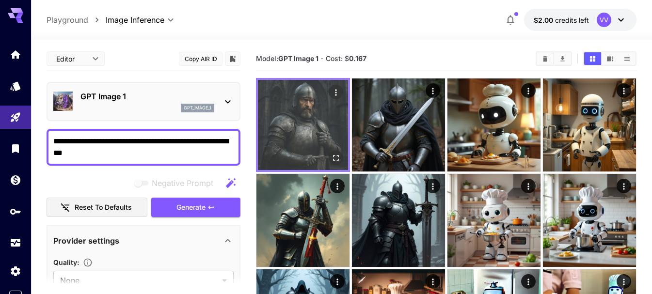
click at [338, 157] on icon "Open in fullscreen" at bounding box center [336, 158] width 10 height 10
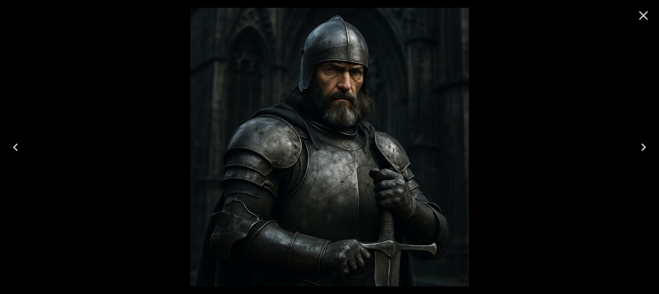
click at [639, 22] on icon "Close" at bounding box center [644, 16] width 16 height 16
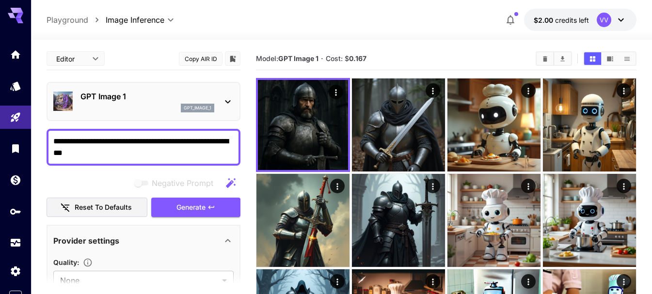
click at [229, 102] on icon at bounding box center [227, 101] width 5 height 3
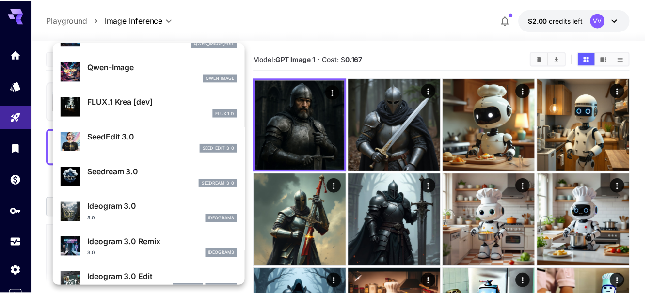
scroll to position [161, 0]
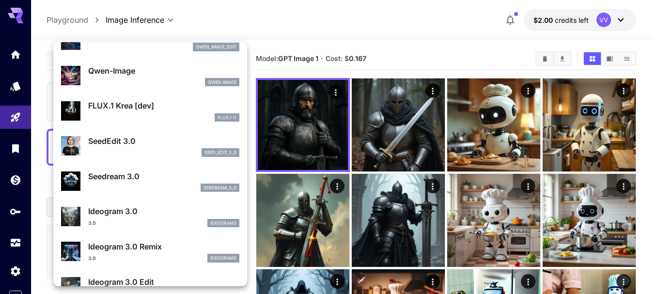
click at [348, 37] on div at bounding box center [329, 147] width 659 height 294
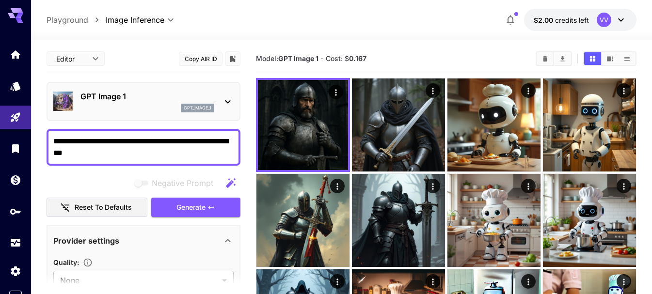
drag, startPoint x: 88, startPoint y: 156, endPoint x: 0, endPoint y: 134, distance: 90.3
click at [0, 134] on div "**********" at bounding box center [326, 244] width 652 height 488
type textarea "**********"
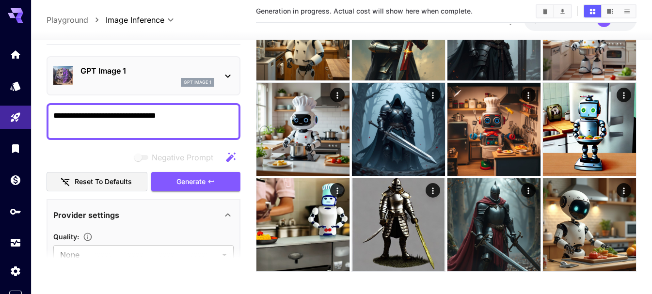
scroll to position [177, 0]
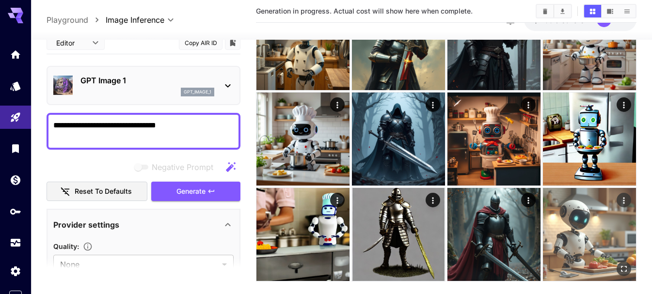
click at [601, 244] on img at bounding box center [589, 234] width 93 height 93
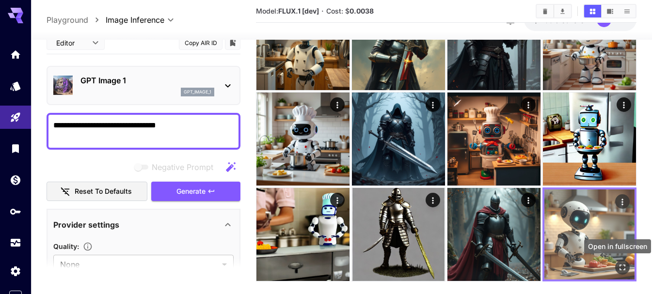
click at [623, 266] on icon "Open in fullscreen" at bounding box center [623, 268] width 10 height 10
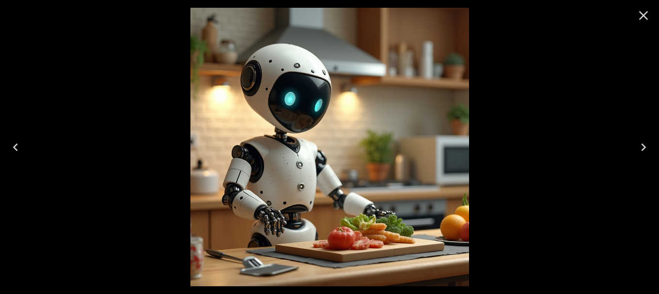
click at [646, 8] on icon "Close" at bounding box center [644, 16] width 16 height 16
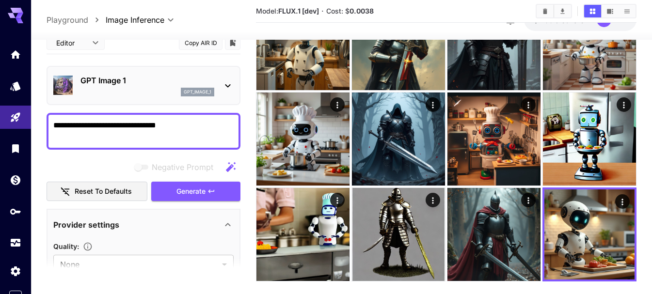
scroll to position [127, 0]
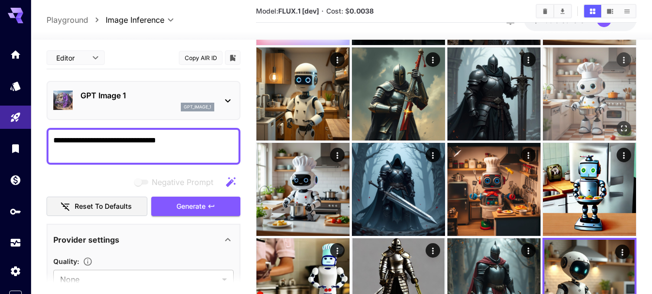
click at [592, 103] on img at bounding box center [589, 94] width 93 height 93
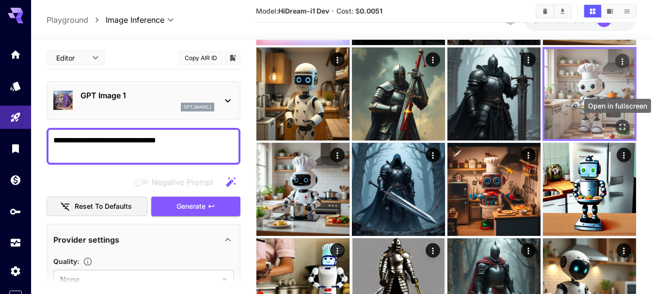
click at [623, 123] on icon "Open in fullscreen" at bounding box center [623, 127] width 10 height 10
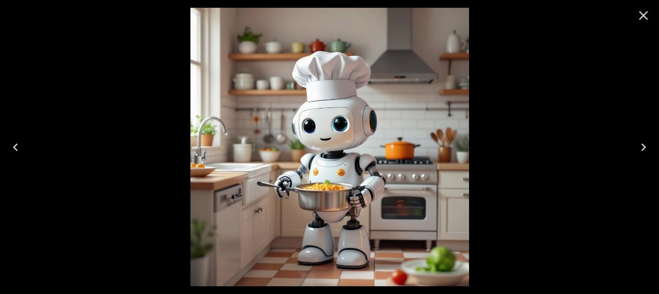
click at [16, 146] on icon "Previous" at bounding box center [16, 148] width 16 height 16
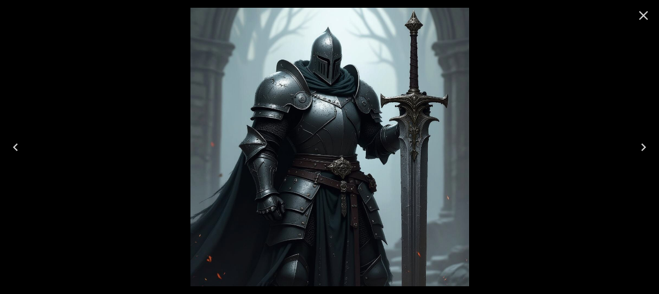
click at [652, 14] on button "Close" at bounding box center [643, 15] width 23 height 23
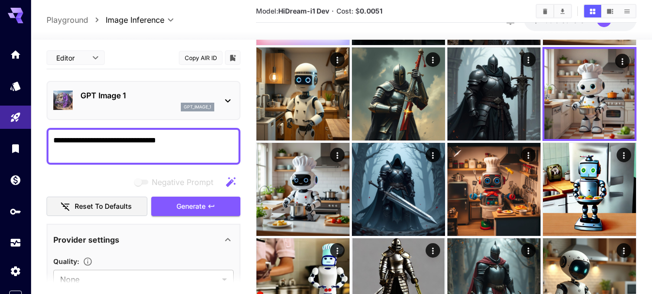
scroll to position [193, 0]
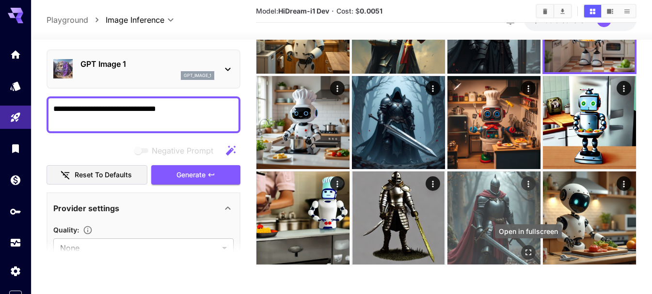
click at [530, 250] on icon "Open in fullscreen" at bounding box center [529, 253] width 6 height 6
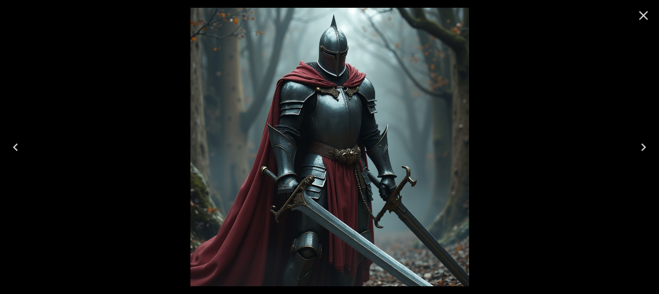
click at [642, 20] on icon "Close" at bounding box center [644, 16] width 16 height 16
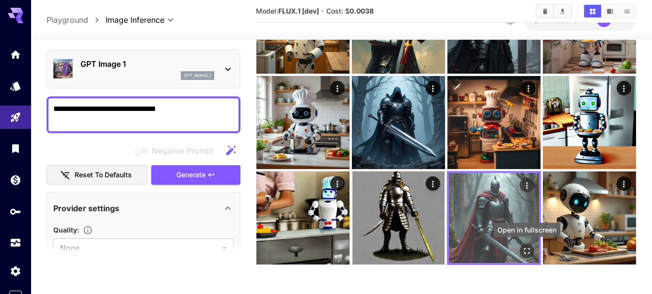
click at [530, 251] on icon "Open in fullscreen" at bounding box center [527, 251] width 10 height 10
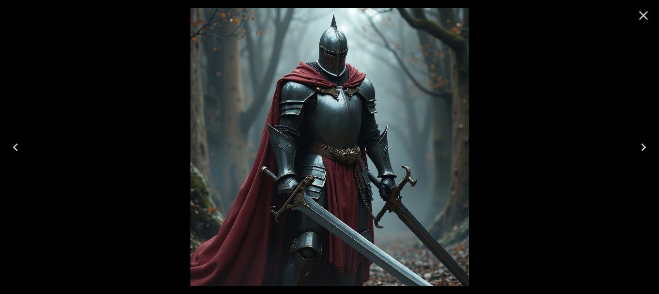
click at [648, 11] on icon "Close" at bounding box center [644, 16] width 16 height 16
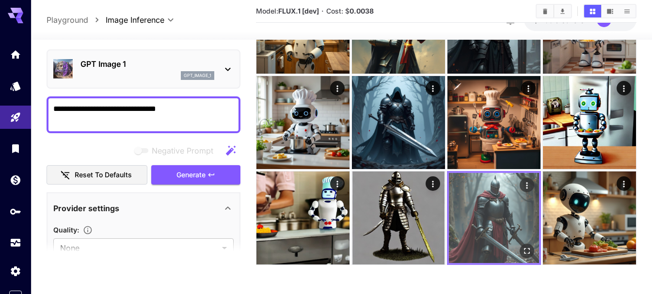
click at [486, 219] on img at bounding box center [494, 218] width 90 height 90
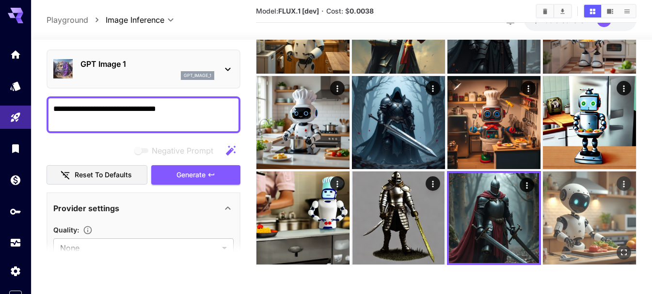
click at [580, 200] on img at bounding box center [589, 218] width 93 height 93
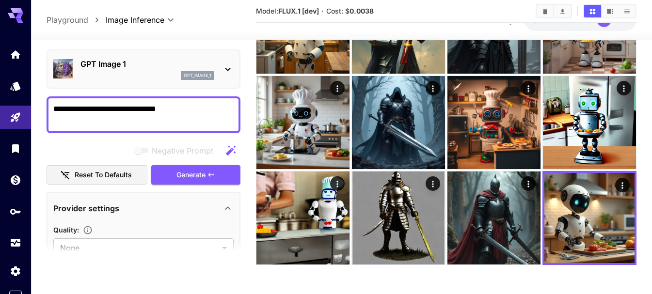
scroll to position [77, 0]
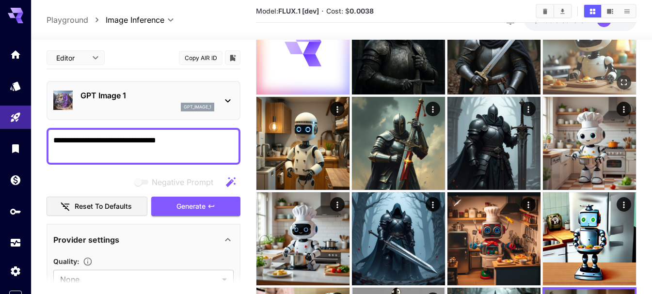
click at [593, 90] on img at bounding box center [589, 47] width 93 height 93
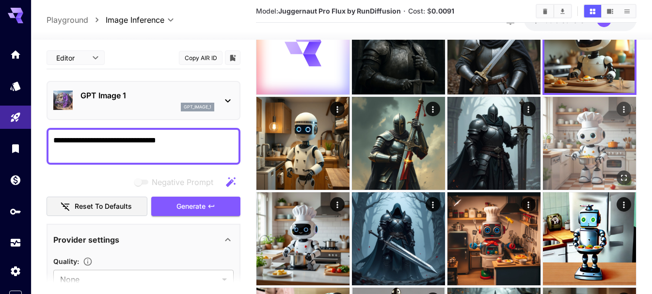
click at [578, 125] on img at bounding box center [589, 143] width 93 height 93
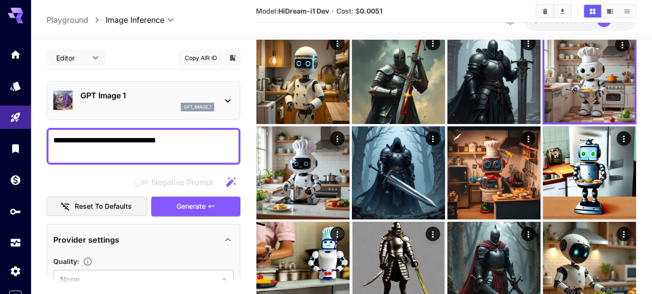
scroll to position [193, 0]
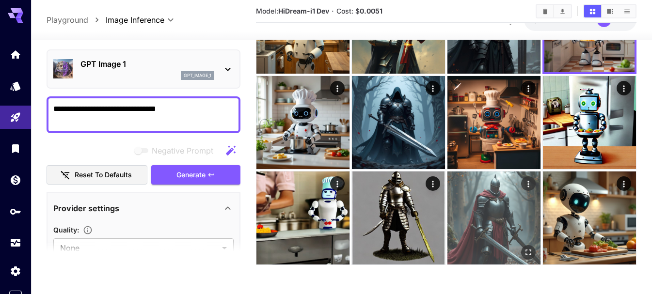
click at [528, 250] on icon "Open in fullscreen" at bounding box center [529, 253] width 6 height 6
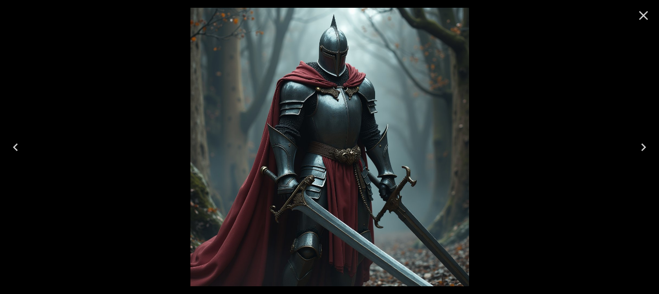
click at [642, 13] on icon "Close" at bounding box center [644, 15] width 9 height 9
